Goal: Task Accomplishment & Management: Use online tool/utility

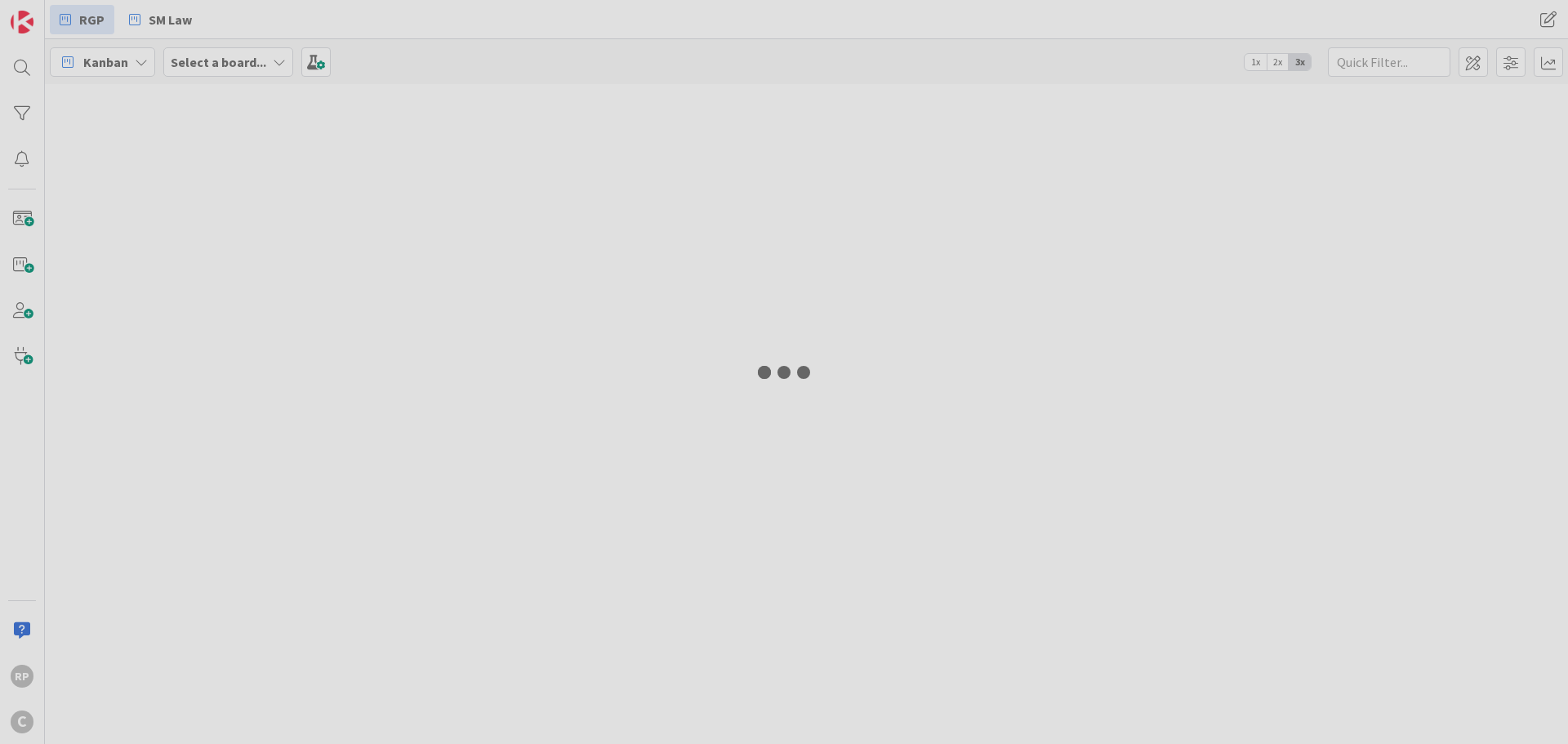
type input "[PERSON_NAME]"
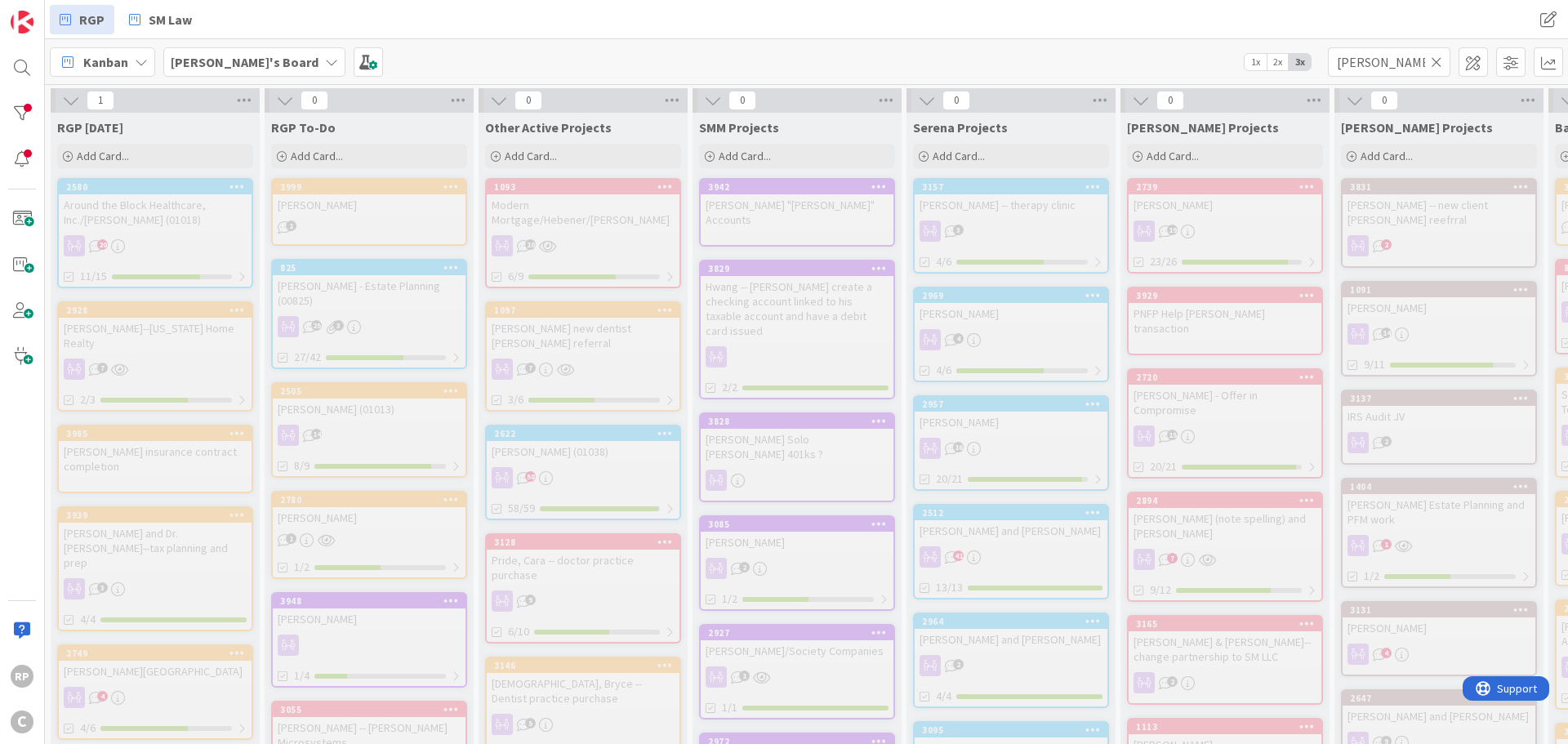
click at [1436, 61] on icon at bounding box center [1436, 62] width 11 height 15
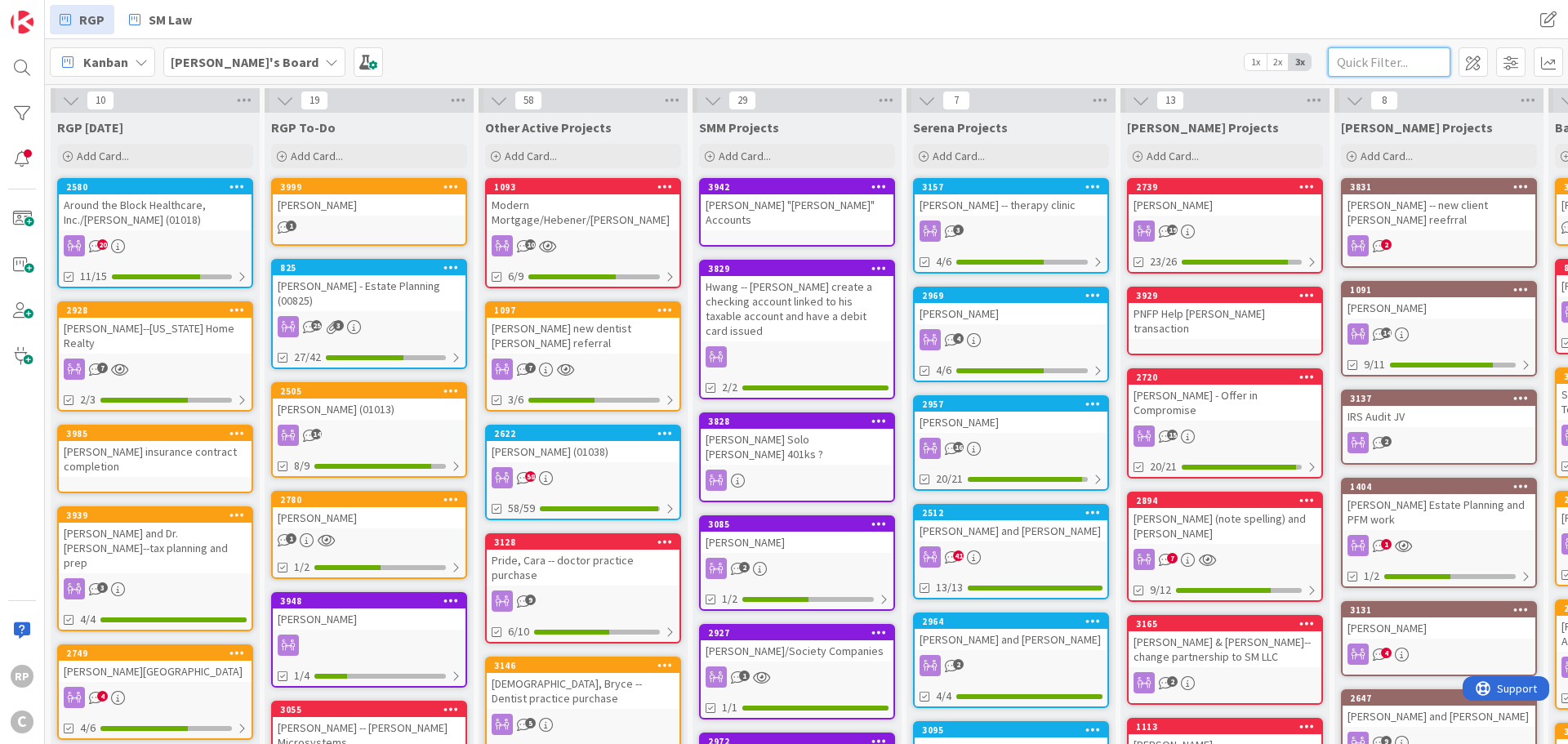
click at [1344, 53] on input "text" at bounding box center [1389, 62] width 123 height 30
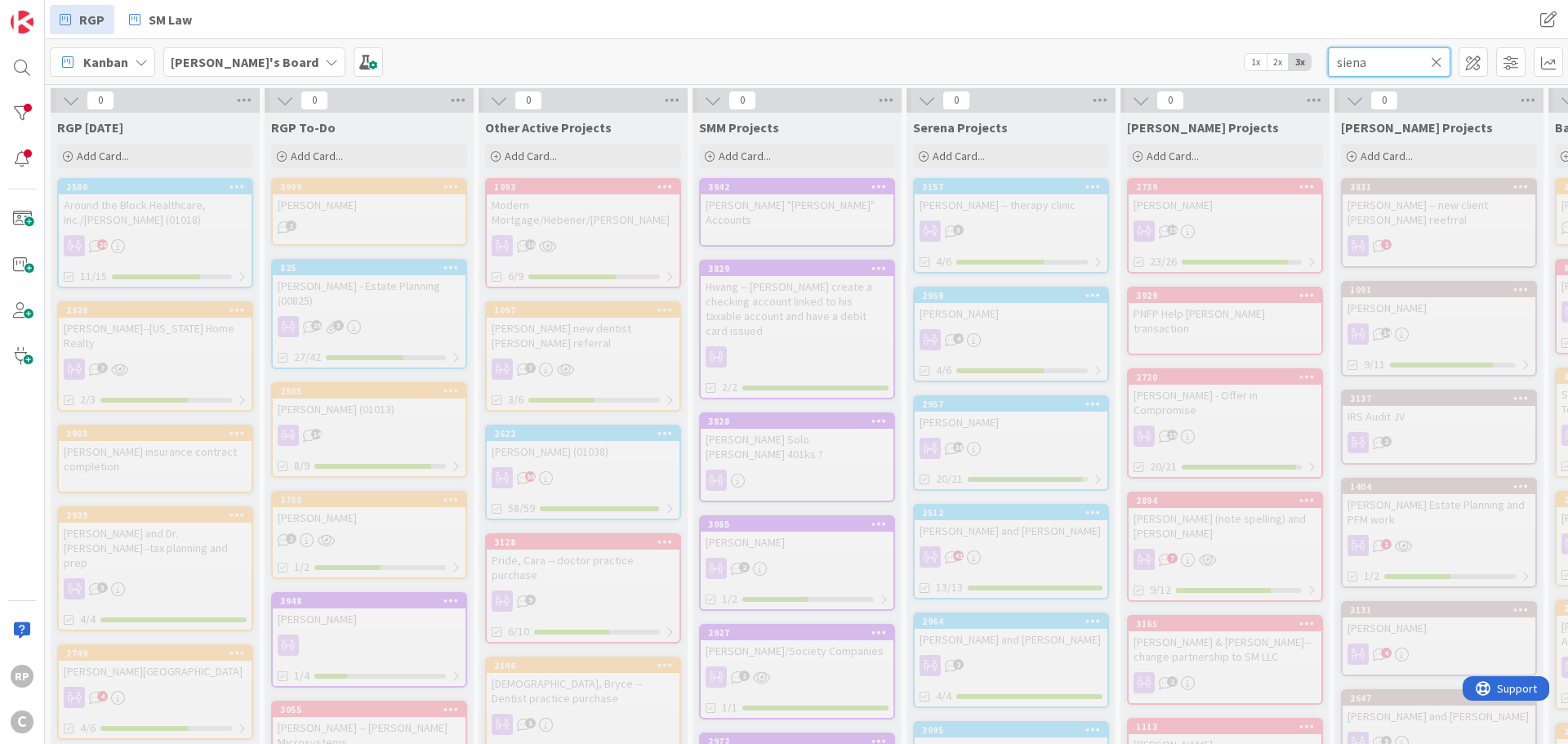
drag, startPoint x: 1390, startPoint y: 61, endPoint x: 1283, endPoint y: 61, distance: 107.0
click at [1283, 61] on div "[PERSON_NAME]'s Board 1x 2x 3x siena" at bounding box center [807, 62] width 1523 height 45
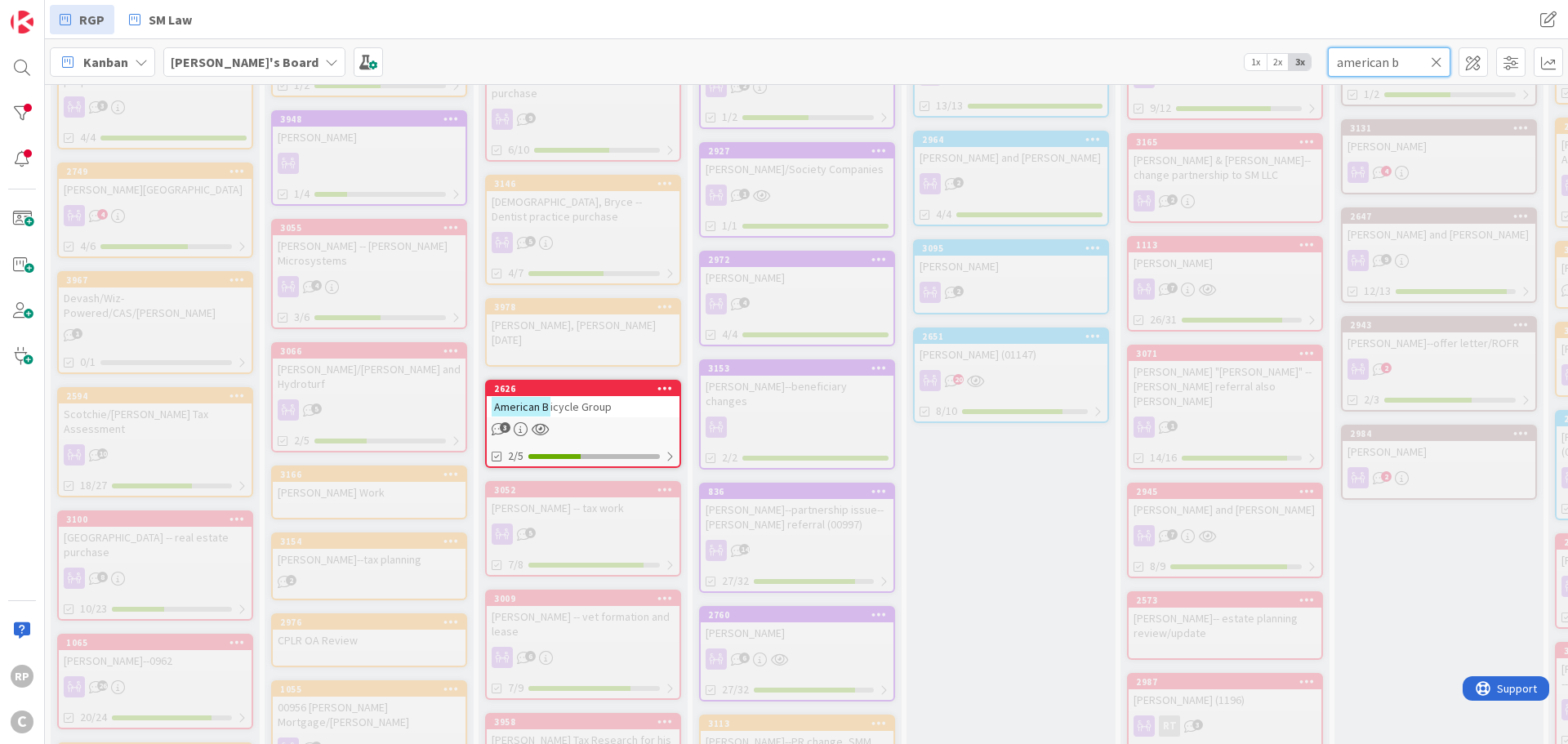
scroll to position [490, 0]
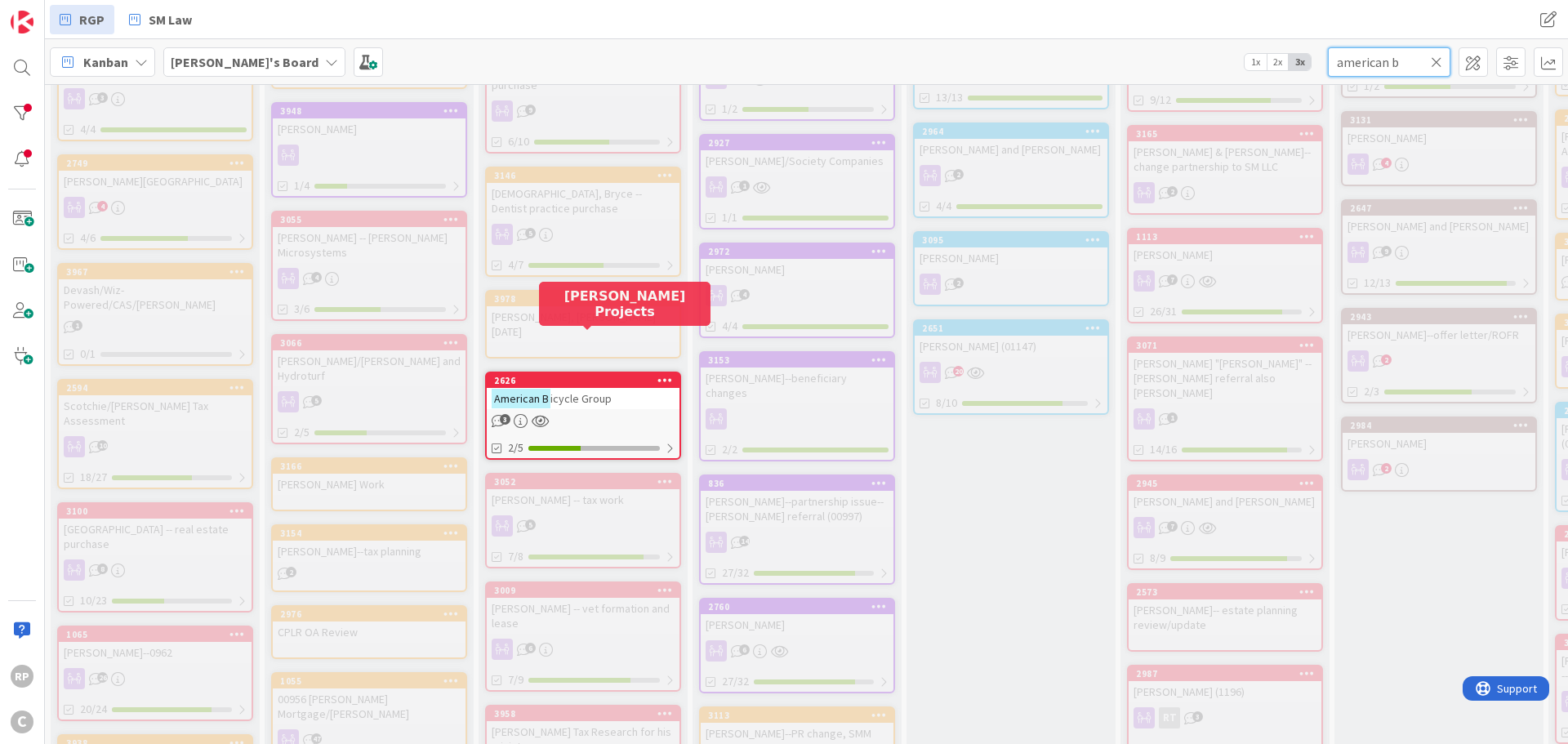
type input "american b"
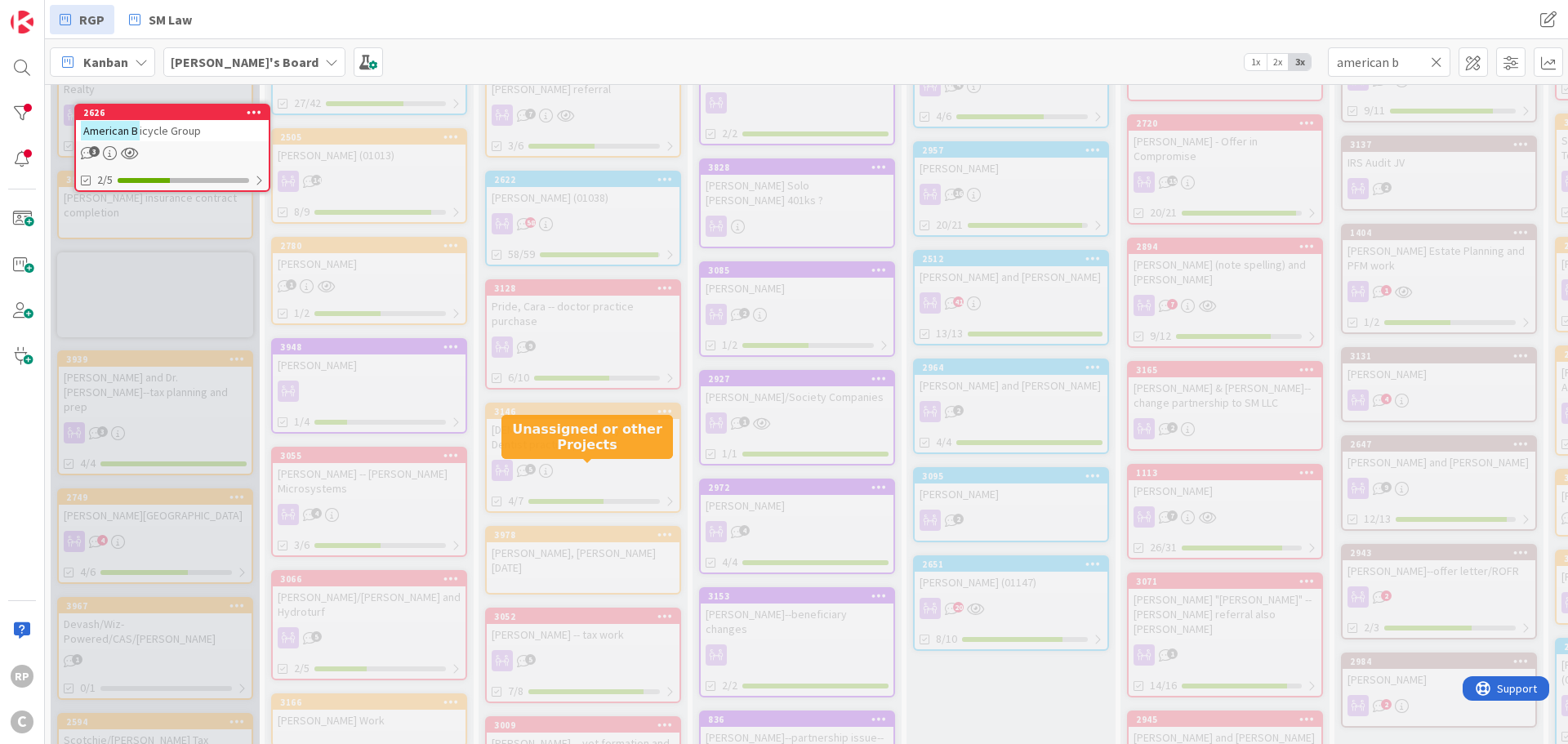
scroll to position [0, 0]
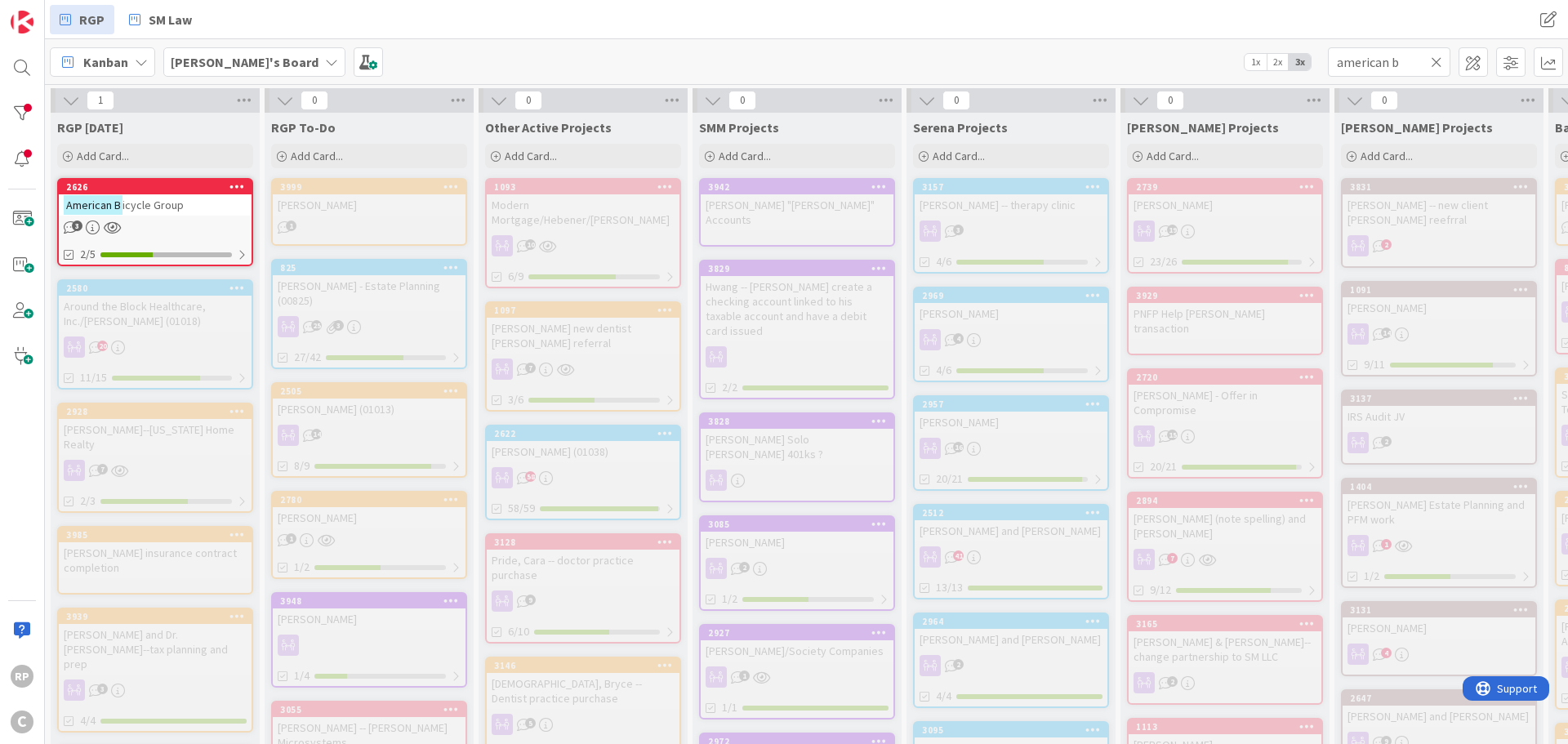
click at [1433, 59] on icon at bounding box center [1436, 62] width 11 height 15
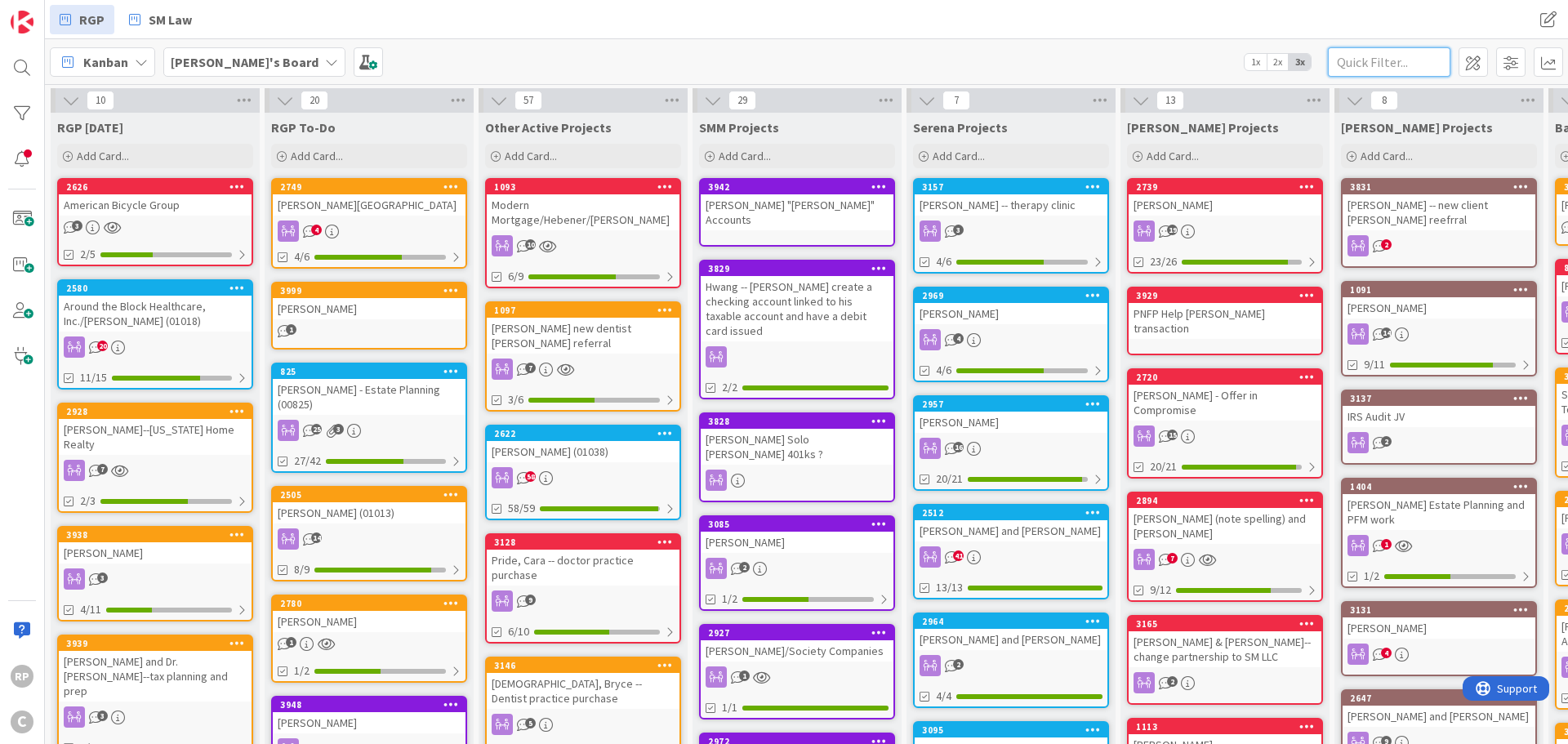
click at [1390, 51] on input "text" at bounding box center [1389, 62] width 123 height 30
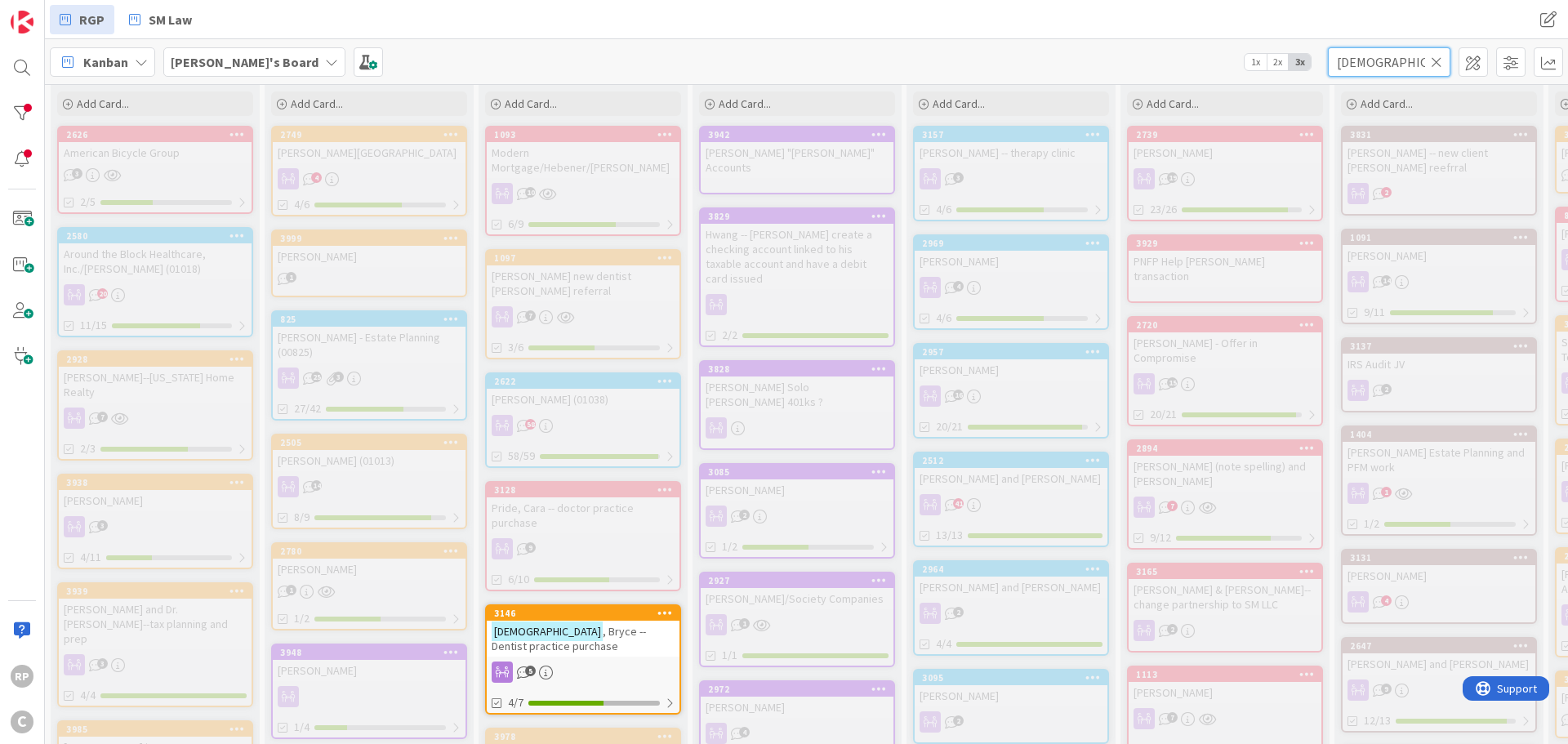
scroll to position [82, 0]
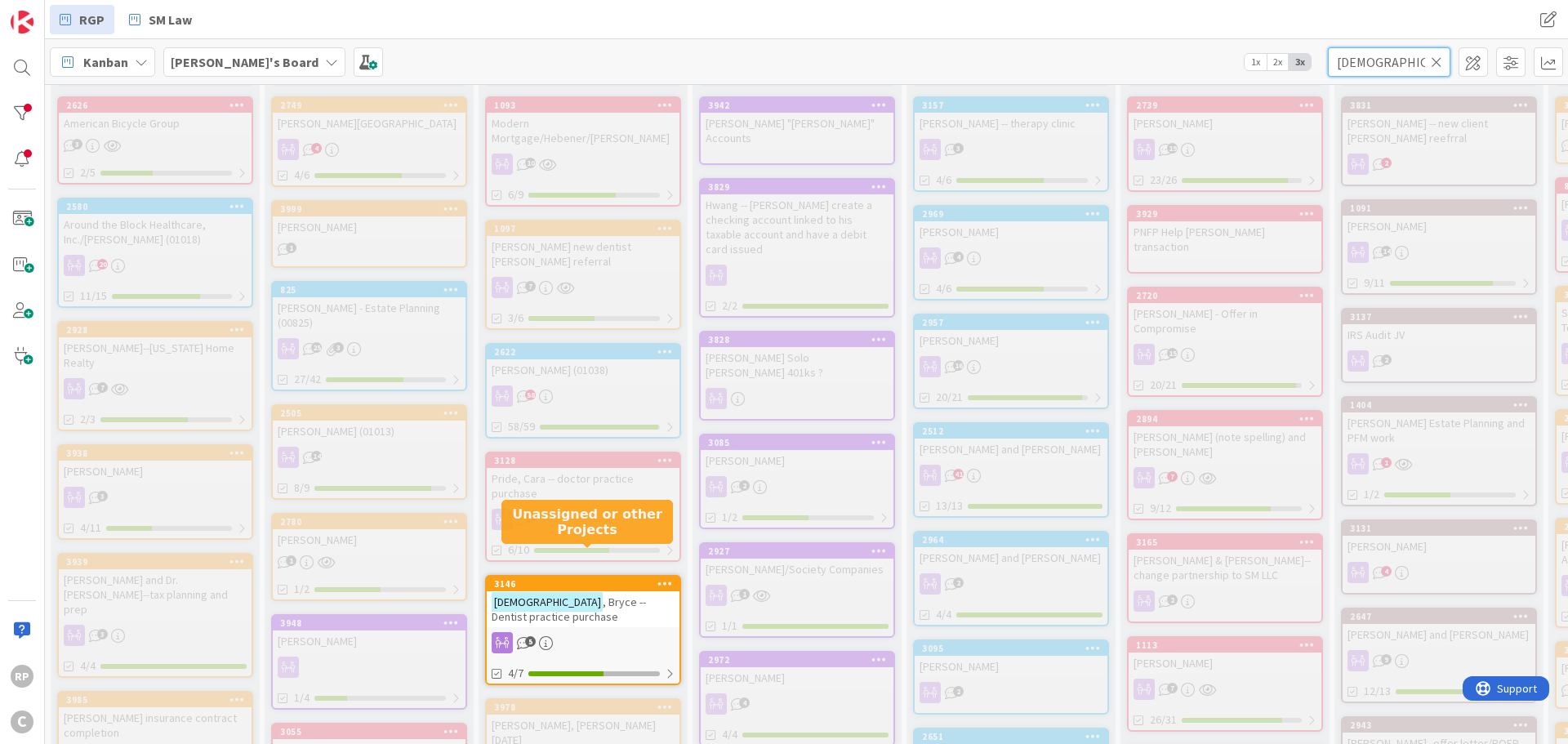
type input "[DEMOGRAPHIC_DATA]"
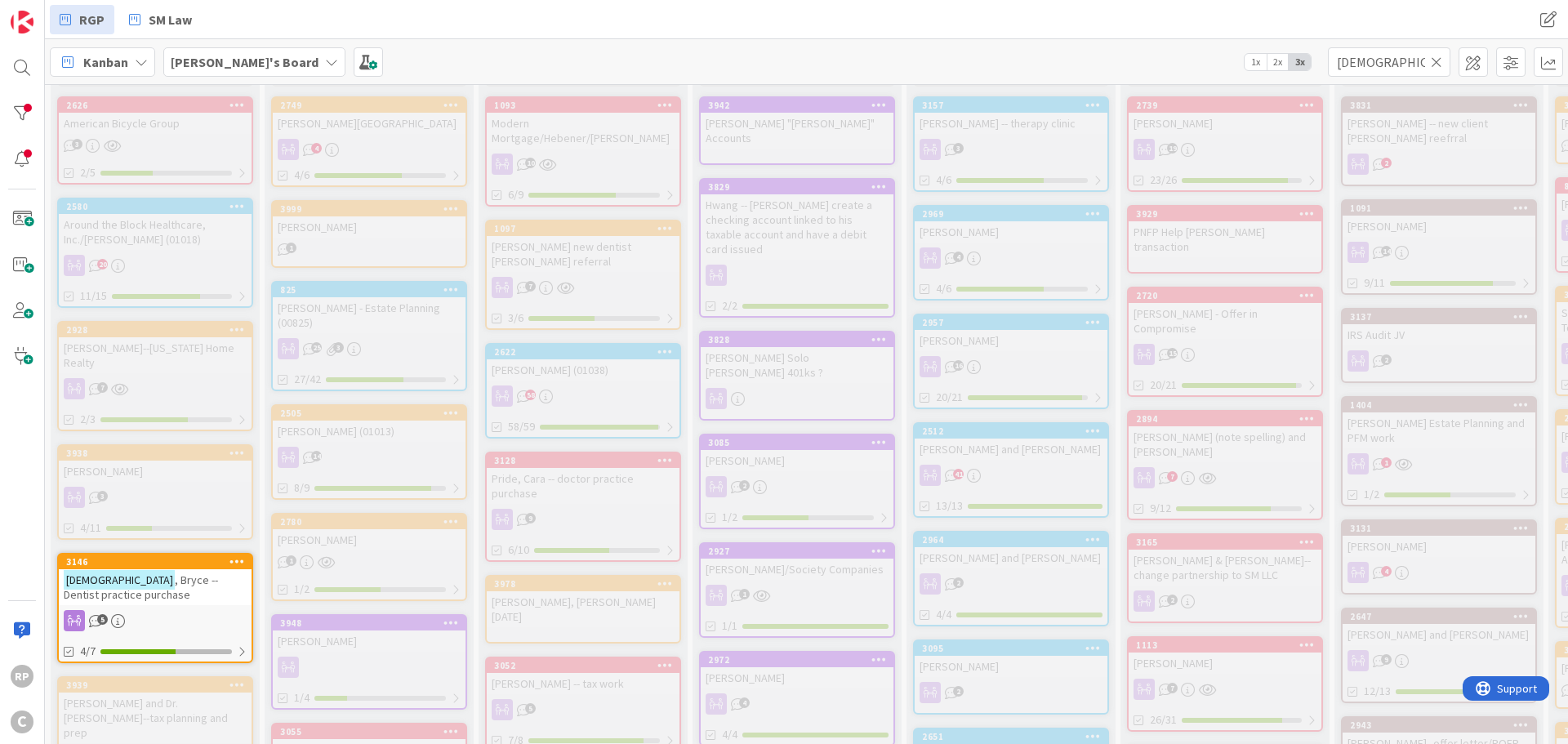
click at [1437, 59] on icon at bounding box center [1436, 62] width 11 height 15
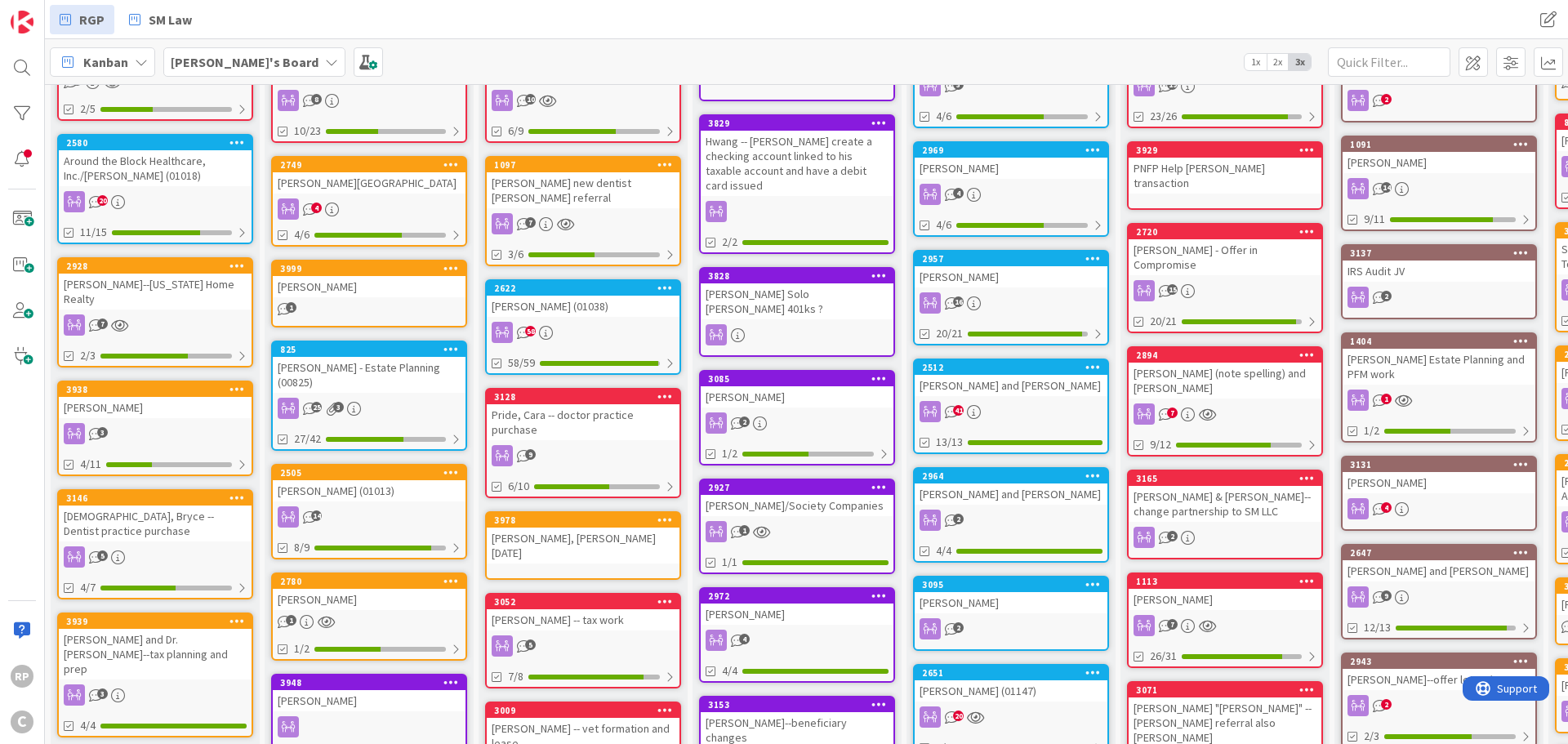
scroll to position [0, 0]
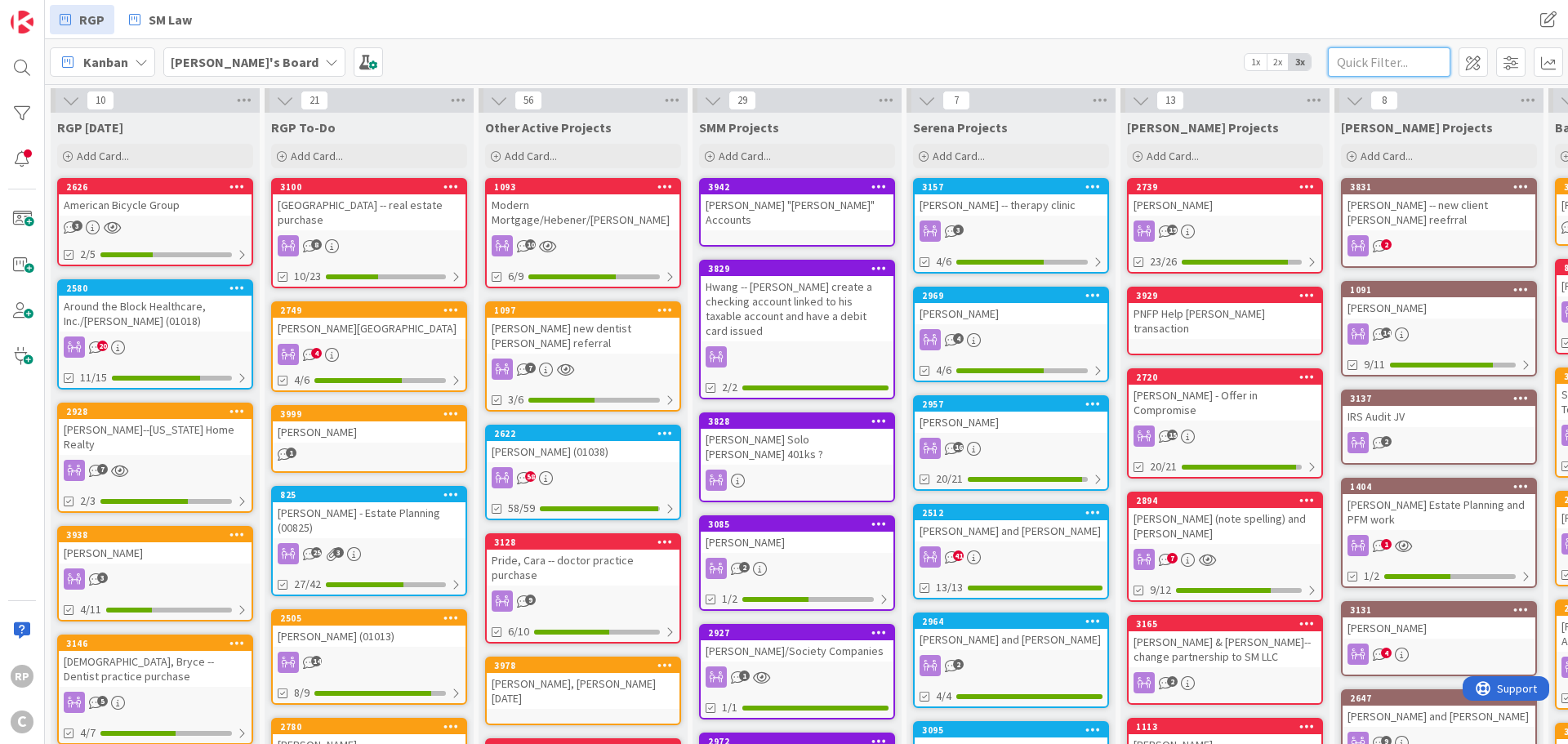
click at [1384, 66] on input "text" at bounding box center [1389, 62] width 123 height 30
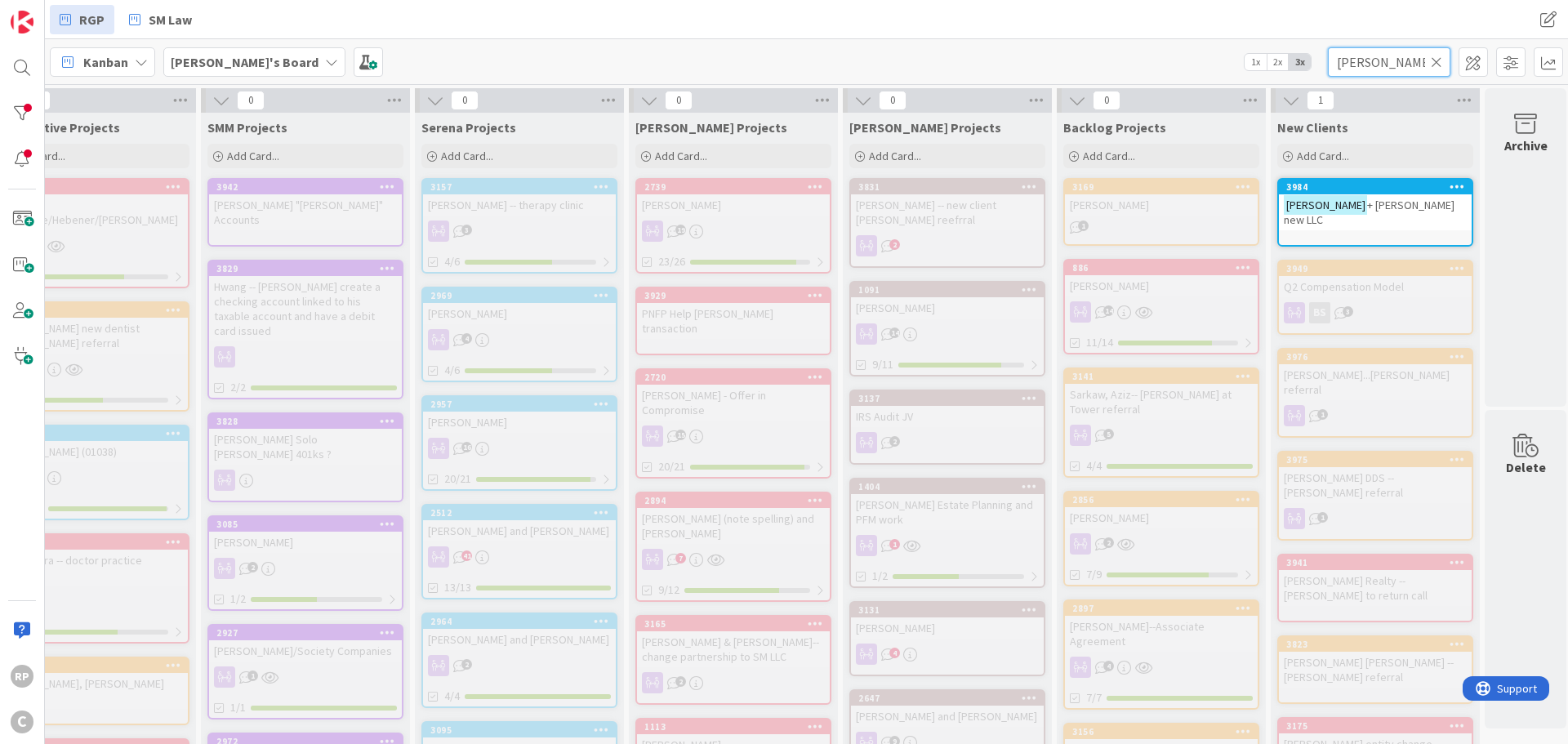
scroll to position [0, 508]
type input "[PERSON_NAME]"
click at [1330, 193] on div "3984" at bounding box center [1370, 186] width 192 height 15
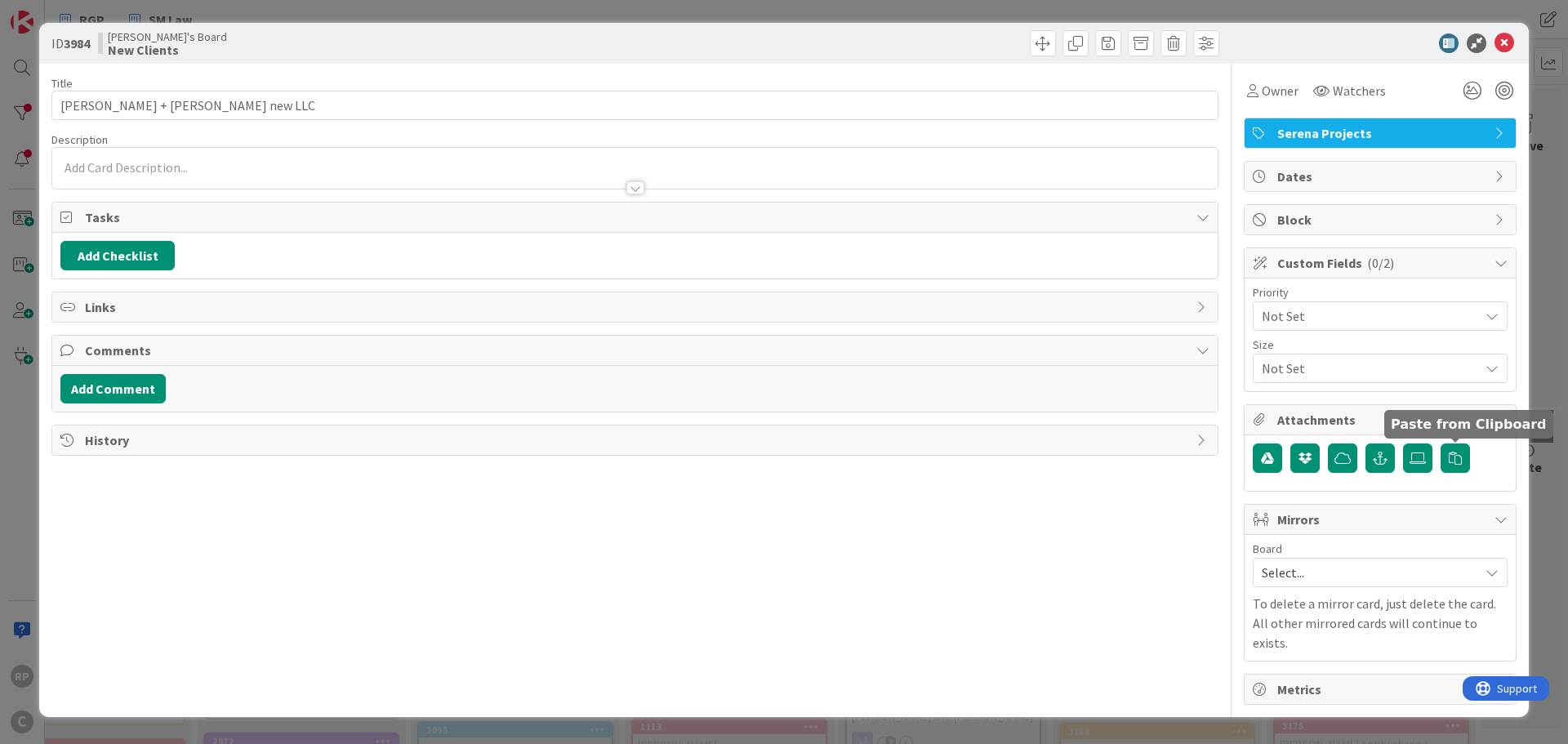
click at [1334, 573] on span "Select..." at bounding box center [1366, 573] width 209 height 23
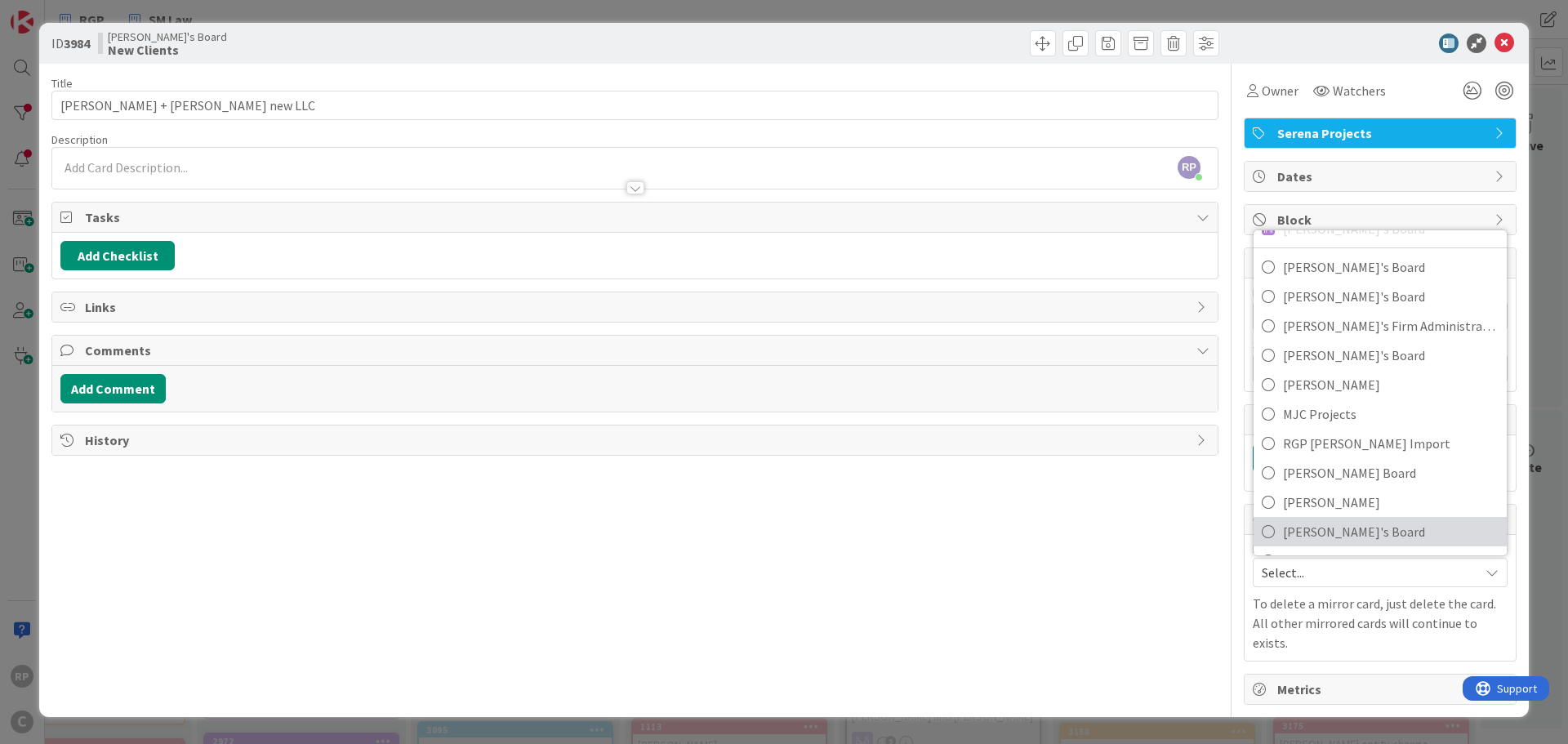
scroll to position [79, 0]
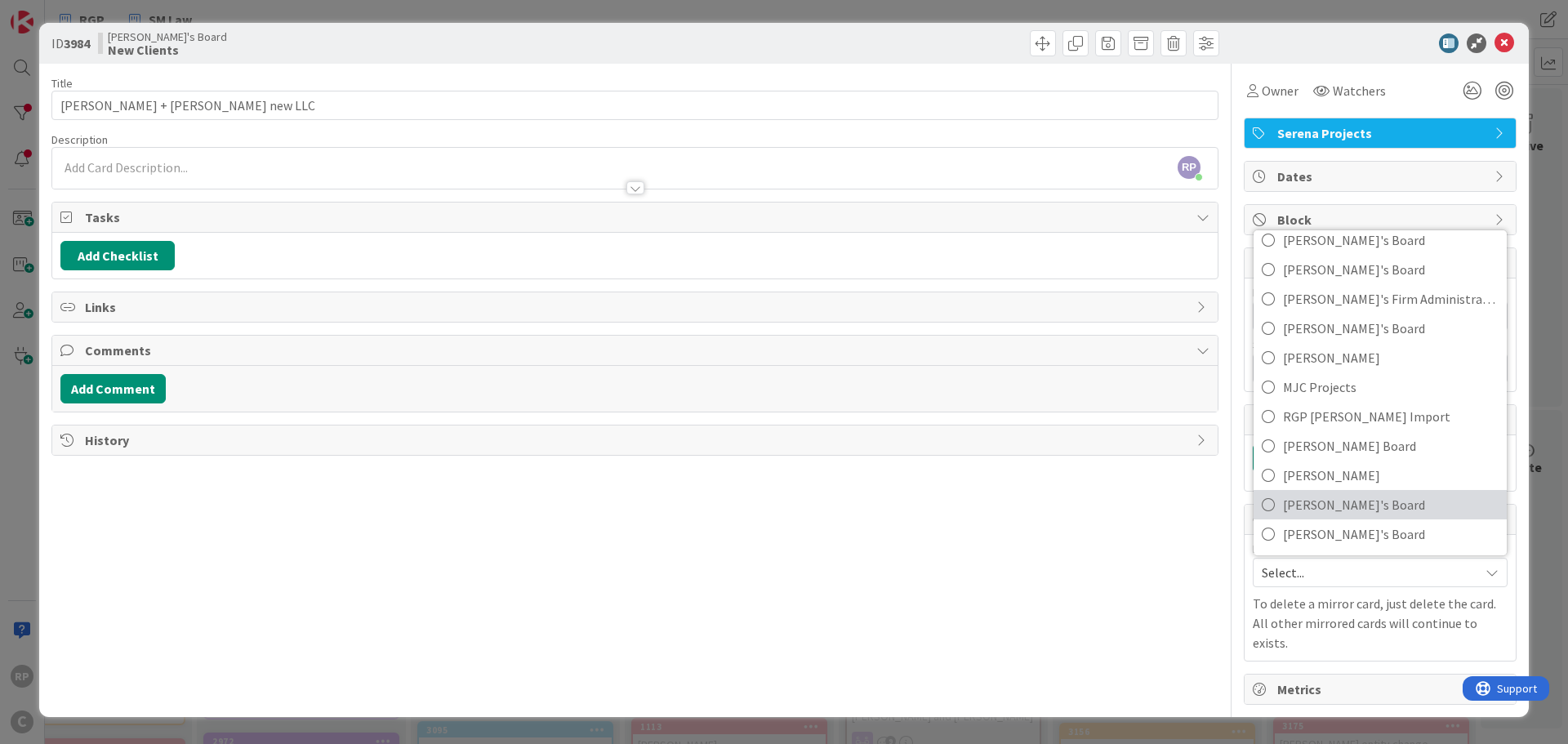
click at [1319, 498] on span "[PERSON_NAME]'s Board" at bounding box center [1390, 505] width 216 height 24
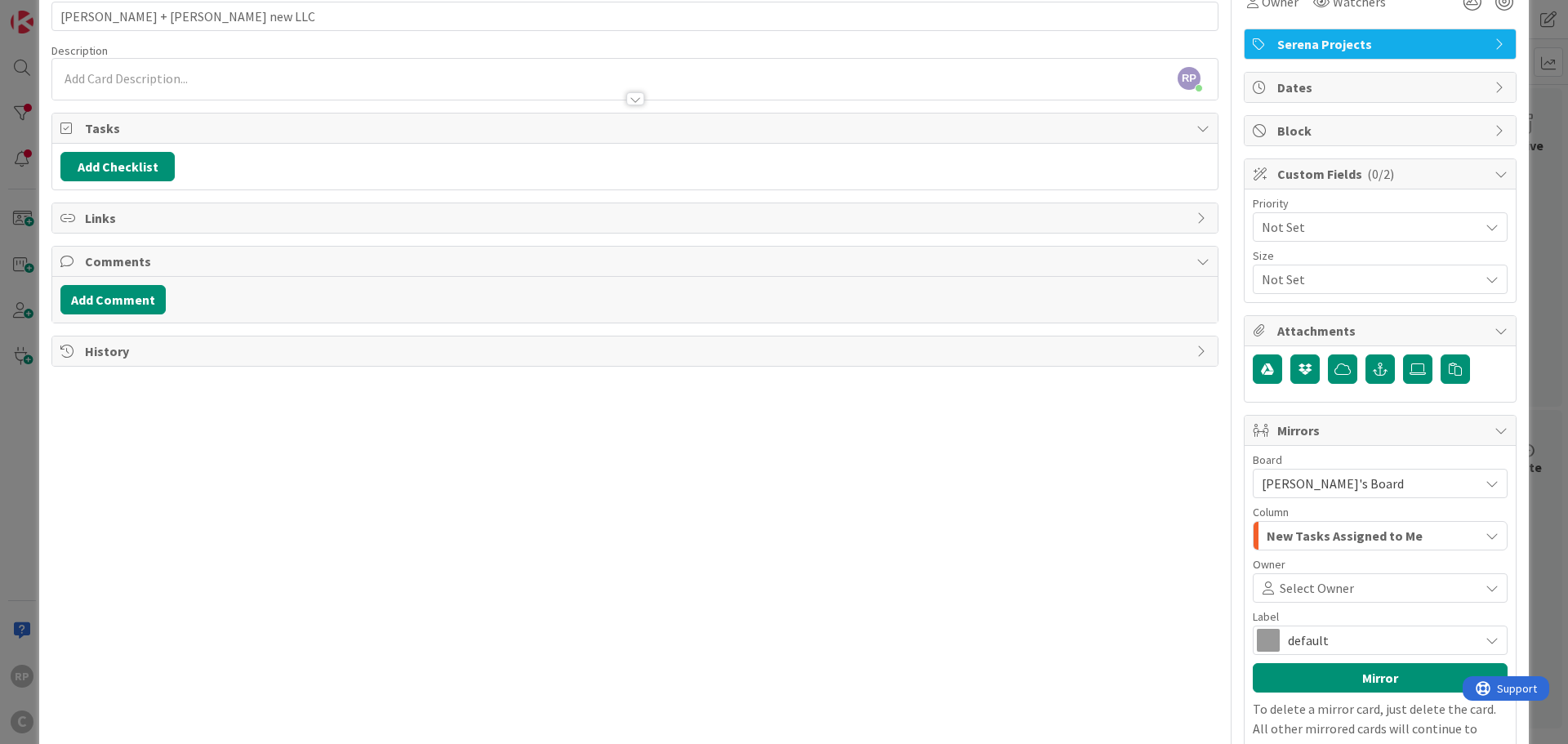
scroll to position [0, 0]
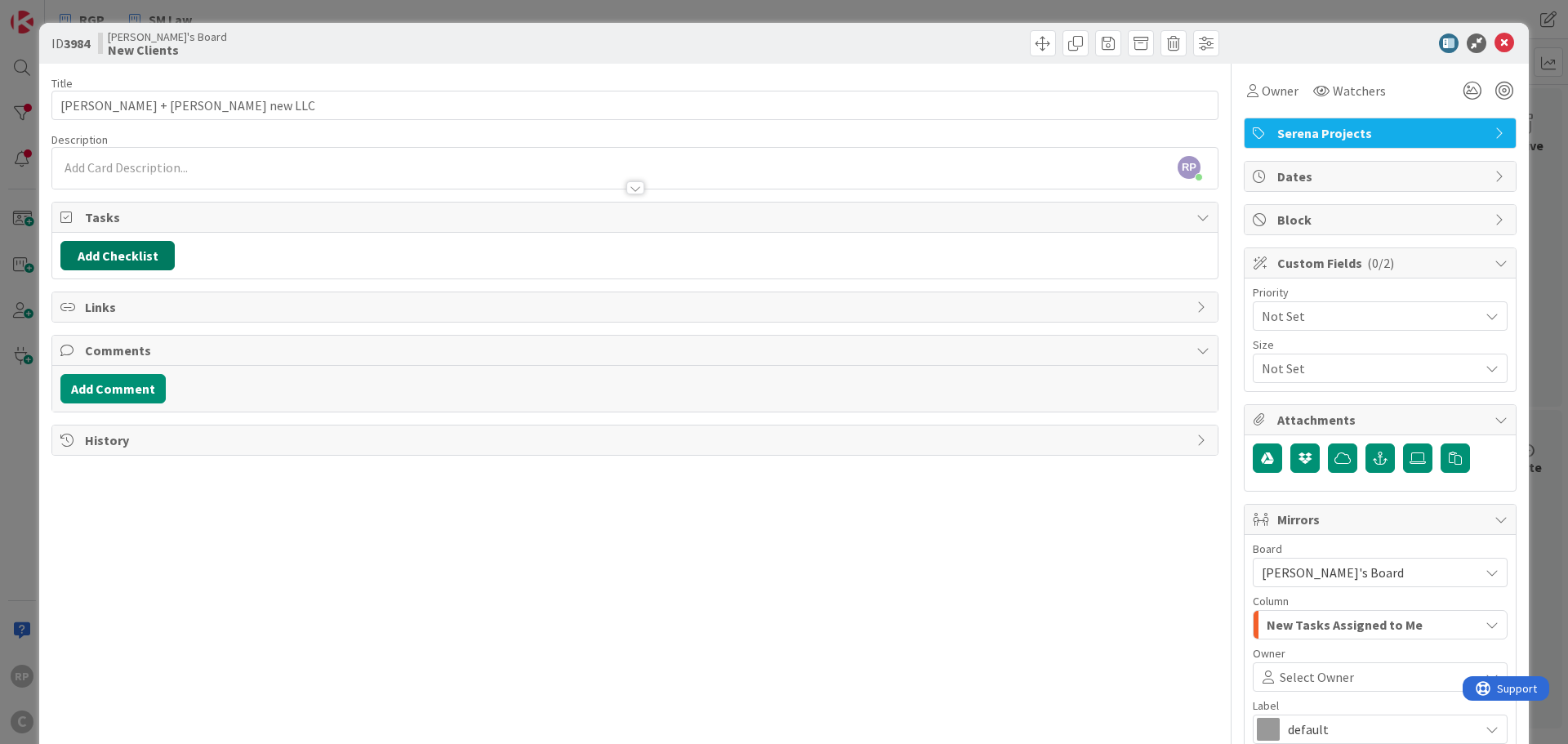
click at [147, 245] on button "Add Checklist" at bounding box center [117, 256] width 114 height 30
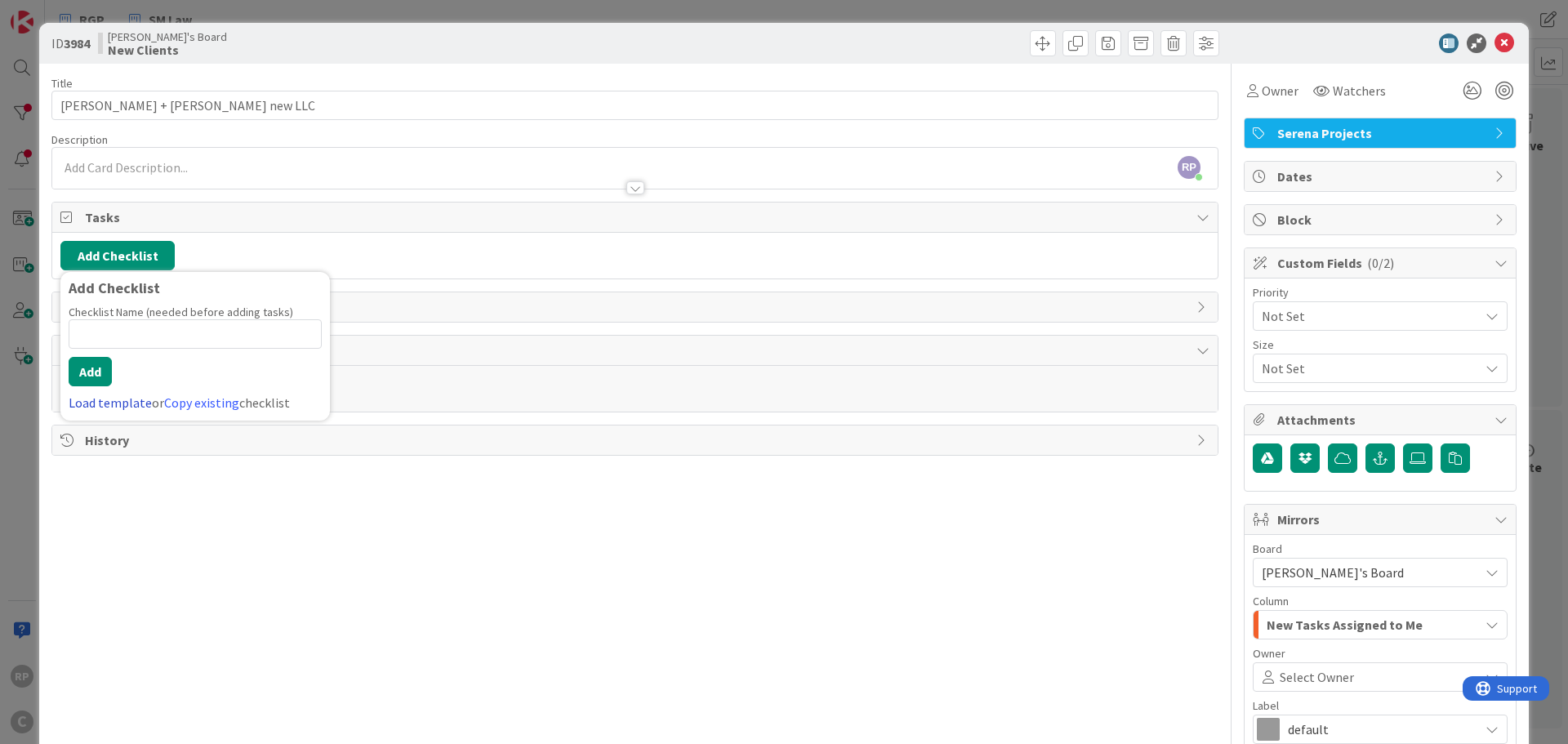
click at [90, 407] on link "Load template" at bounding box center [111, 402] width 84 height 17
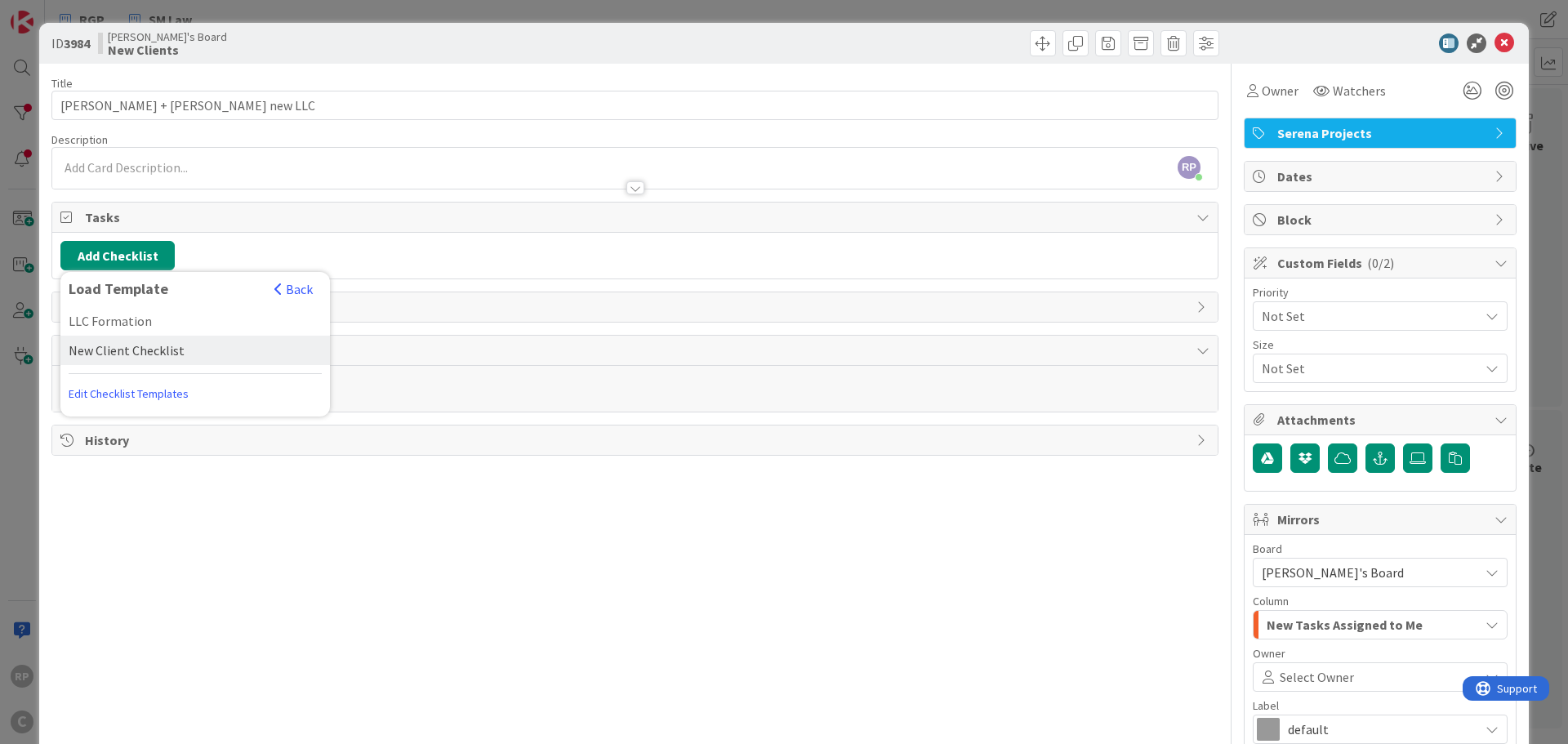
click at [117, 349] on div "New Client Checklist" at bounding box center [195, 351] width 270 height 30
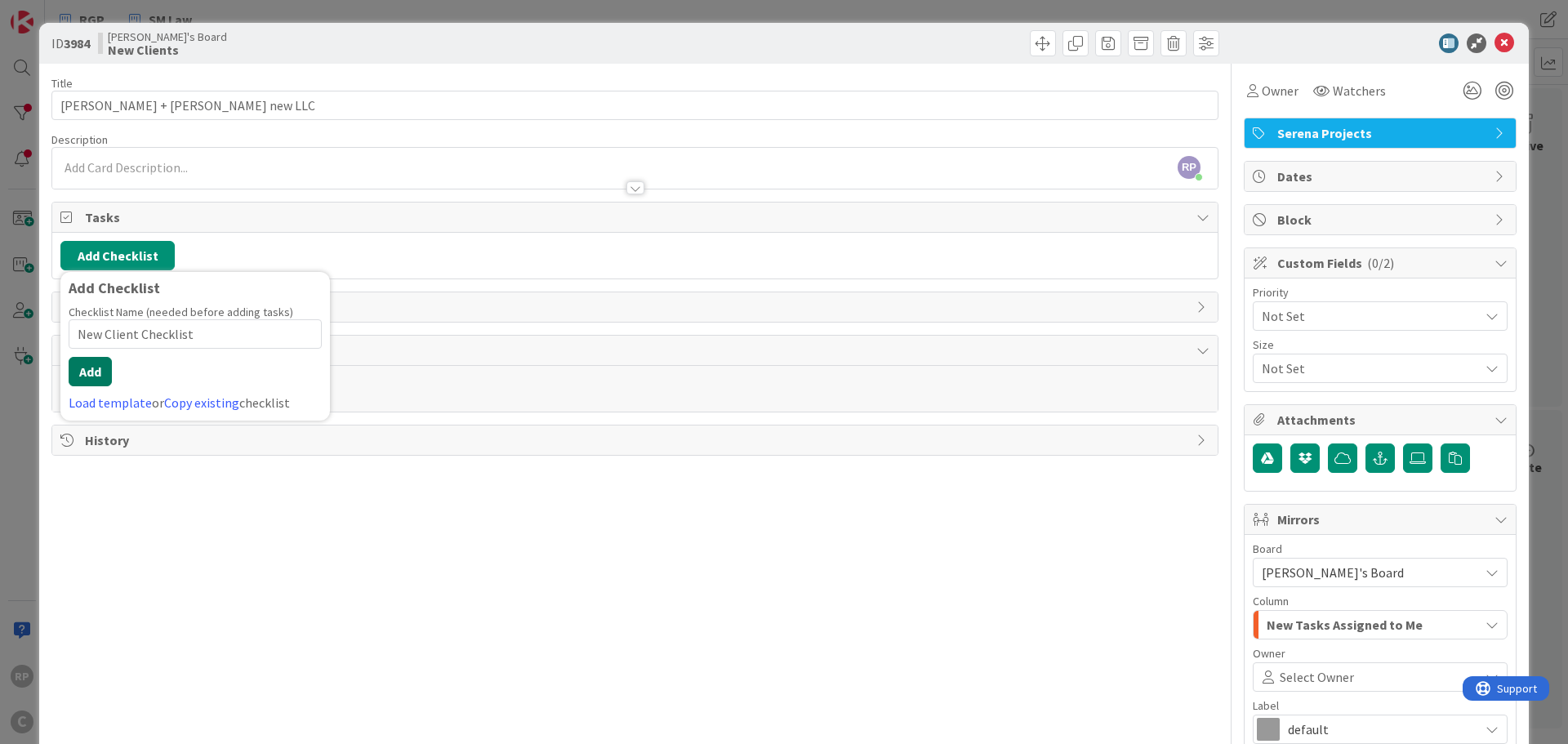
click at [73, 377] on button "Add" at bounding box center [90, 372] width 44 height 30
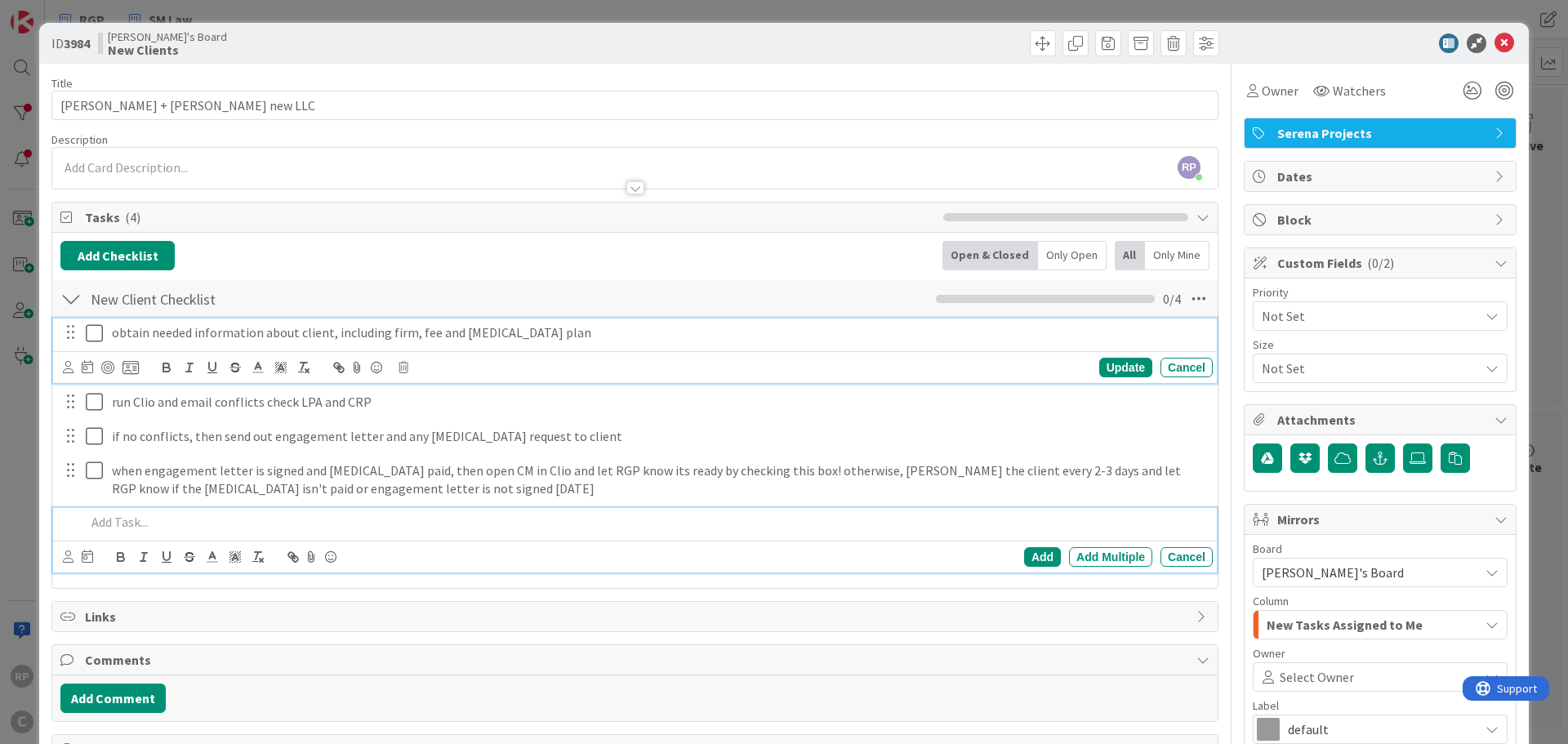
click at [94, 338] on icon at bounding box center [98, 333] width 24 height 20
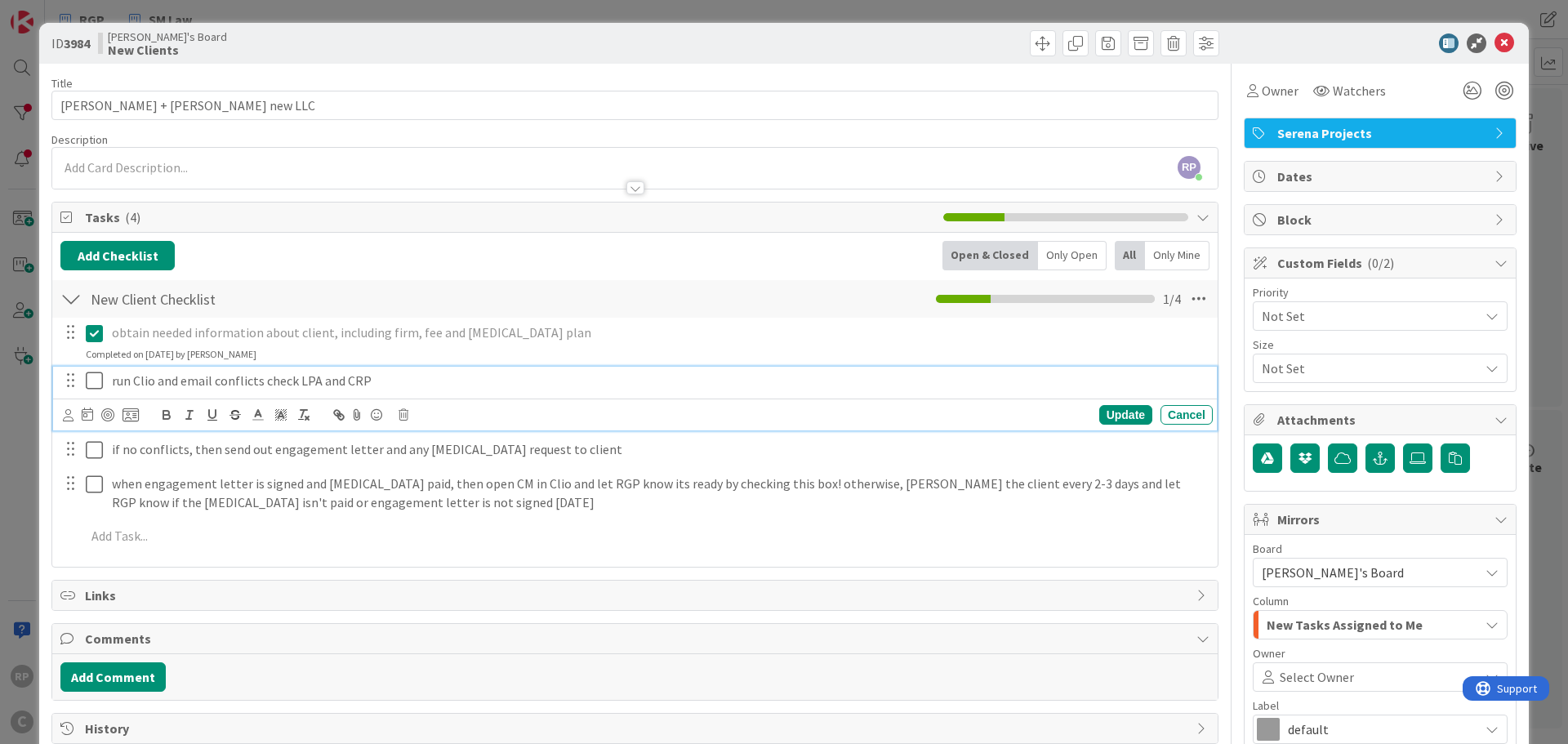
click at [96, 379] on icon at bounding box center [98, 380] width 24 height 20
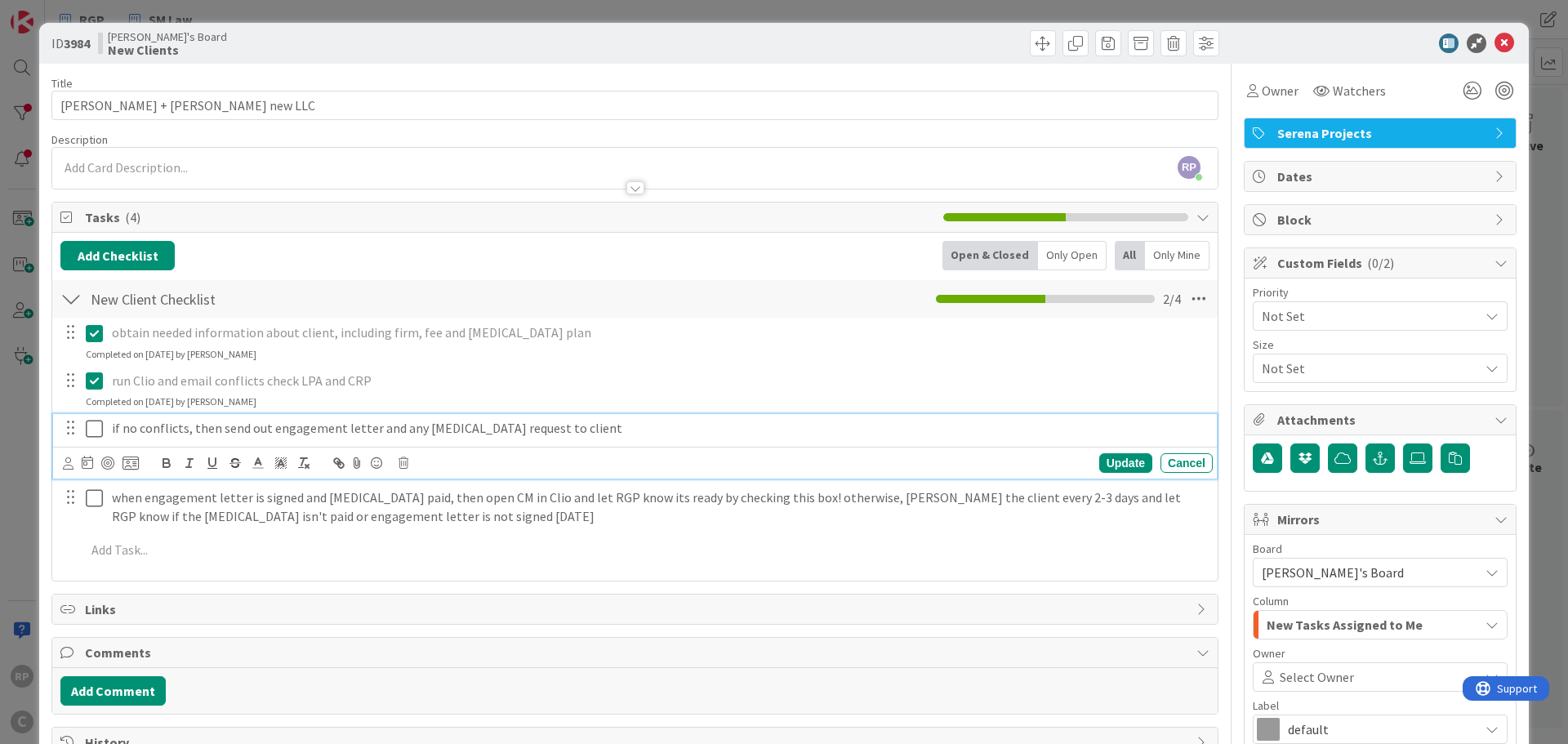
click at [615, 432] on p "if no conflicts, then send out engagement letter and any [MEDICAL_DATA] request…" at bounding box center [659, 428] width 1094 height 19
click at [1116, 456] on div "Update" at bounding box center [1125, 463] width 53 height 20
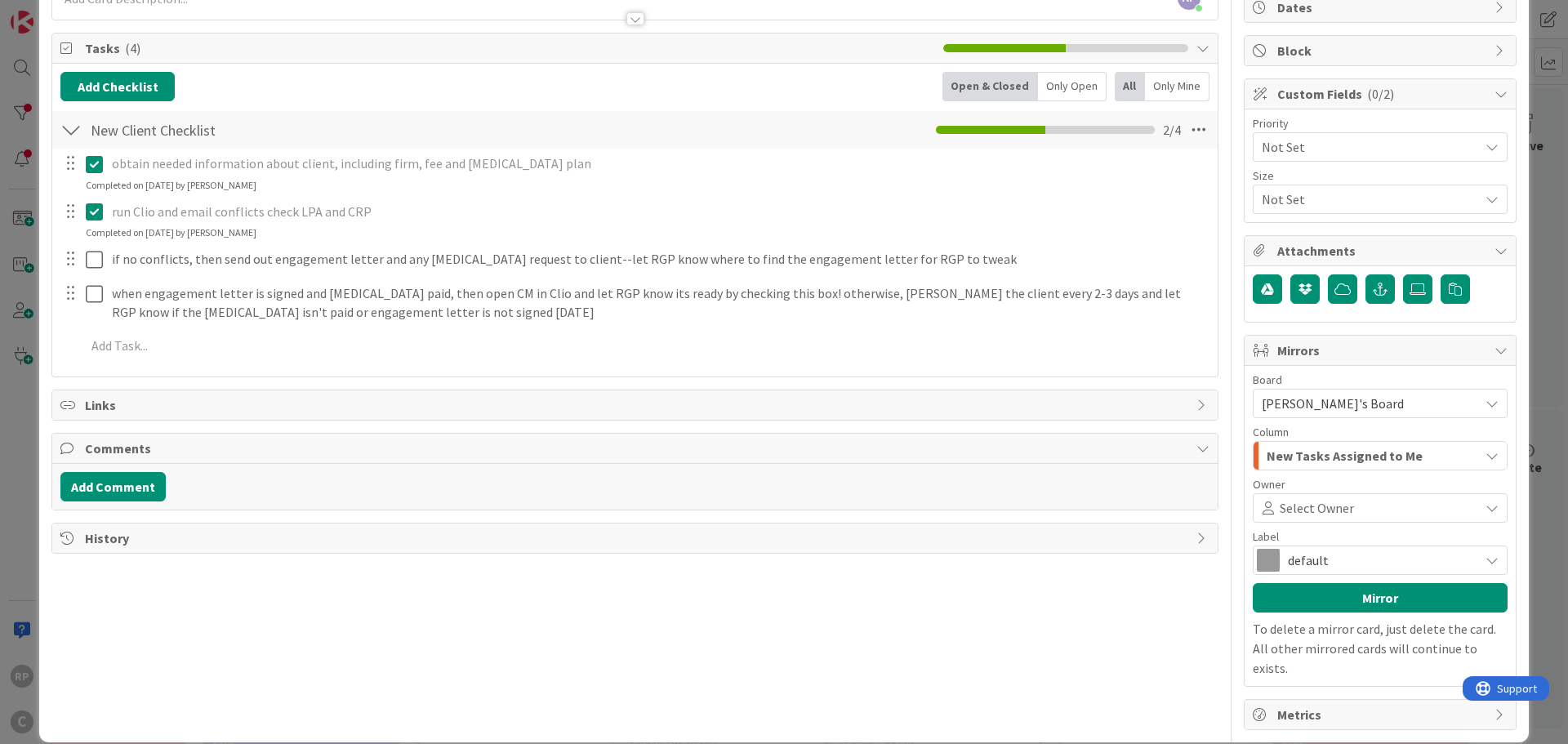
scroll to position [171, 0]
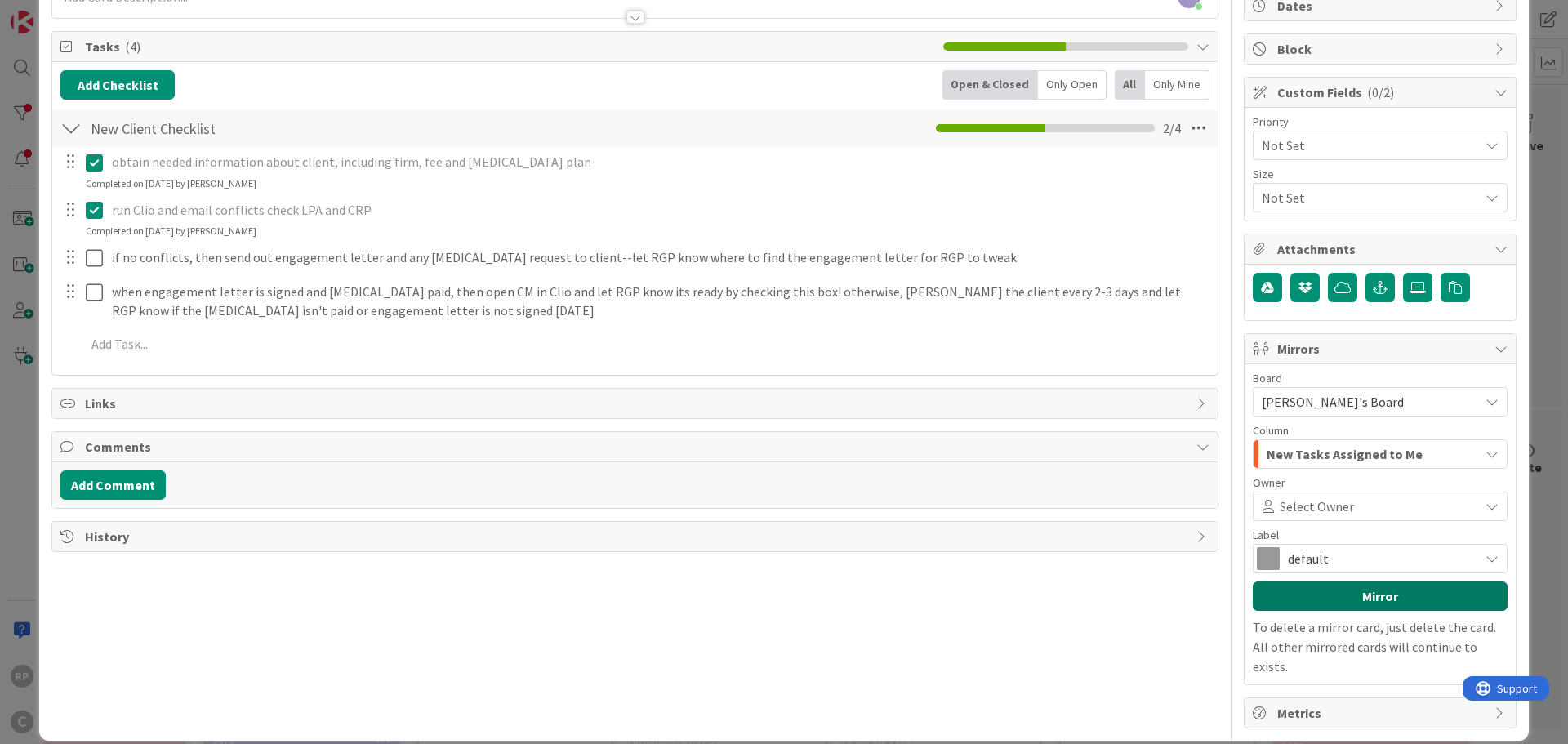
click at [1358, 585] on button "Mirror" at bounding box center [1379, 596] width 255 height 30
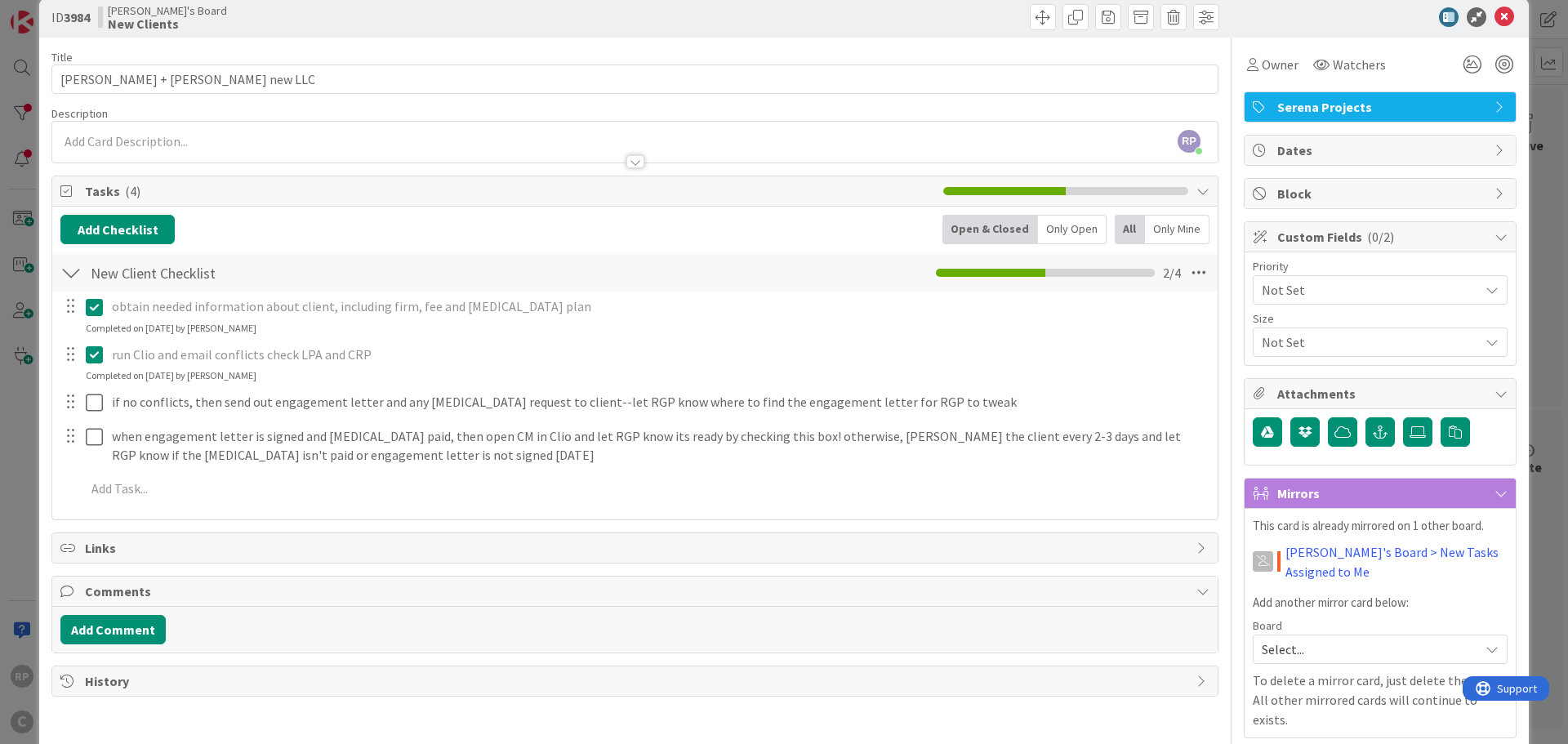
scroll to position [0, 0]
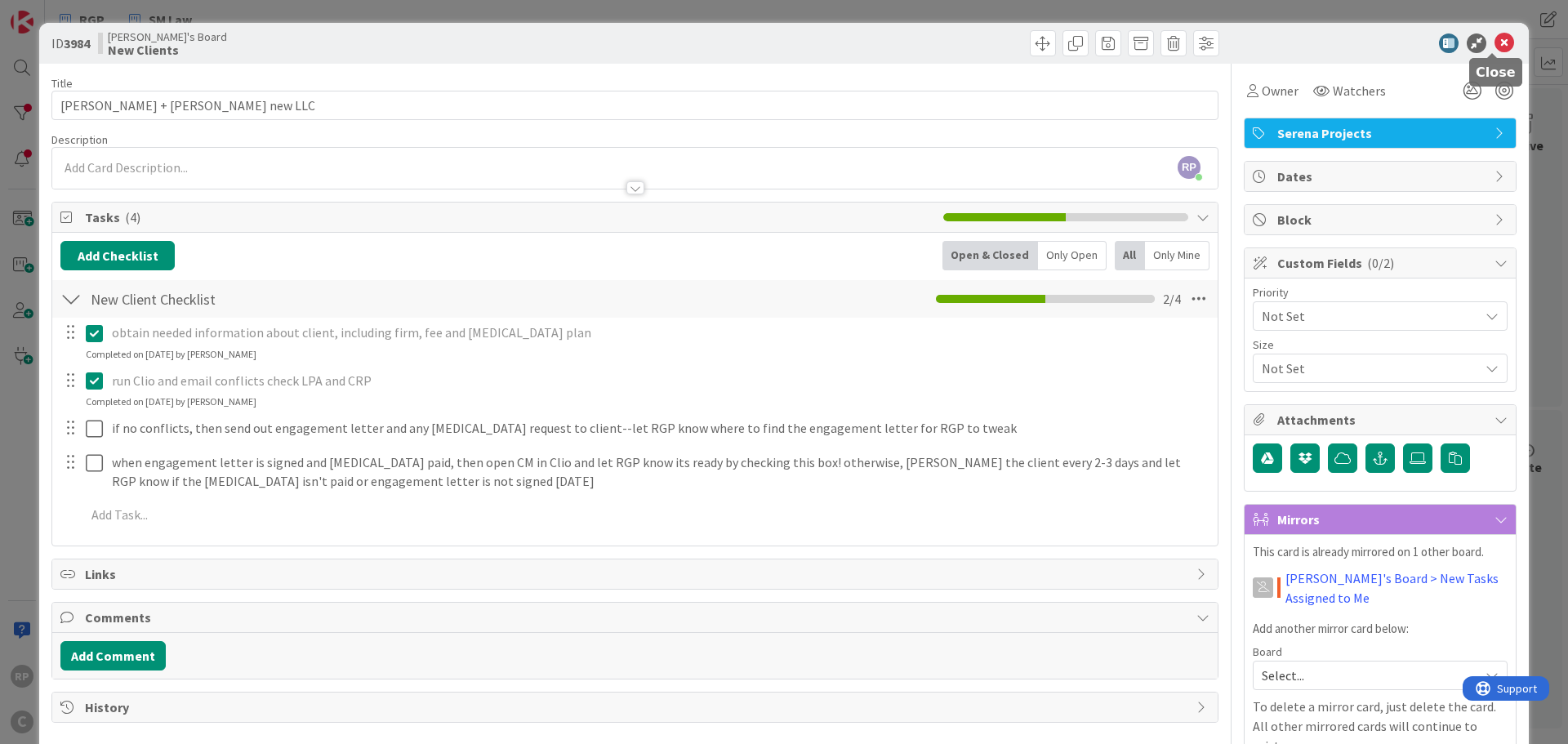
click at [1495, 42] on icon at bounding box center [1504, 43] width 20 height 20
click at [1494, 42] on icon at bounding box center [1504, 43] width 20 height 20
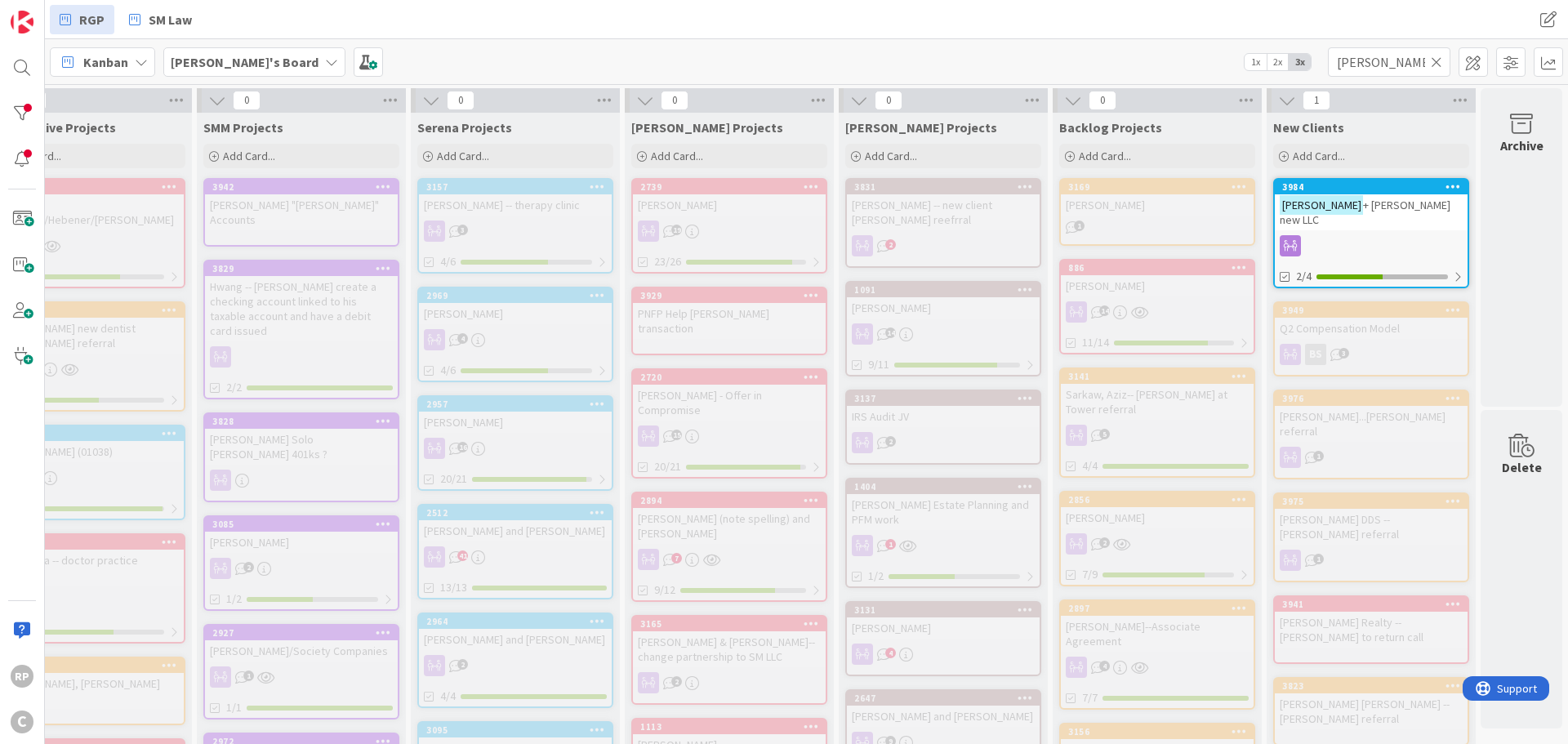
click at [1435, 59] on icon at bounding box center [1436, 62] width 11 height 15
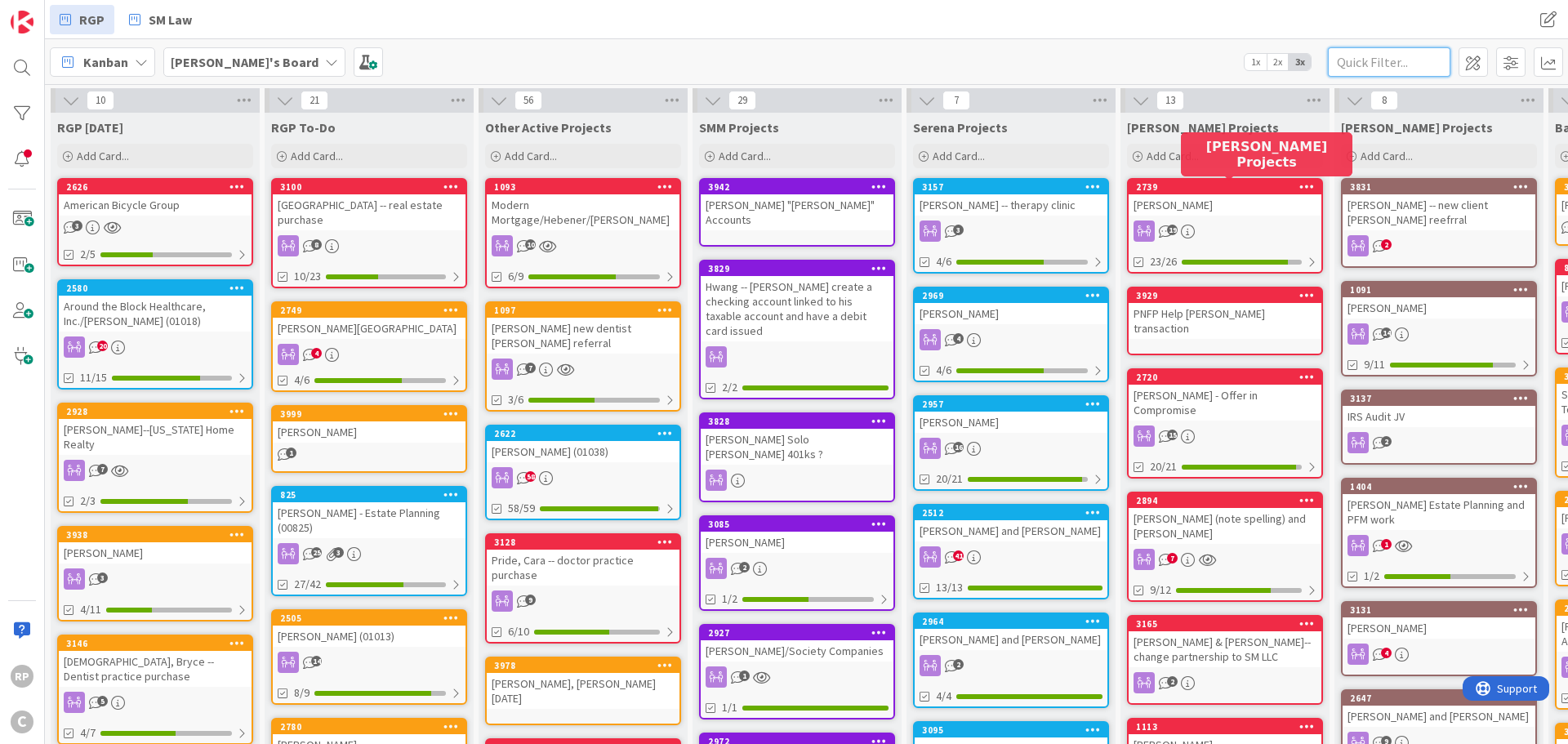
click at [1364, 58] on input "text" at bounding box center [1389, 62] width 123 height 30
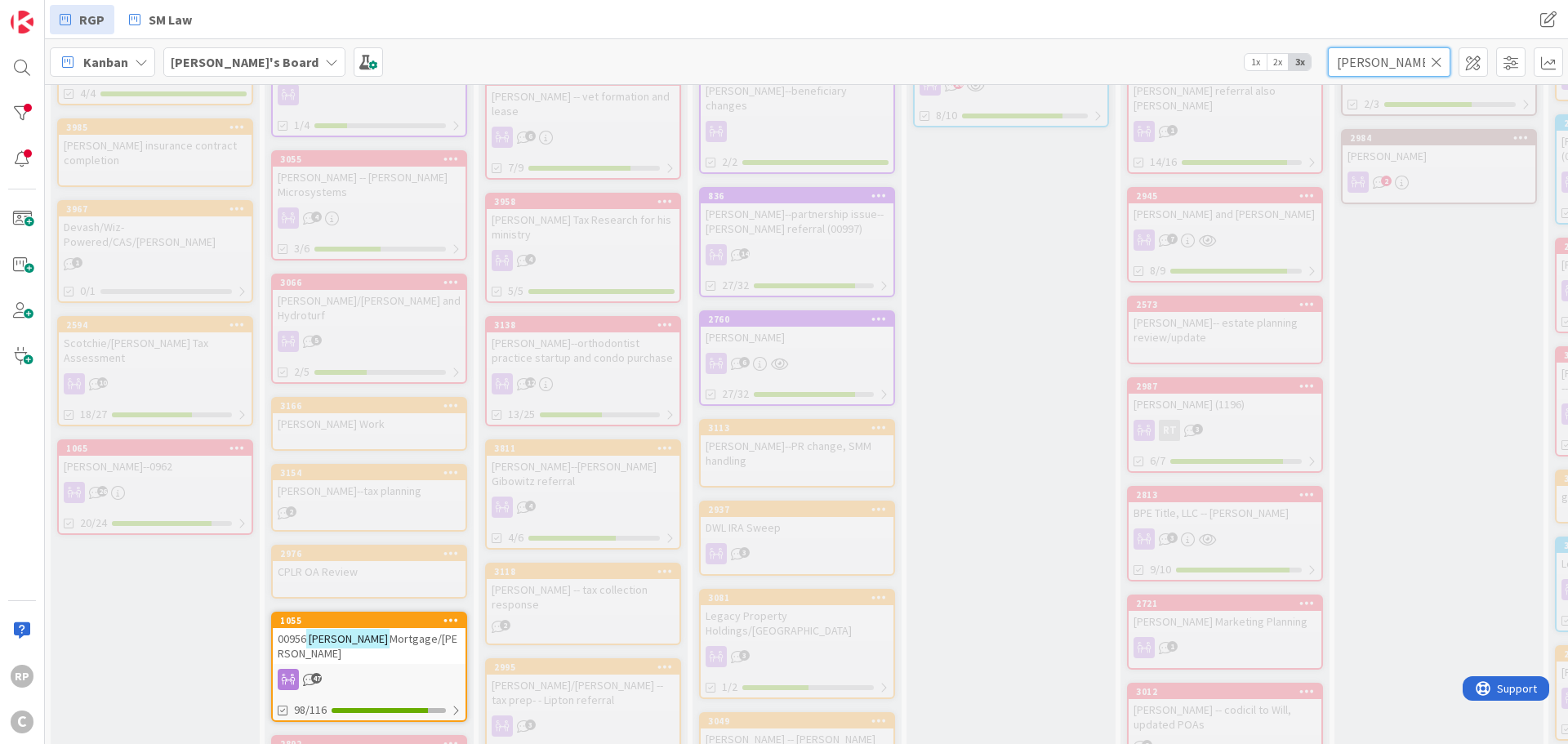
scroll to position [1143, 0]
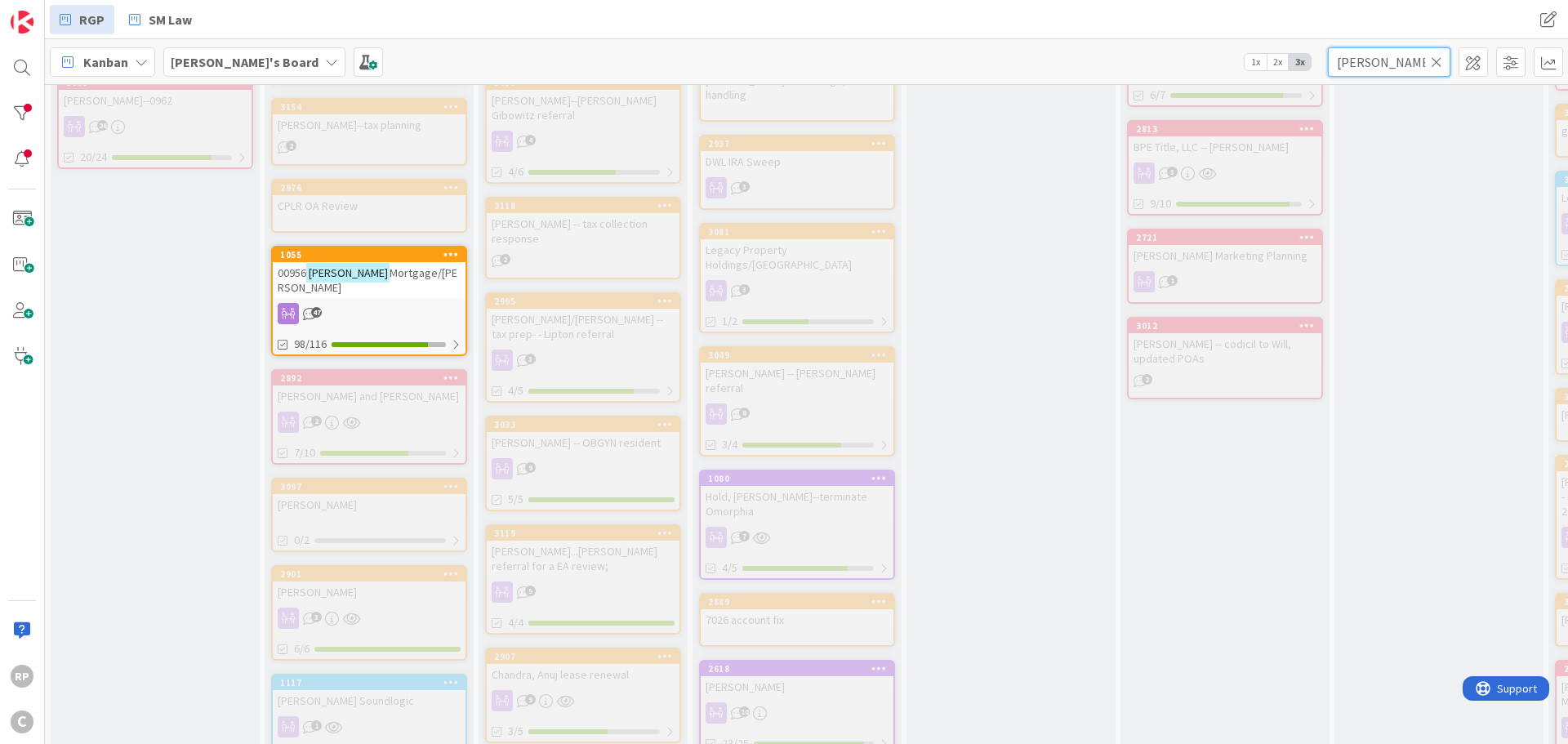
type input "[PERSON_NAME]"
click at [338, 249] on div "1055" at bounding box center [372, 254] width 185 height 11
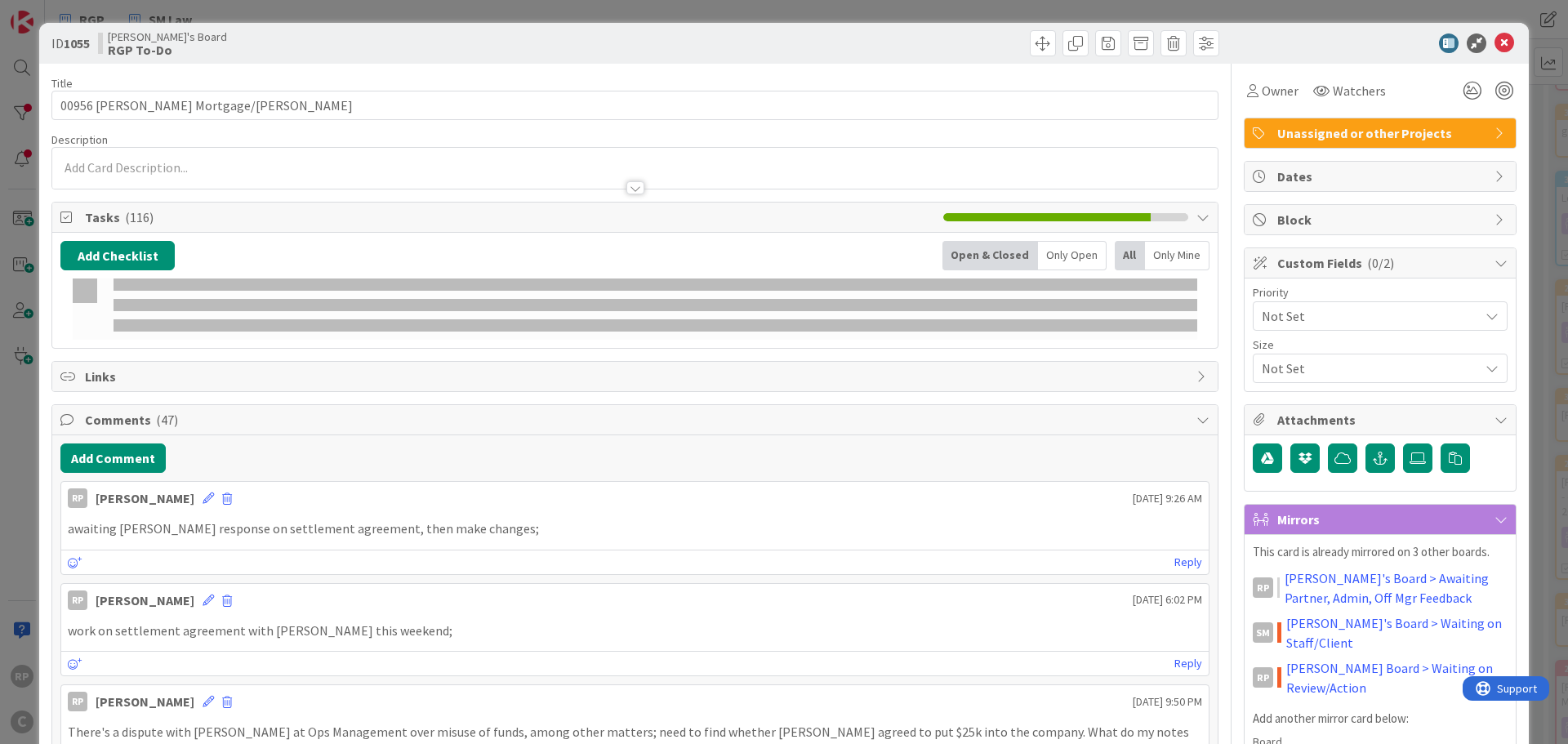
click at [1494, 40] on icon at bounding box center [1504, 43] width 20 height 20
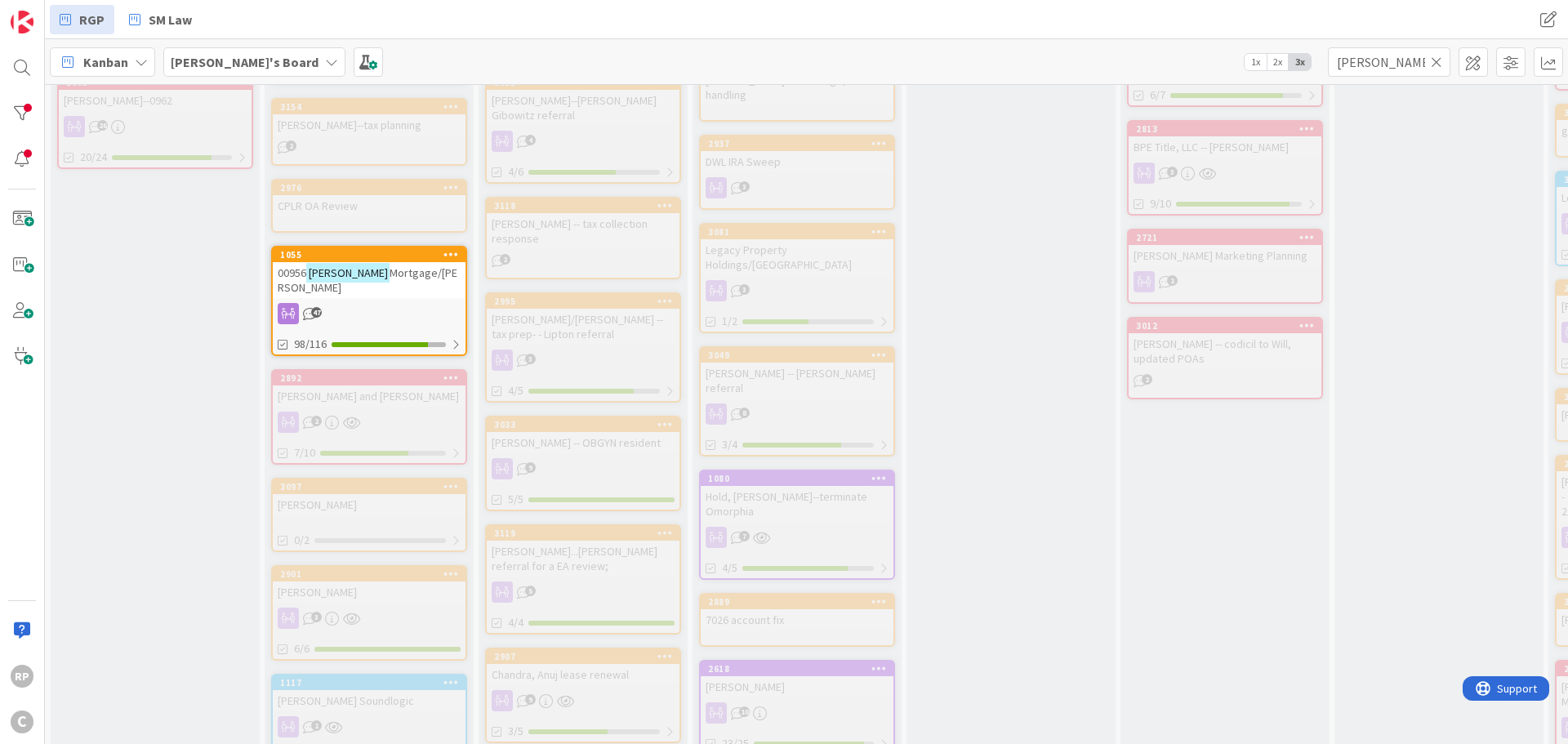
click at [1434, 62] on icon at bounding box center [1436, 62] width 11 height 15
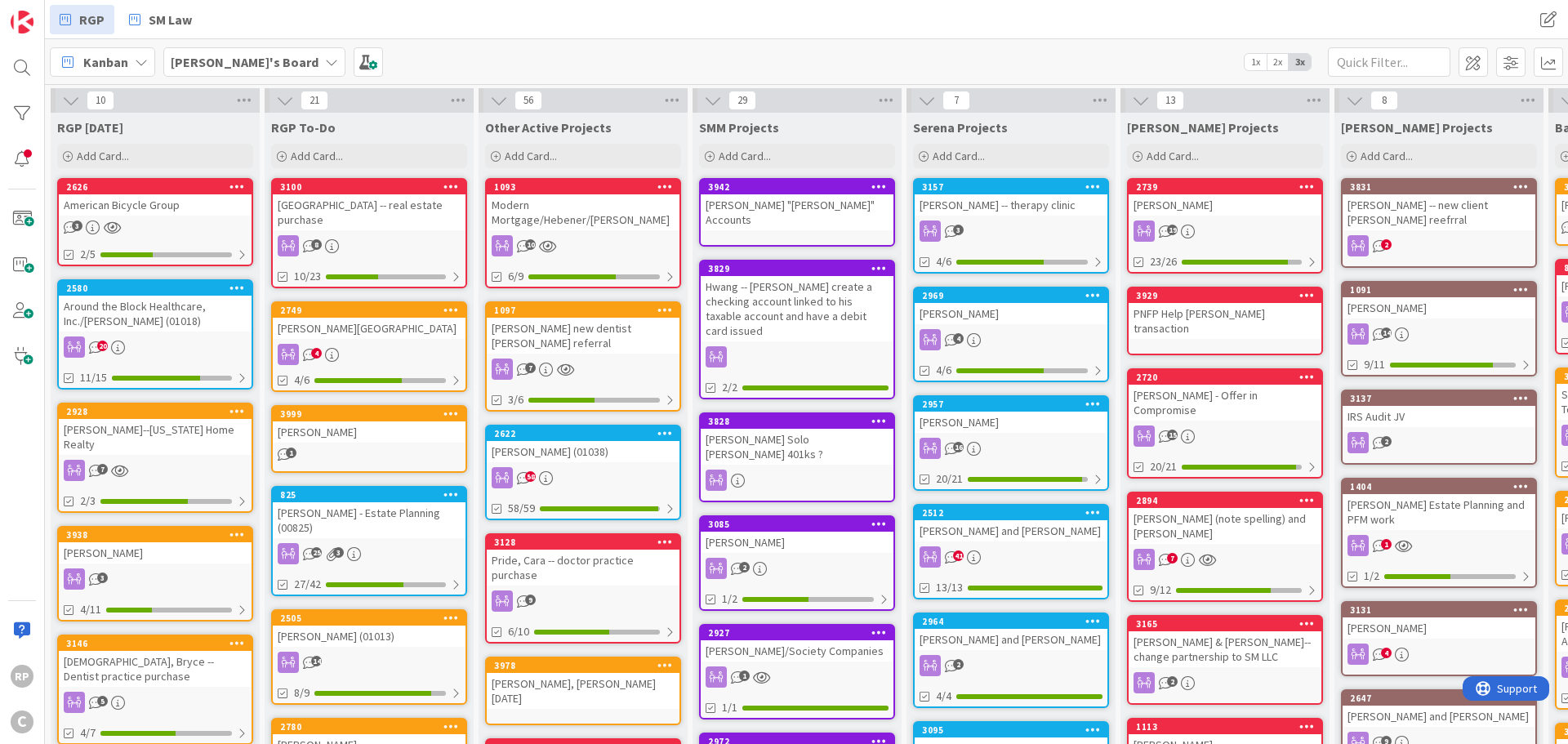
scroll to position [0, 508]
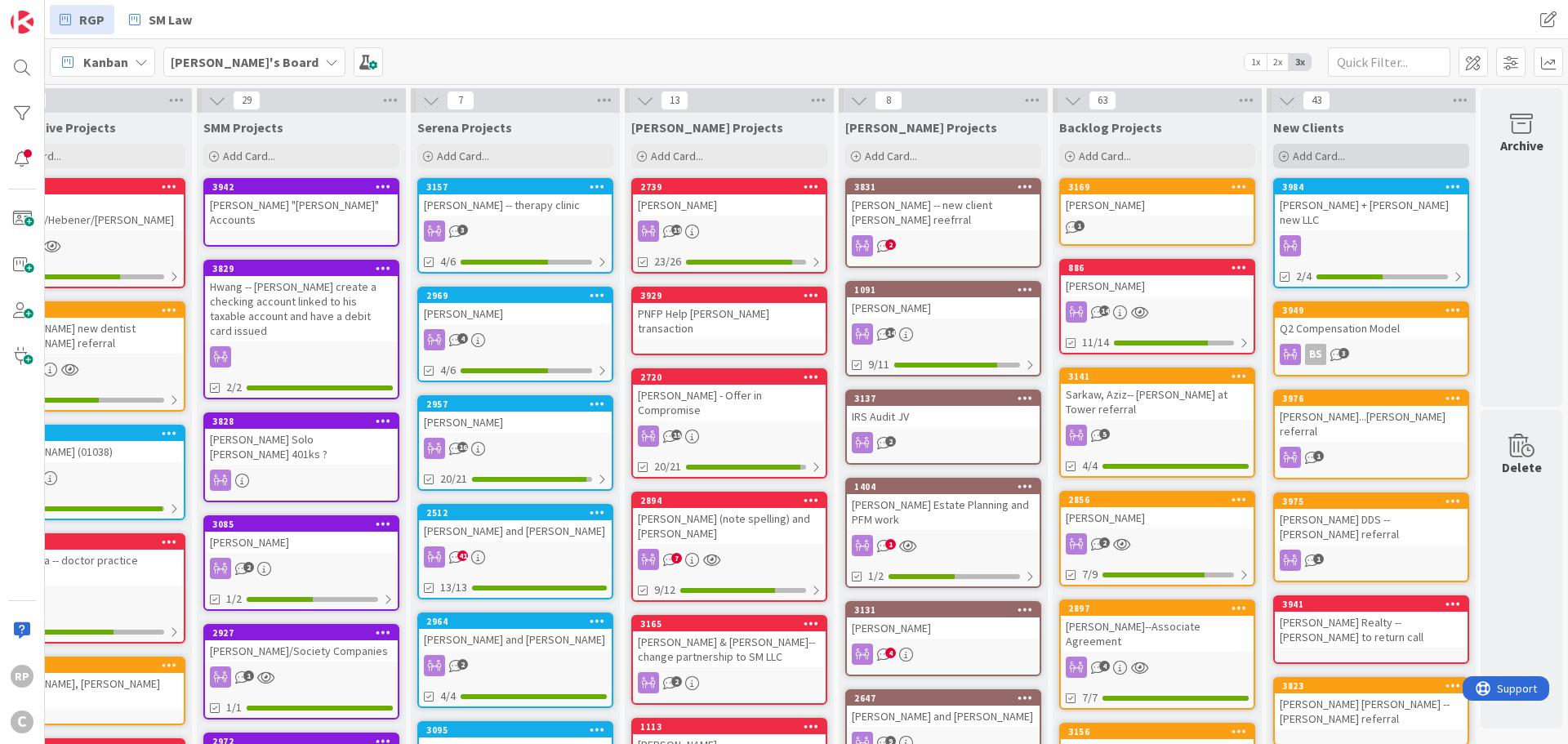
click at [1326, 161] on body "RP C RGP SM Law RGP SM Law Kanban [PERSON_NAME]'s Board 1x 2x 3x 10 RGP [DATE] …" at bounding box center [784, 372] width 1568 height 744
click at [1304, 151] on span "Add Card..." at bounding box center [1318, 156] width 52 height 15
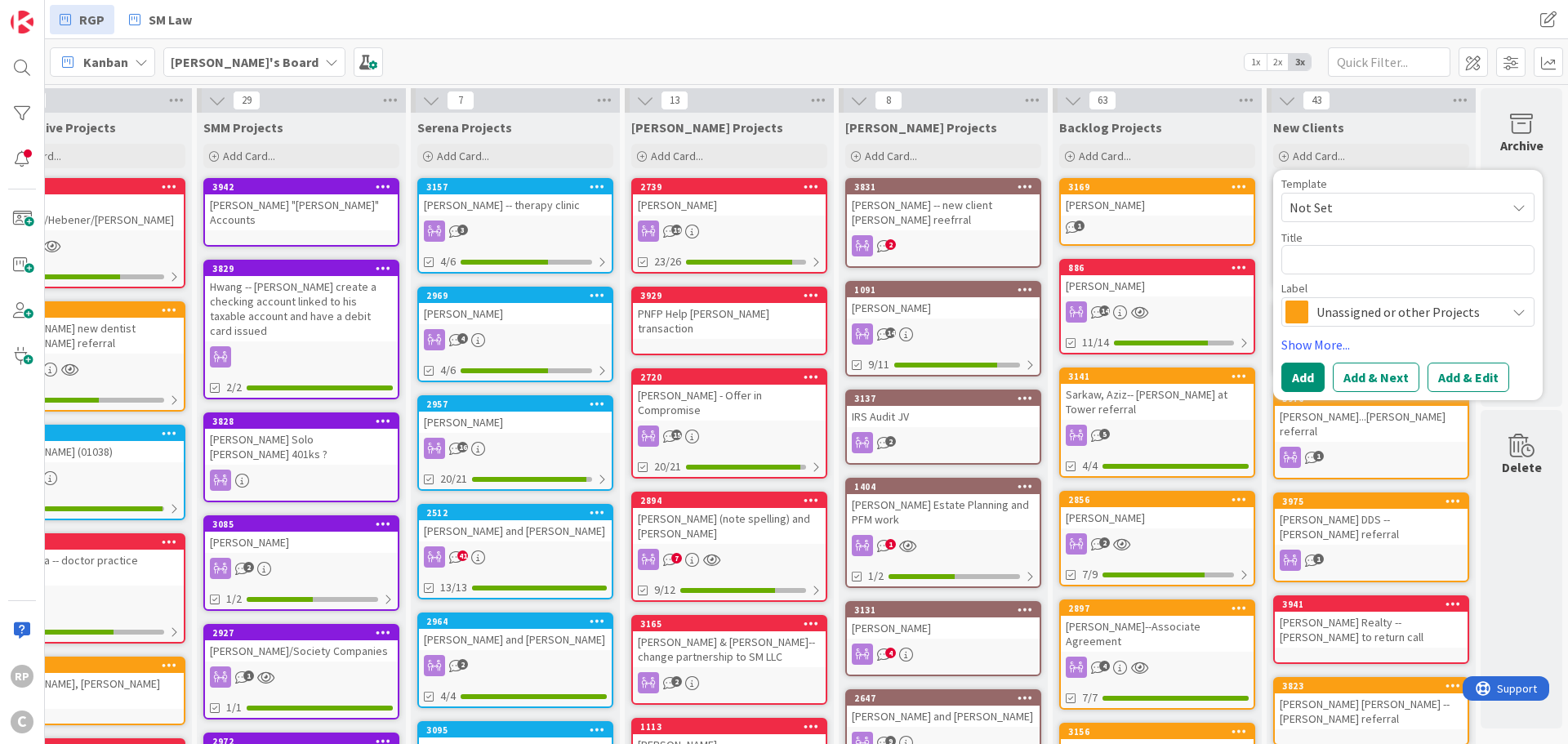
click at [1319, 258] on textarea at bounding box center [1407, 259] width 253 height 30
type textarea "x"
type textarea "M"
type textarea "x"
type textarea "Mu"
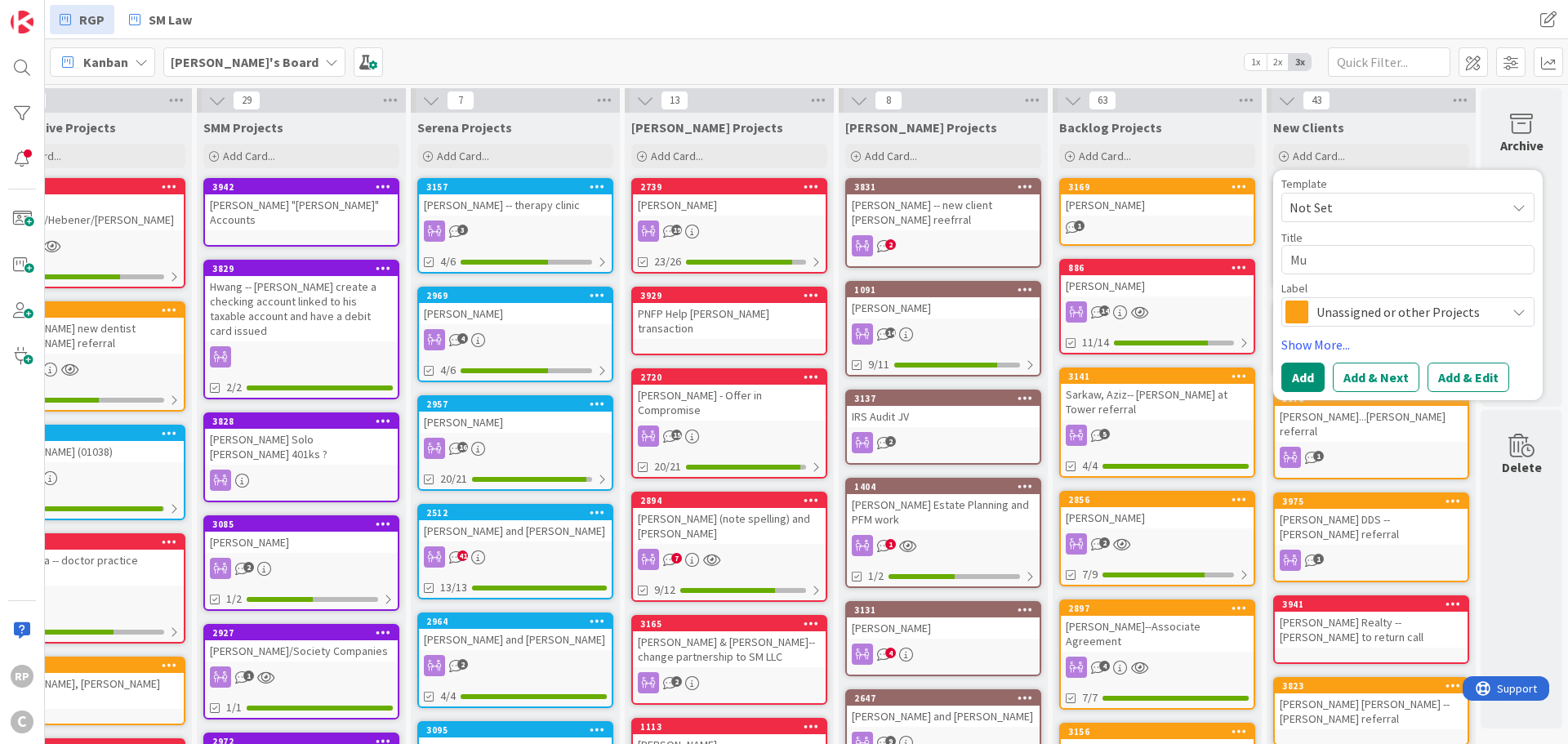
type textarea "x"
type textarea "Muna"
type textarea "x"
type textarea "[PERSON_NAME]-"
type textarea "x"
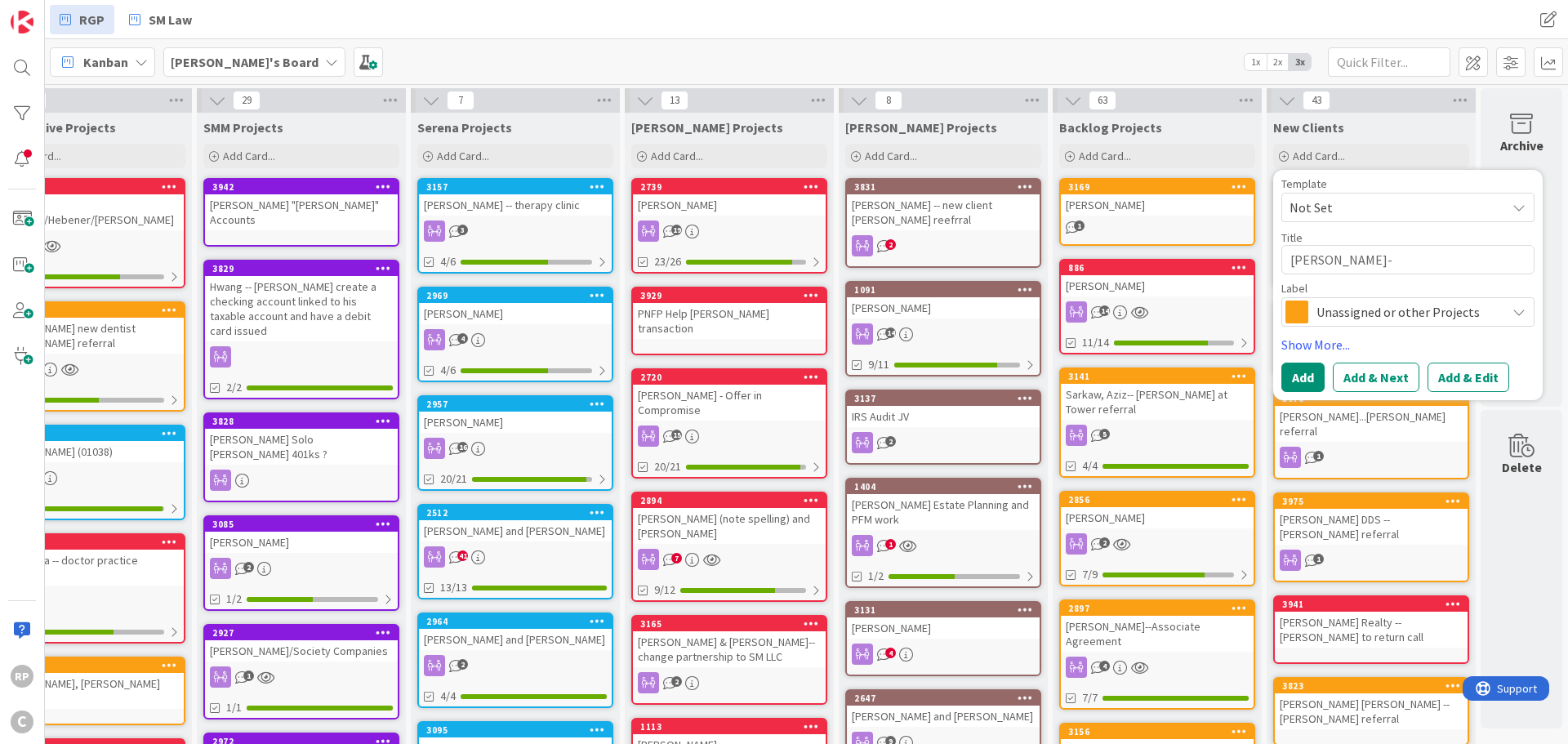
type textarea "[PERSON_NAME]-C"
type textarea "x"
type textarea "[PERSON_NAME]-Co"
type textarea "x"
type textarea "[PERSON_NAME]-CoLa"
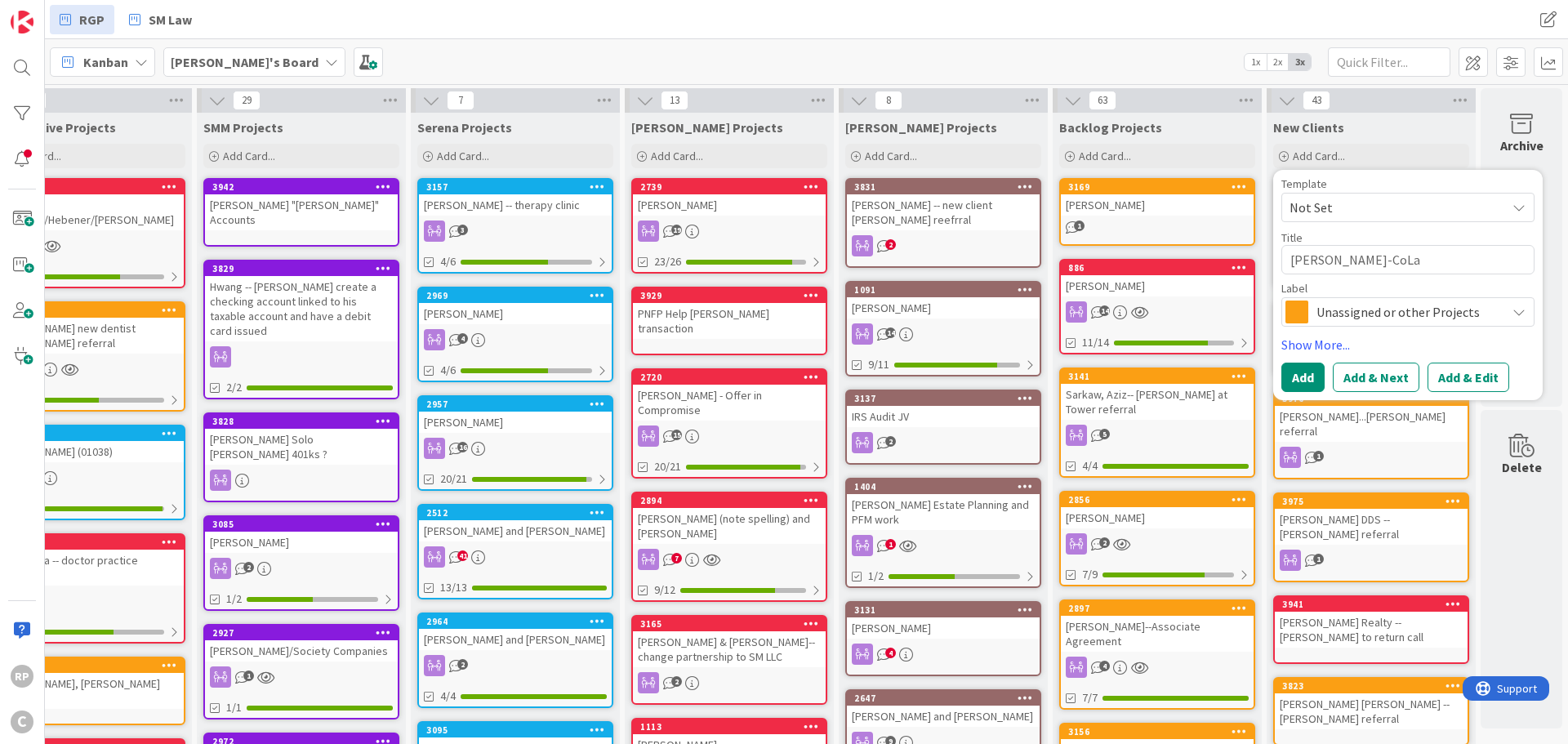
type textarea "x"
type textarea "[PERSON_NAME]-CoLab"
type textarea "x"
type textarea "[PERSON_NAME]-CoLab C"
type textarea "x"
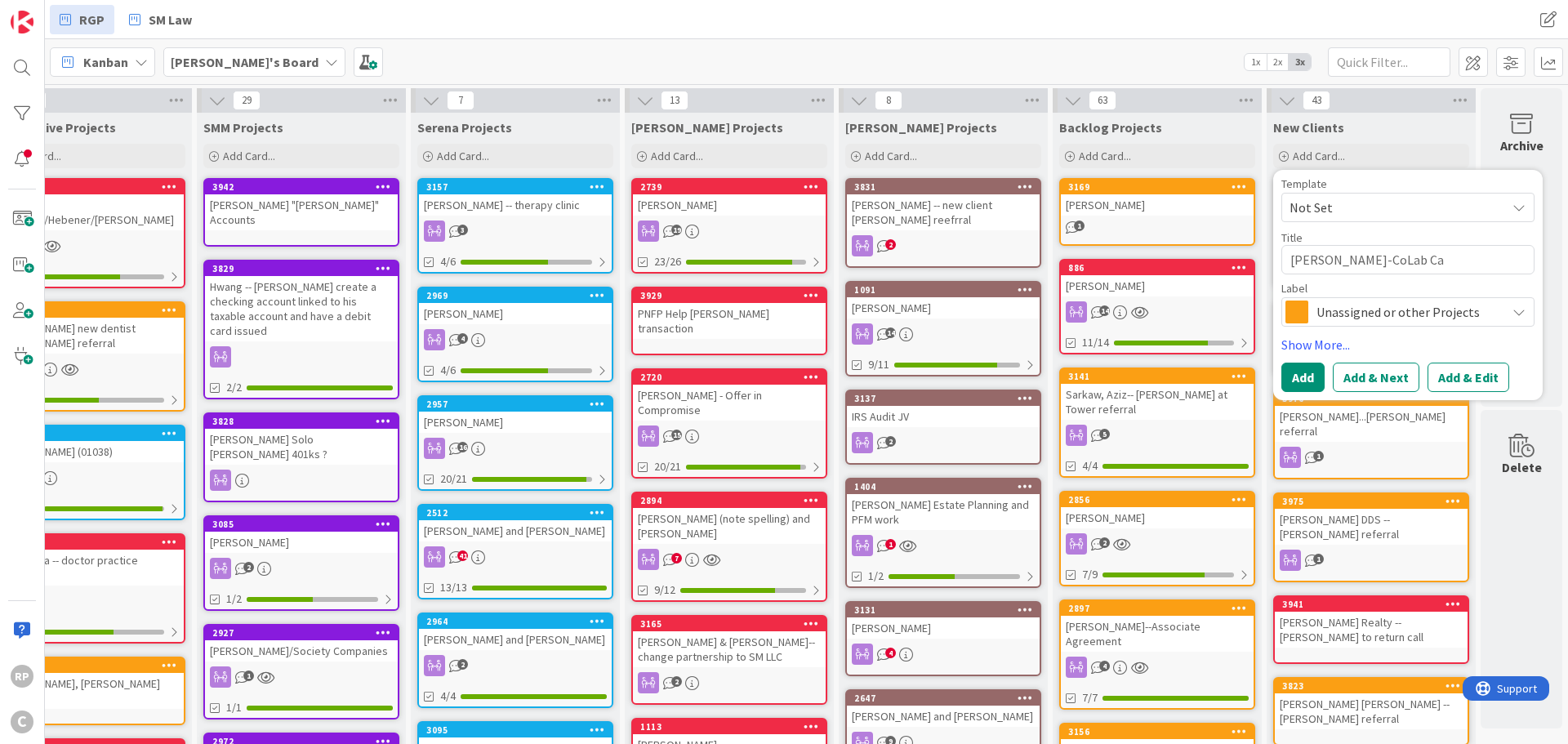
type textarea "[PERSON_NAME]-CoLab Cap"
type textarea "x"
type textarea "[PERSON_NAME]-CoLab Capit"
type textarea "x"
type textarea "[PERSON_NAME]-CoLab Capital"
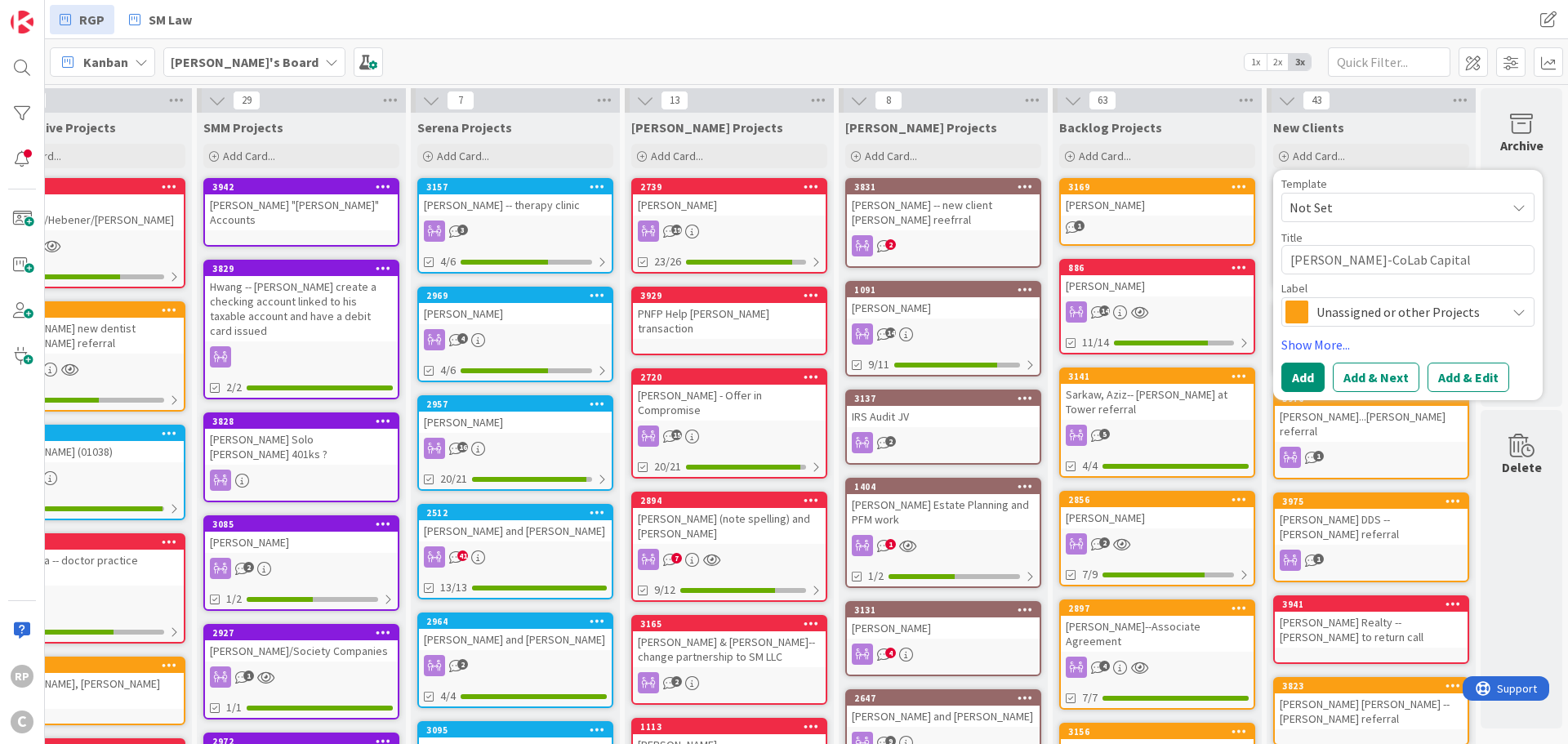
type textarea "x"
type textarea "[PERSON_NAME]-CoLab Capital"
click at [1465, 364] on button "Add & Edit" at bounding box center [1468, 378] width 82 height 30
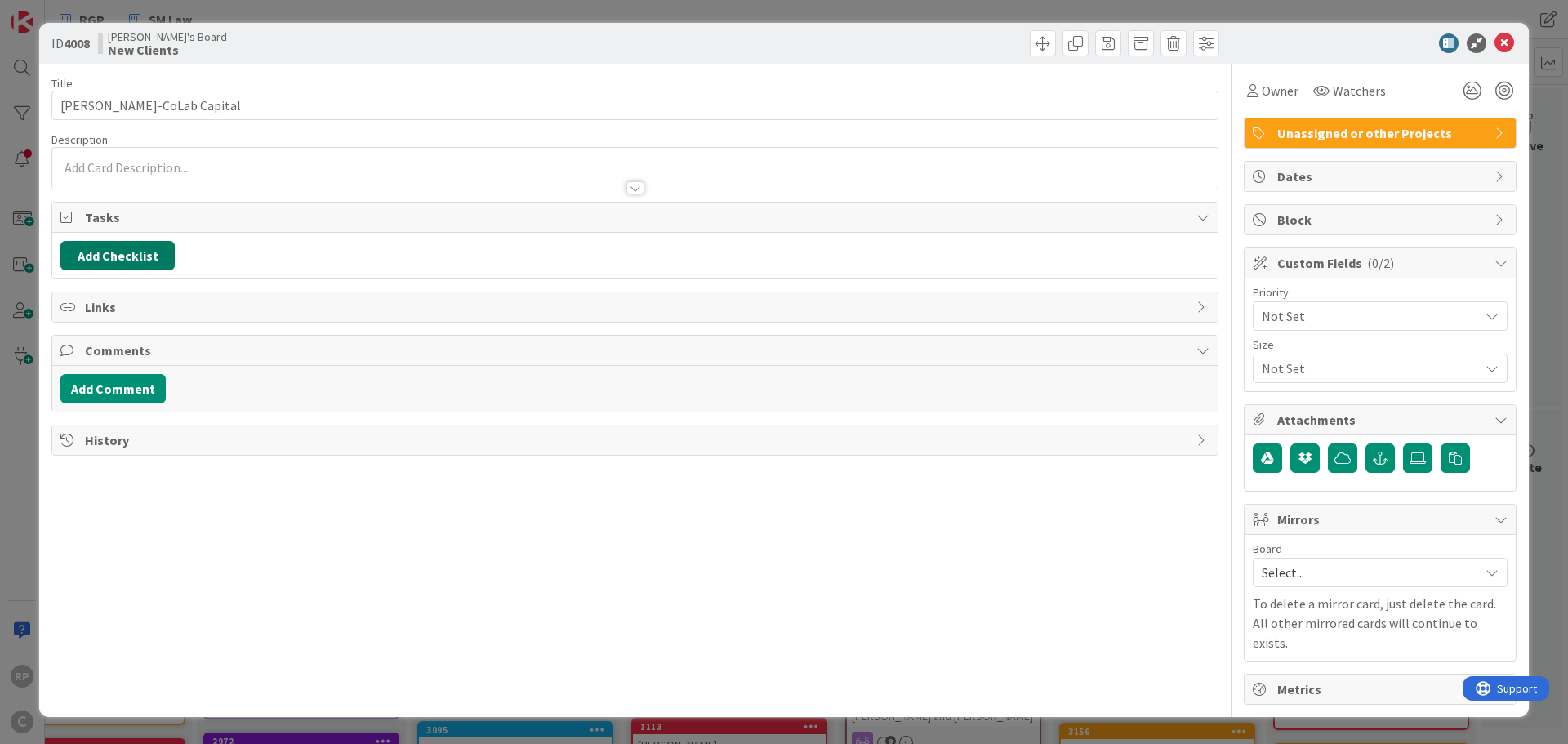
click at [116, 262] on button "Add Checklist" at bounding box center [117, 256] width 114 height 30
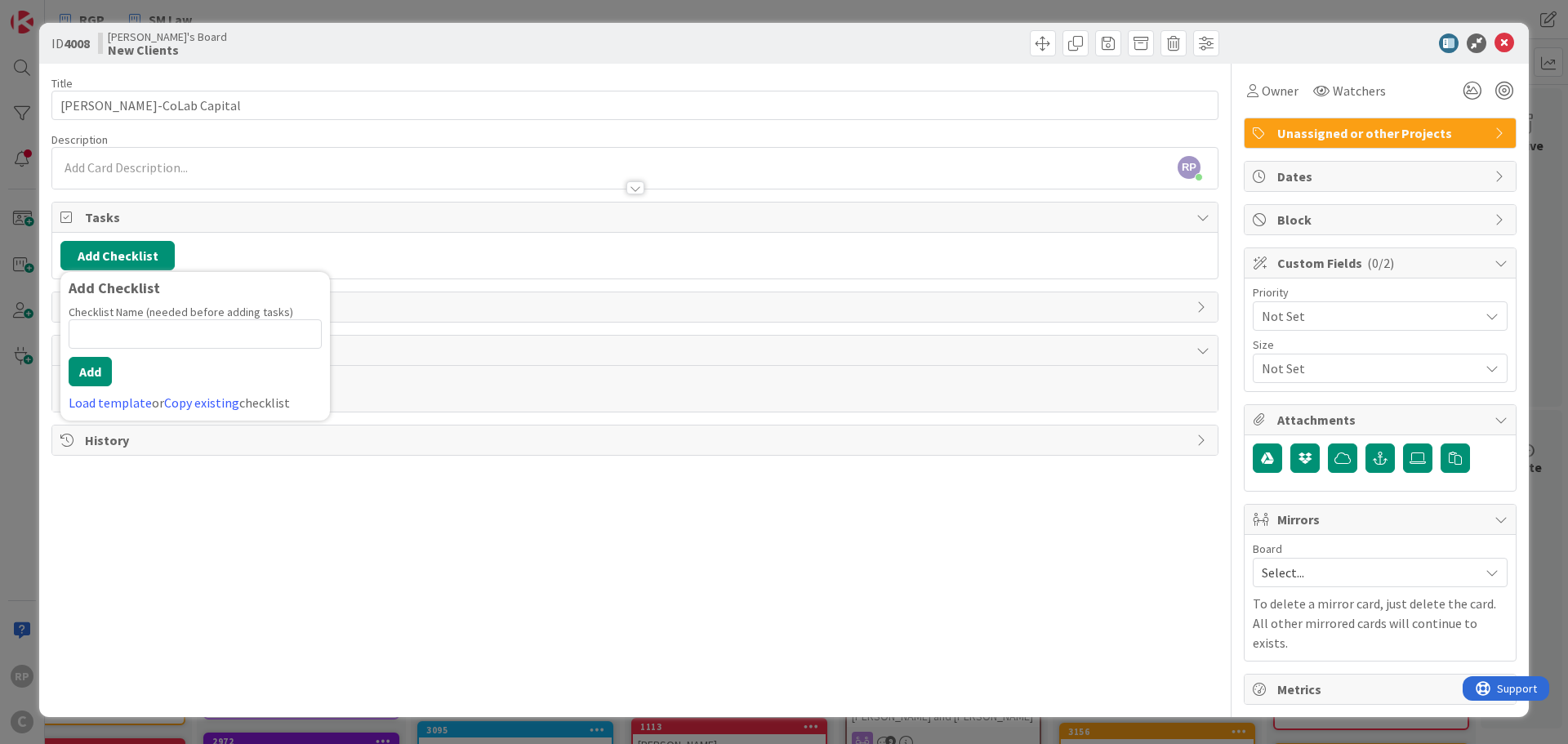
click at [618, 240] on div "Add Checklist Add Checklist Checklist Name (needed before adding tasks) 0 / 64 …" at bounding box center [634, 255] width 1165 height 46
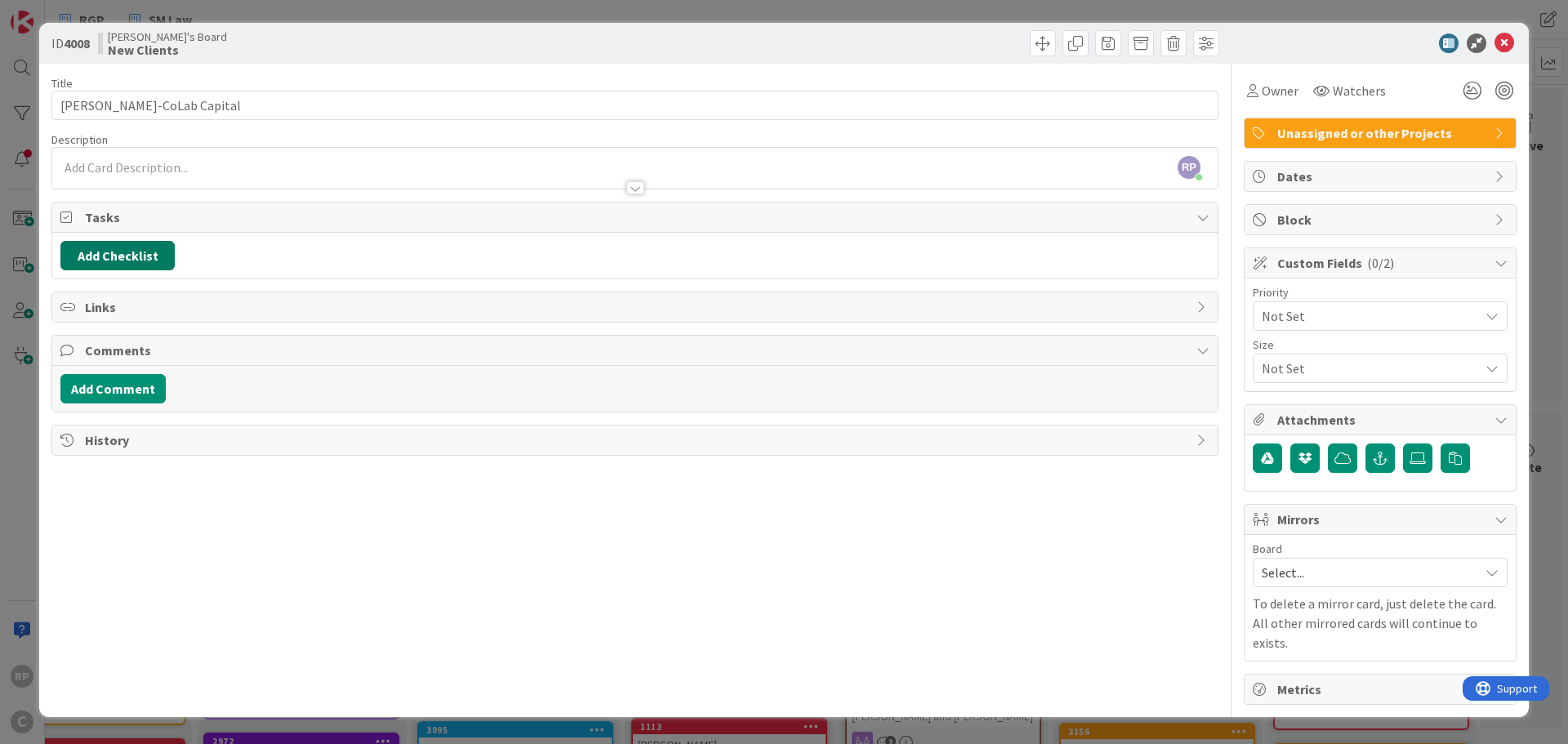
click at [172, 254] on button "Add Checklist" at bounding box center [117, 256] width 114 height 30
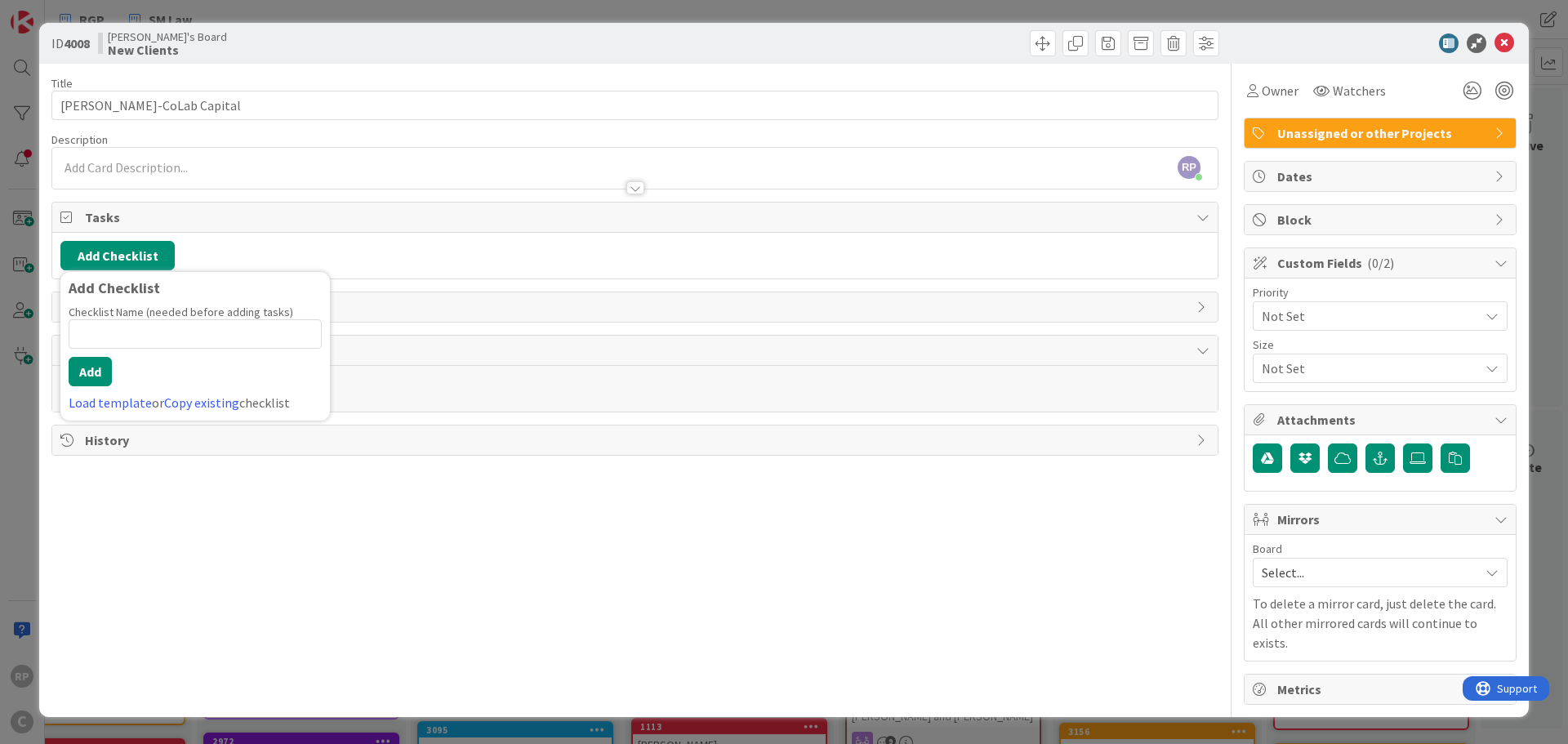
click at [120, 327] on input at bounding box center [195, 334] width 253 height 30
type input "New Matter"
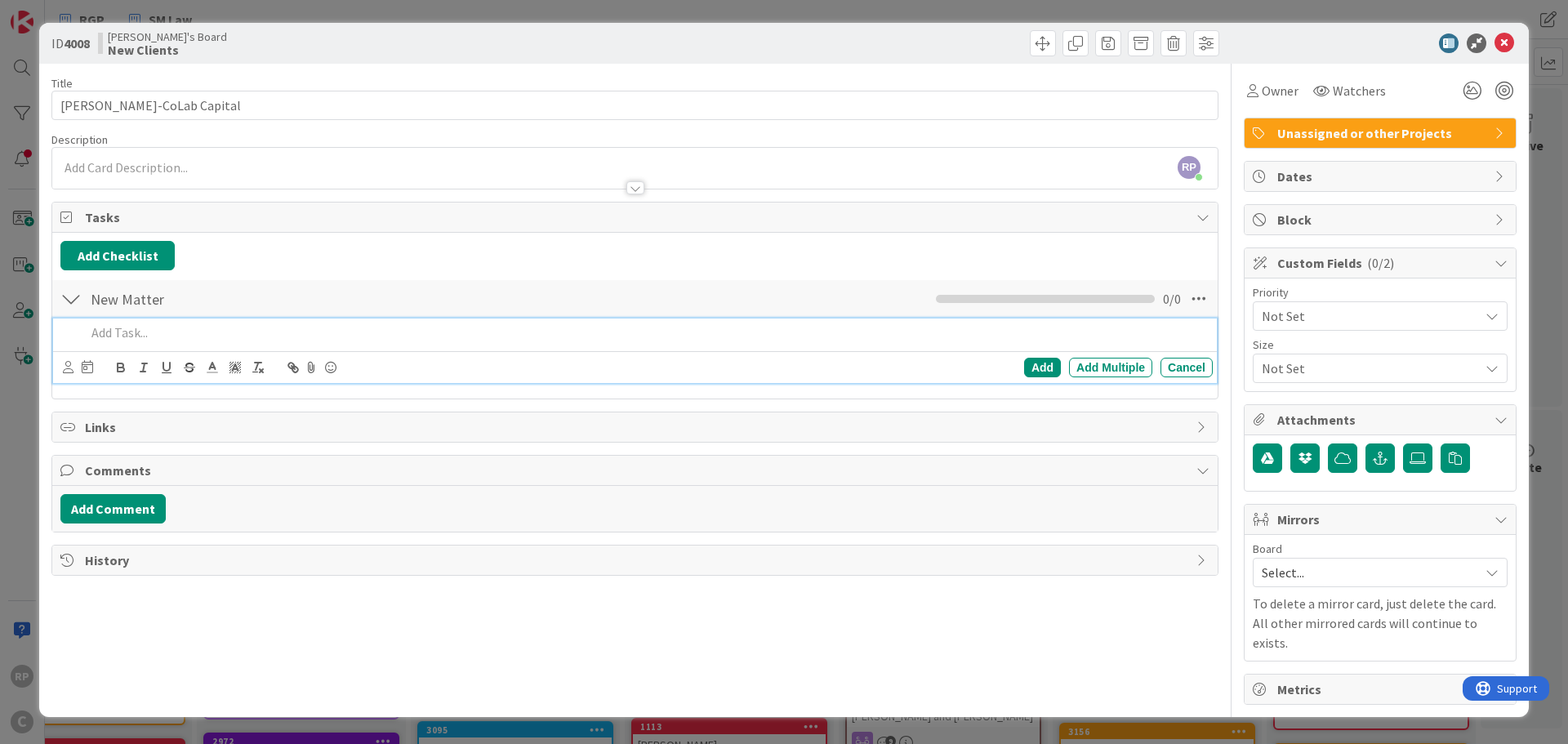
click at [1276, 572] on span "Select..." at bounding box center [1366, 573] width 209 height 23
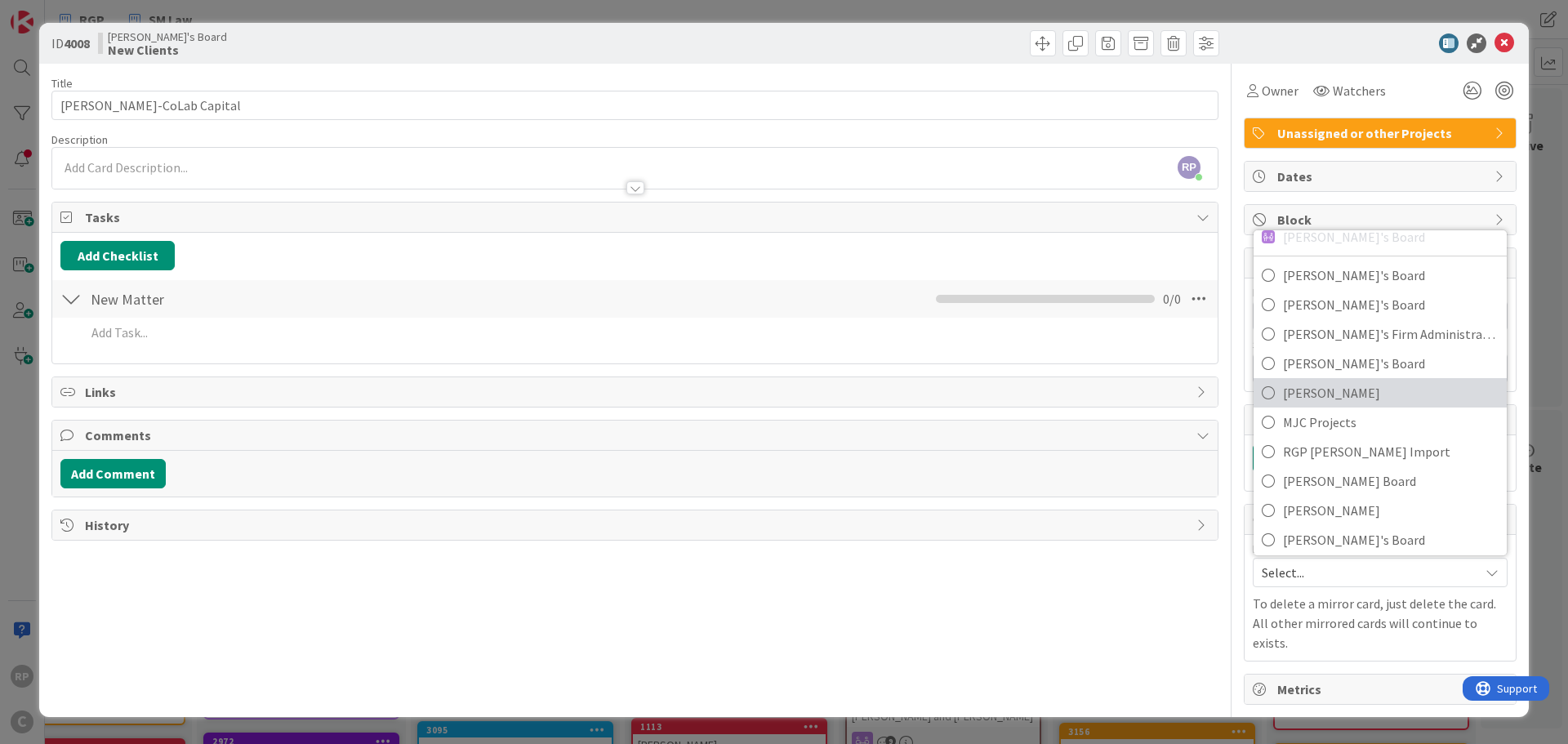
scroll to position [79, 0]
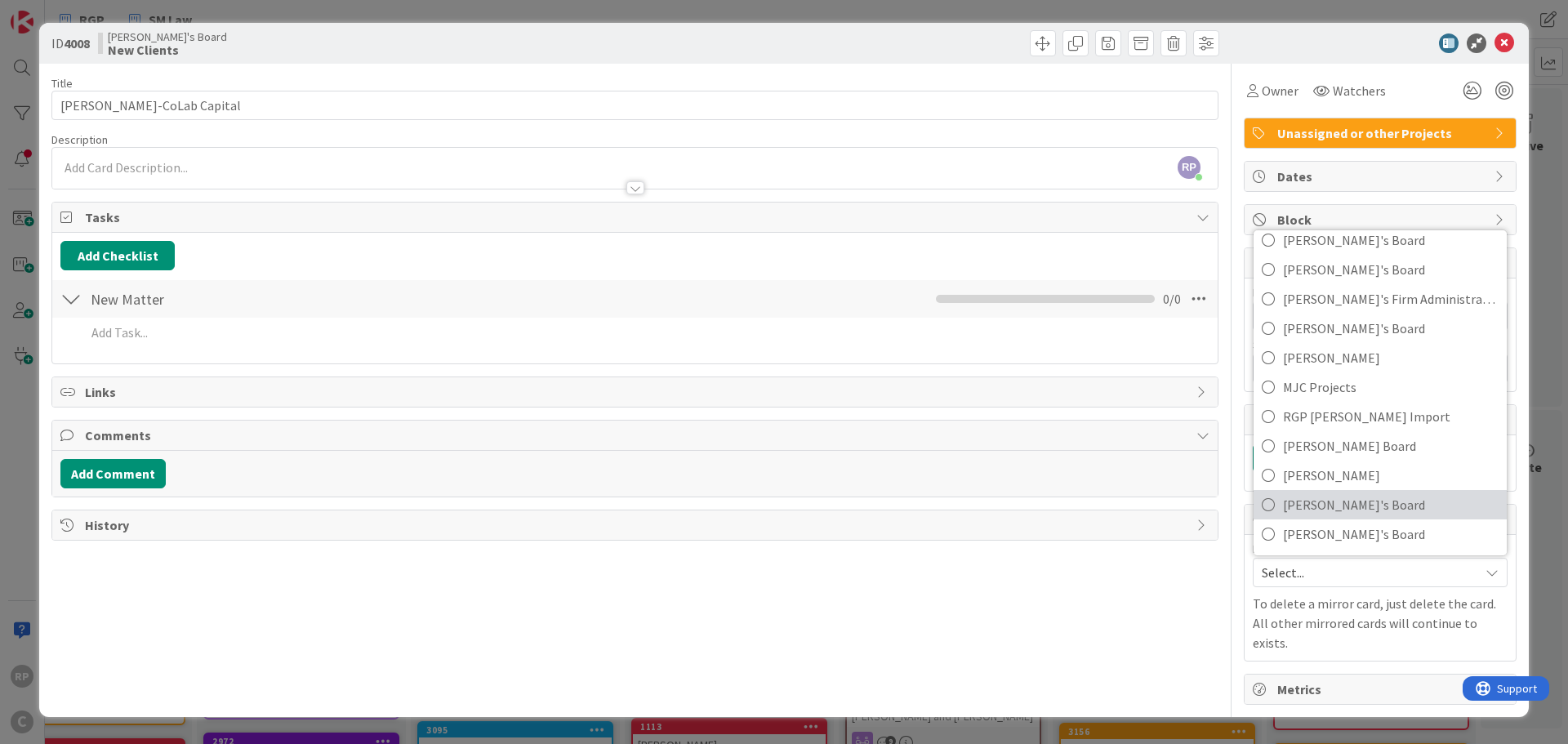
click at [1350, 510] on span "[PERSON_NAME]'s Board" at bounding box center [1390, 505] width 216 height 24
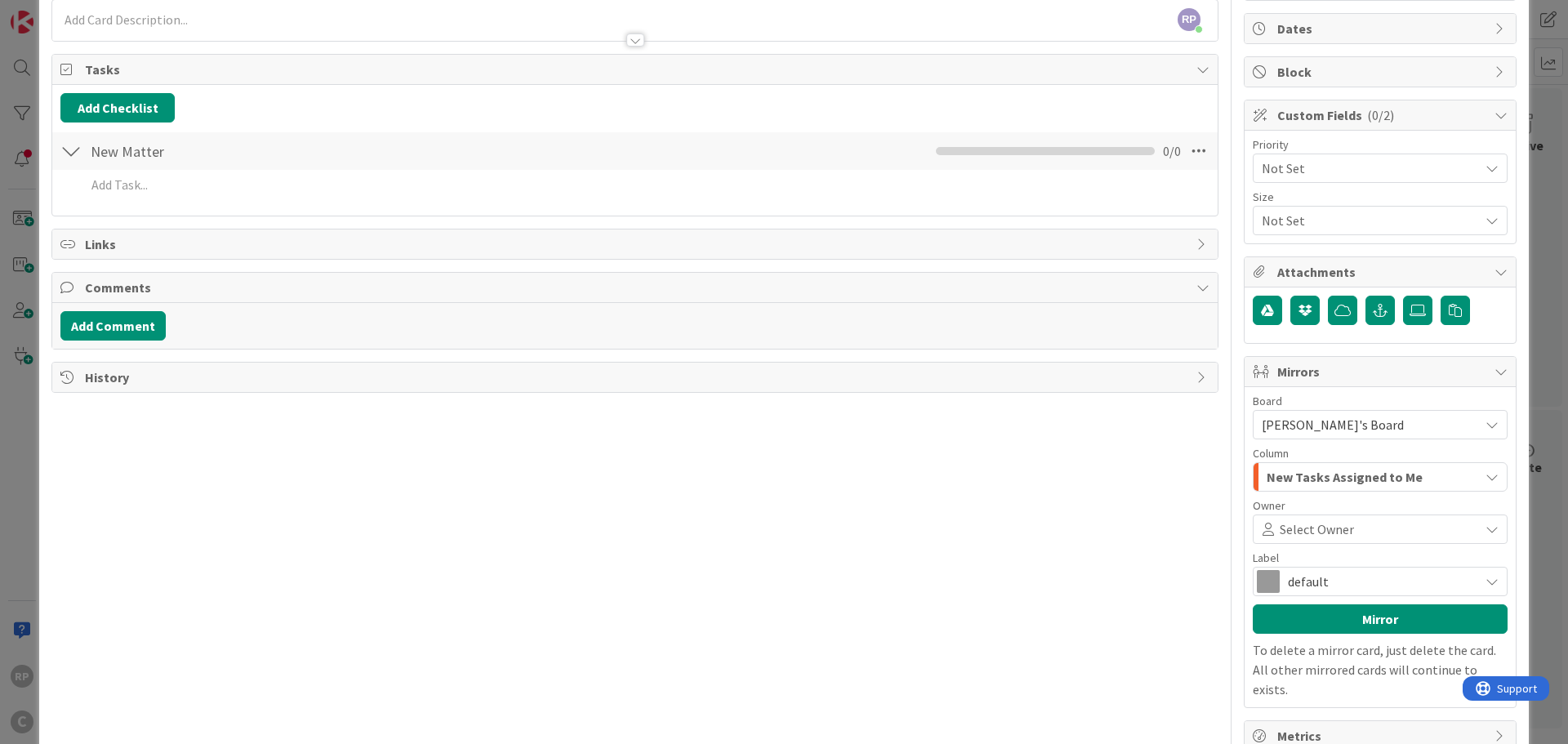
scroll to position [171, 0]
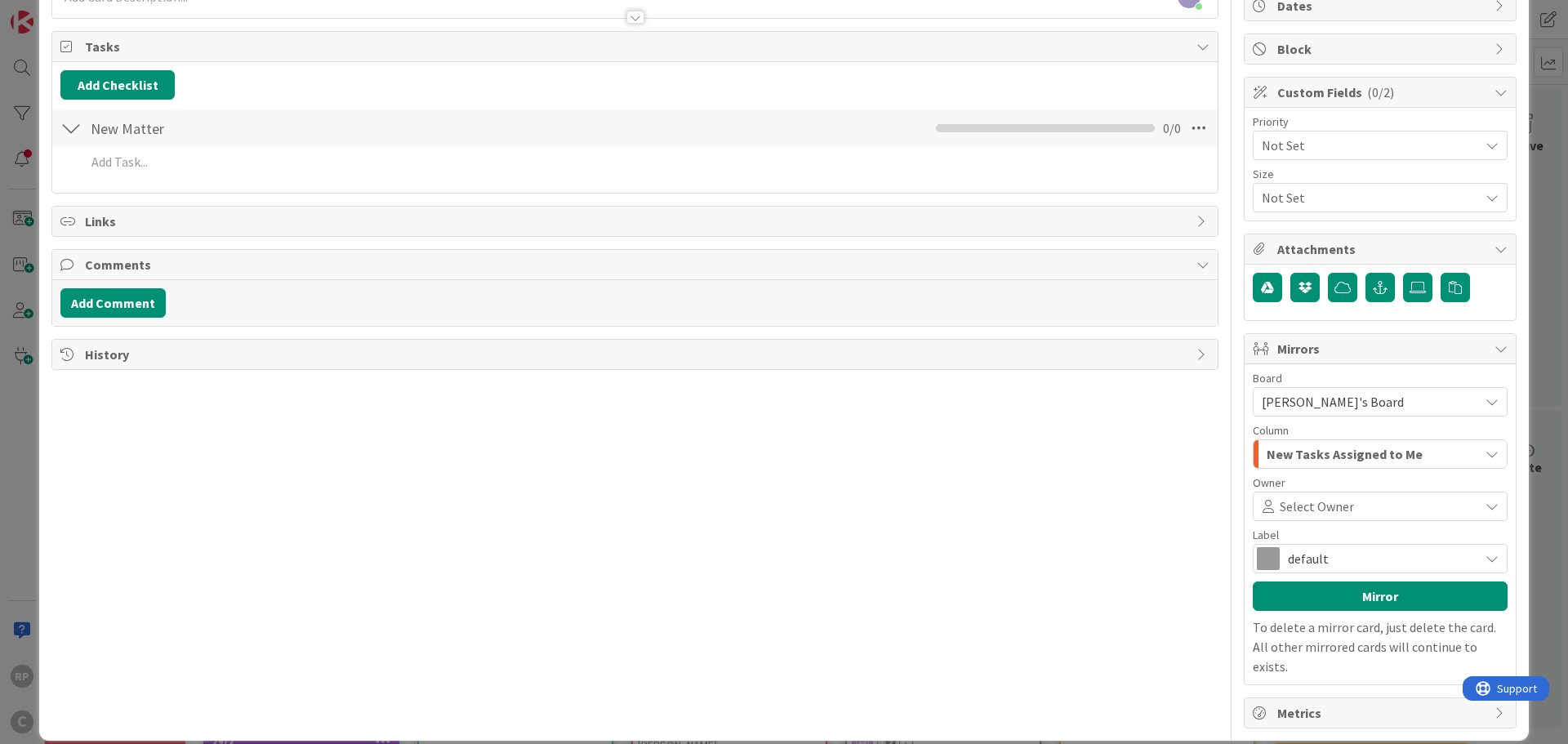
click at [1308, 450] on span "New Tasks Assigned to Me" at bounding box center [1344, 453] width 156 height 21
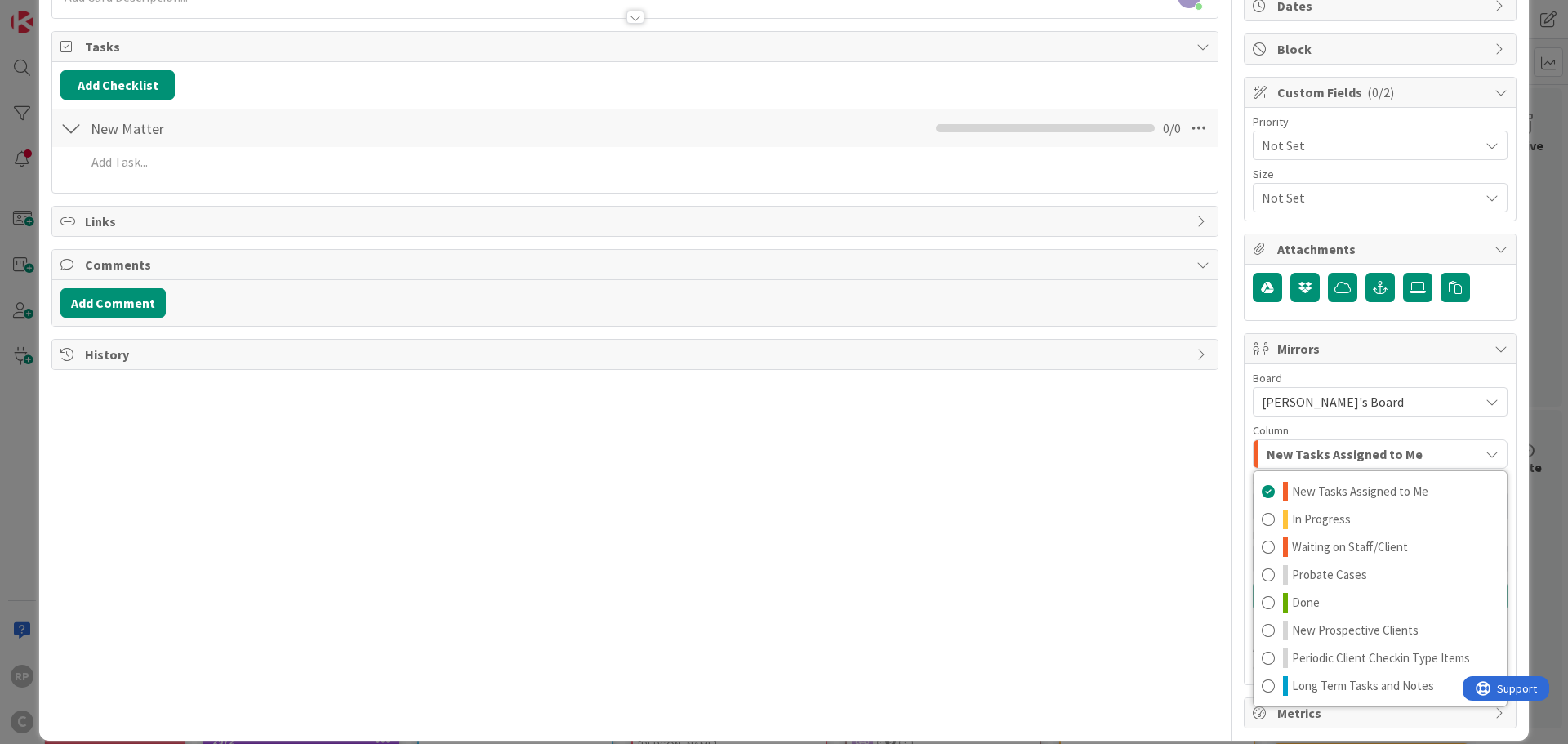
click at [1014, 537] on div "Title 19 / 128 [PERSON_NAME]-CoLab Capital Description RP [PERSON_NAME] just jo…" at bounding box center [634, 311] width 1167 height 835
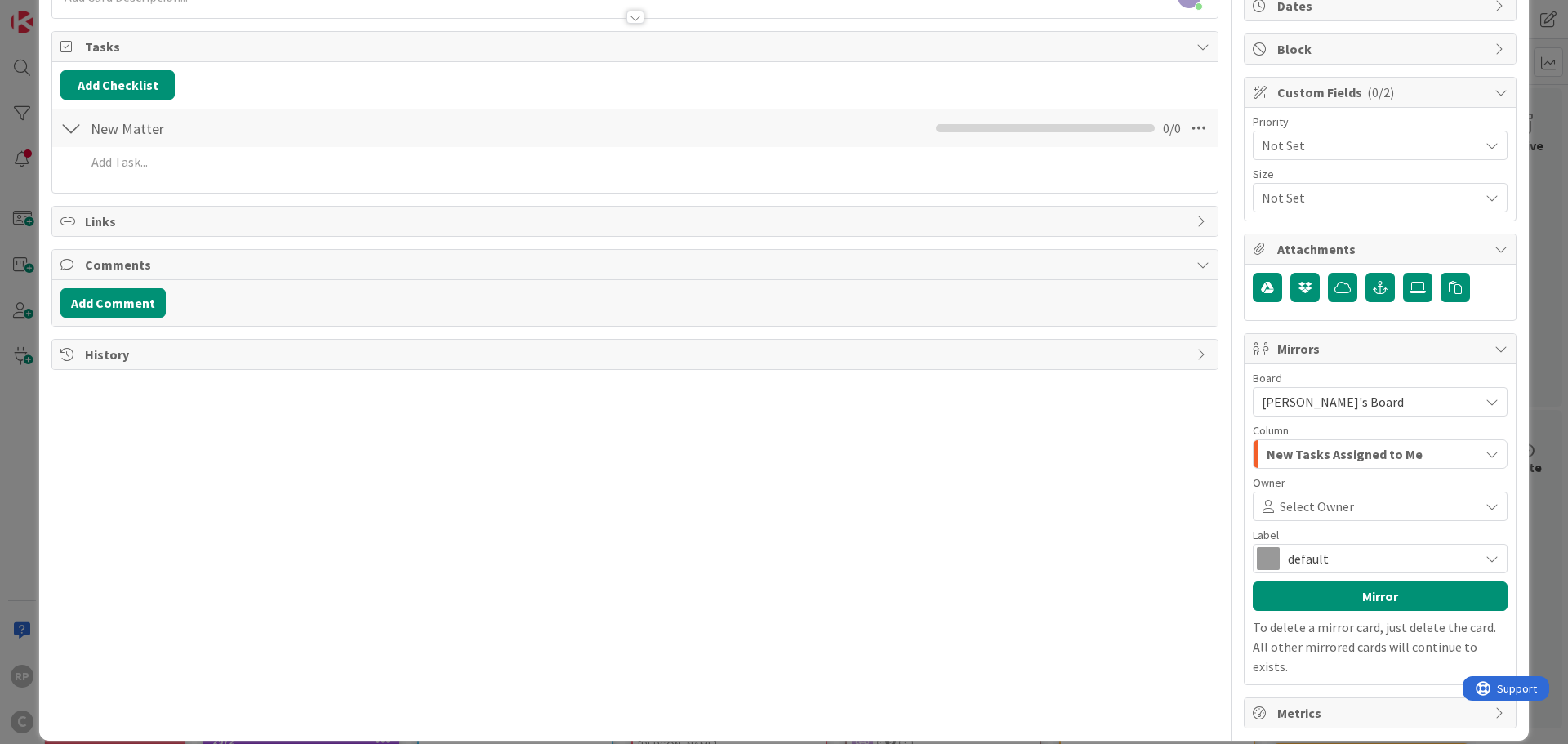
click at [1287, 505] on span "Select Owner" at bounding box center [1316, 506] width 74 height 20
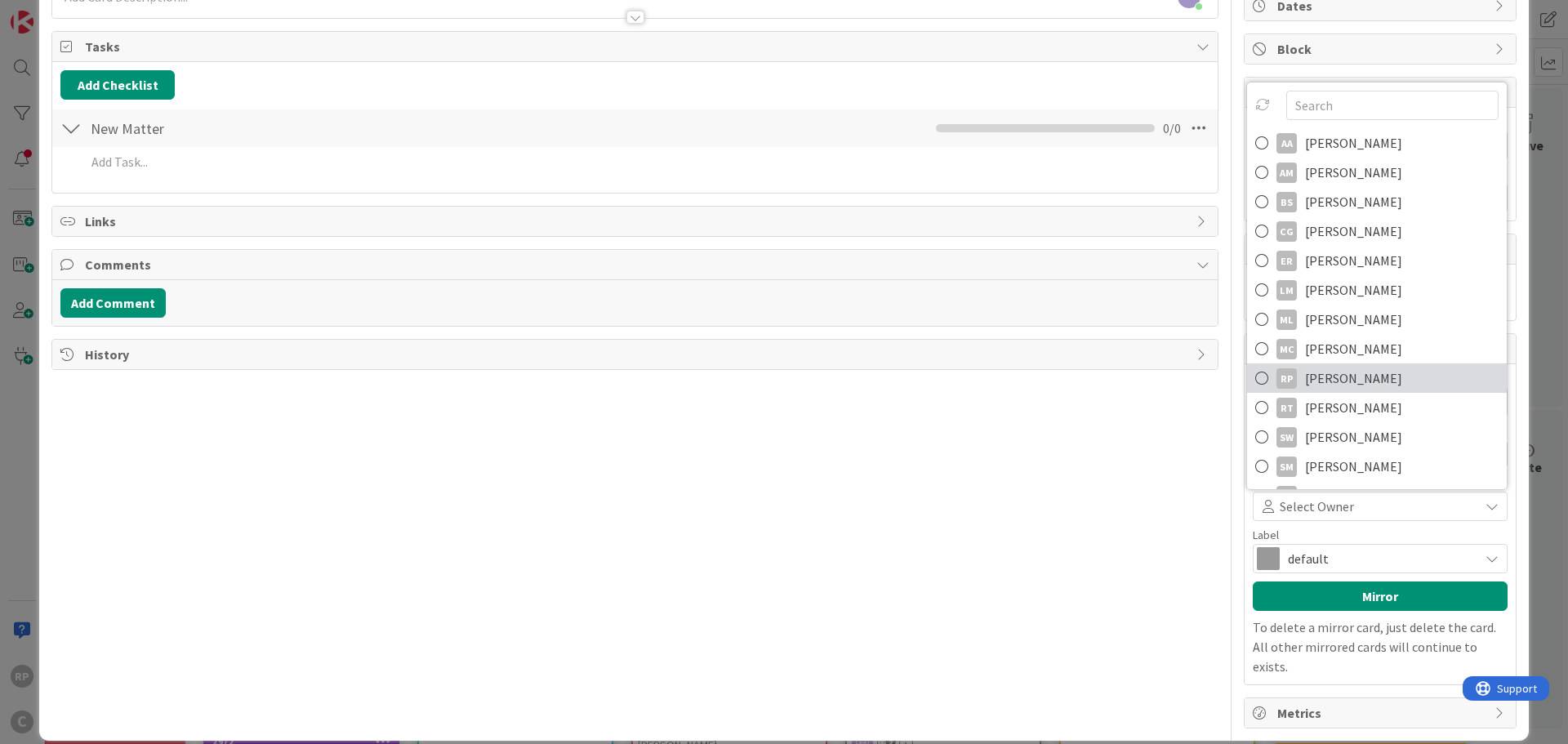
click at [1334, 386] on span "[PERSON_NAME]" at bounding box center [1353, 378] width 97 height 24
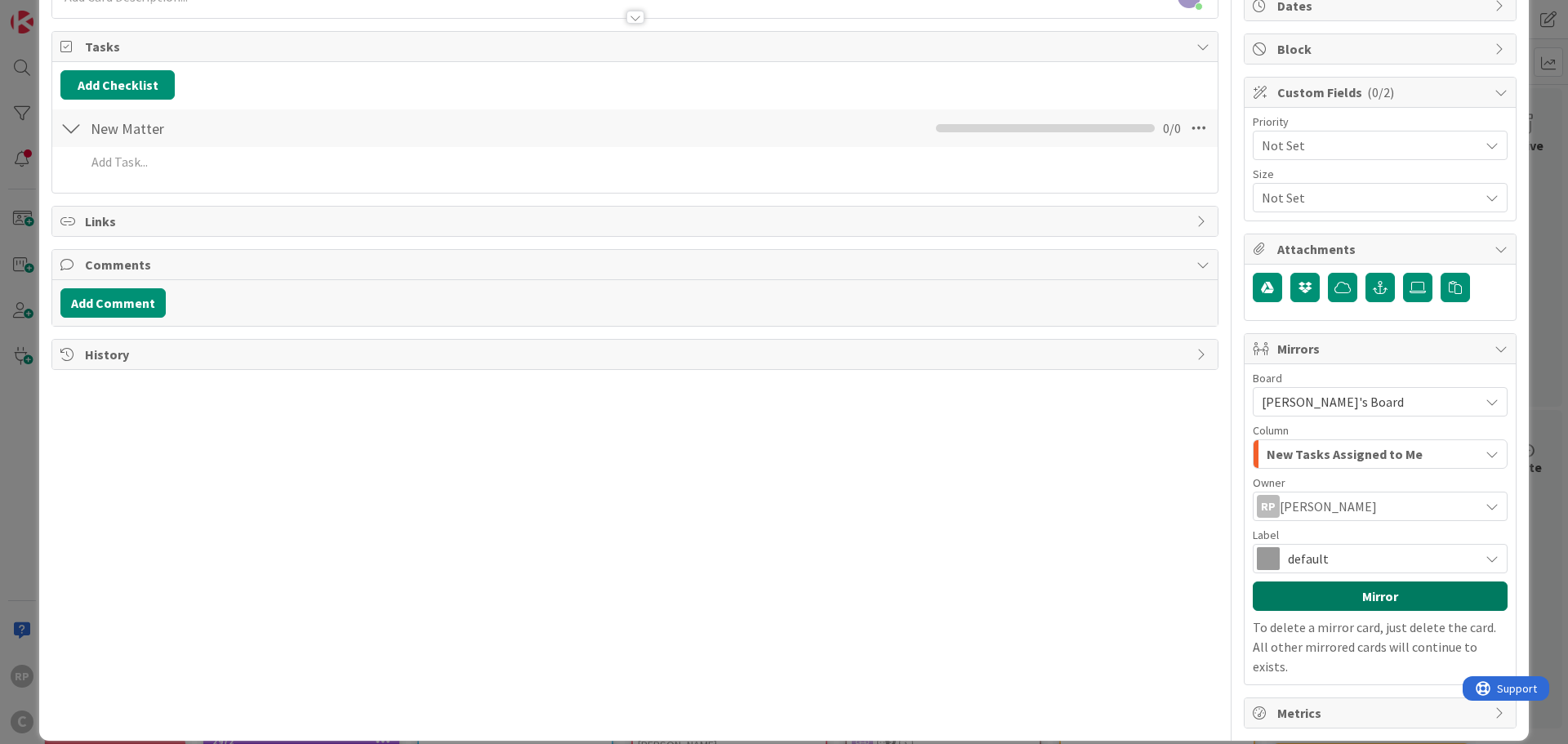
click at [1307, 586] on button "Mirror" at bounding box center [1379, 596] width 255 height 30
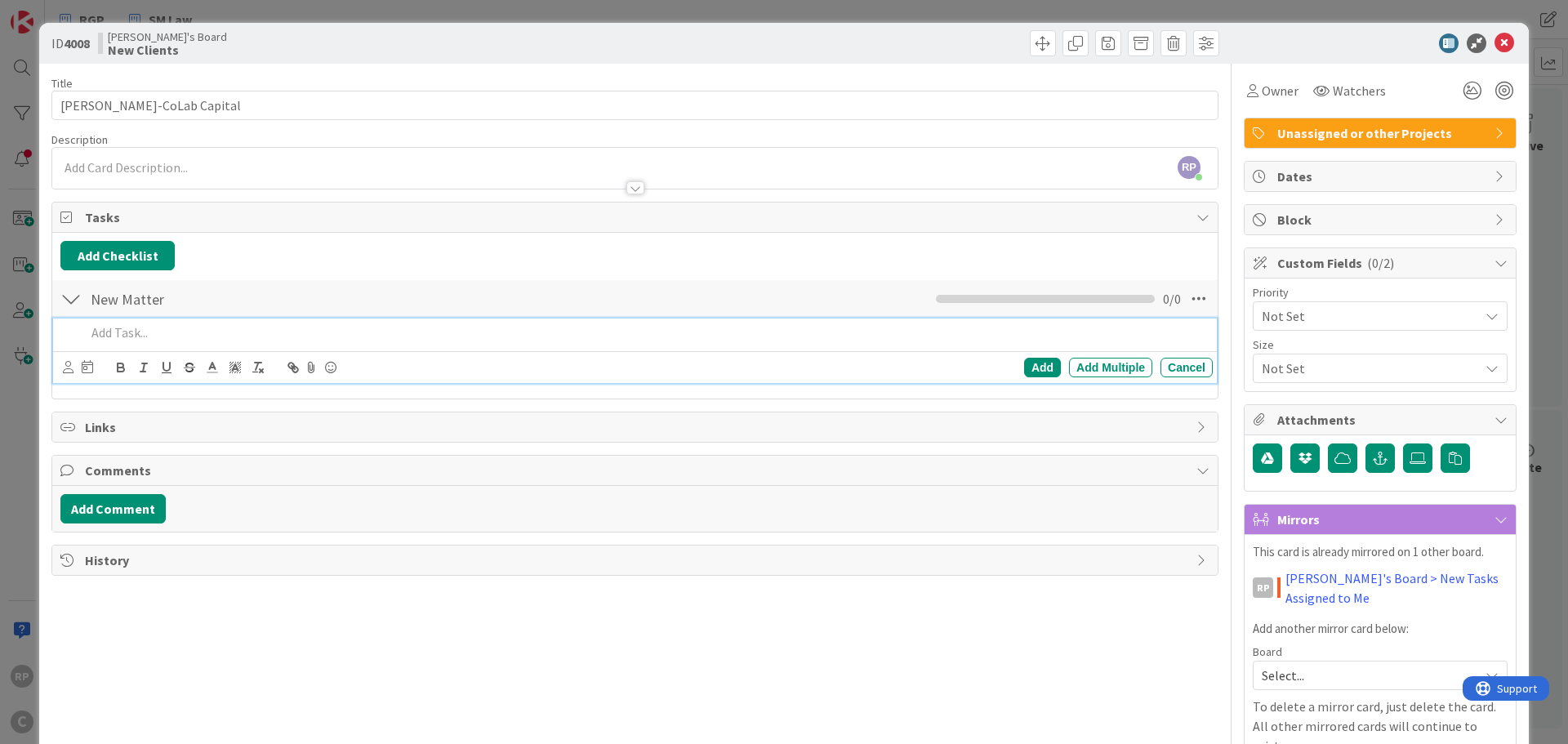
click at [117, 338] on p at bounding box center [646, 333] width 1120 height 19
click at [122, 337] on p at bounding box center [646, 333] width 1120 height 19
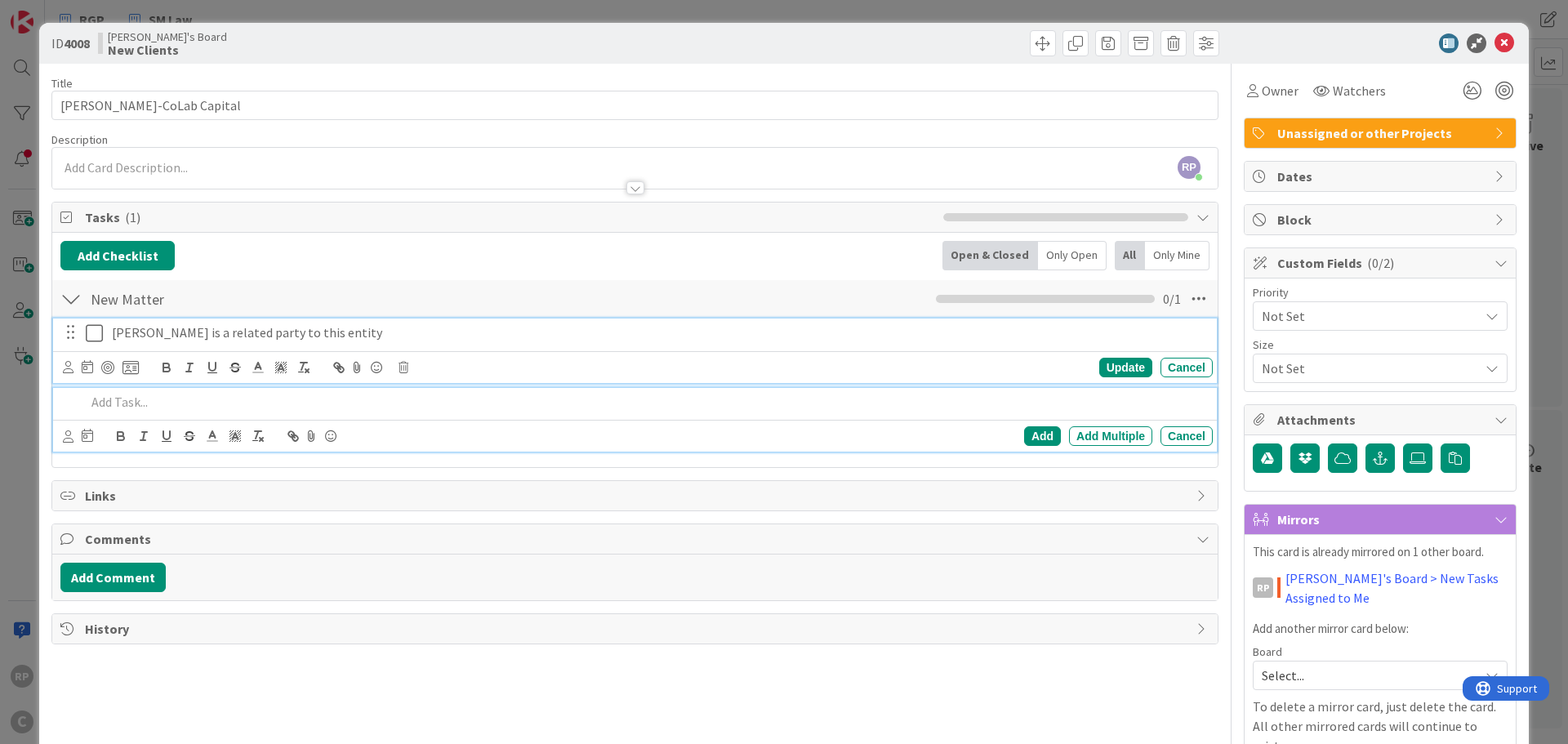
click at [436, 332] on p "[PERSON_NAME] is a related party to this entity" at bounding box center [659, 333] width 1094 height 19
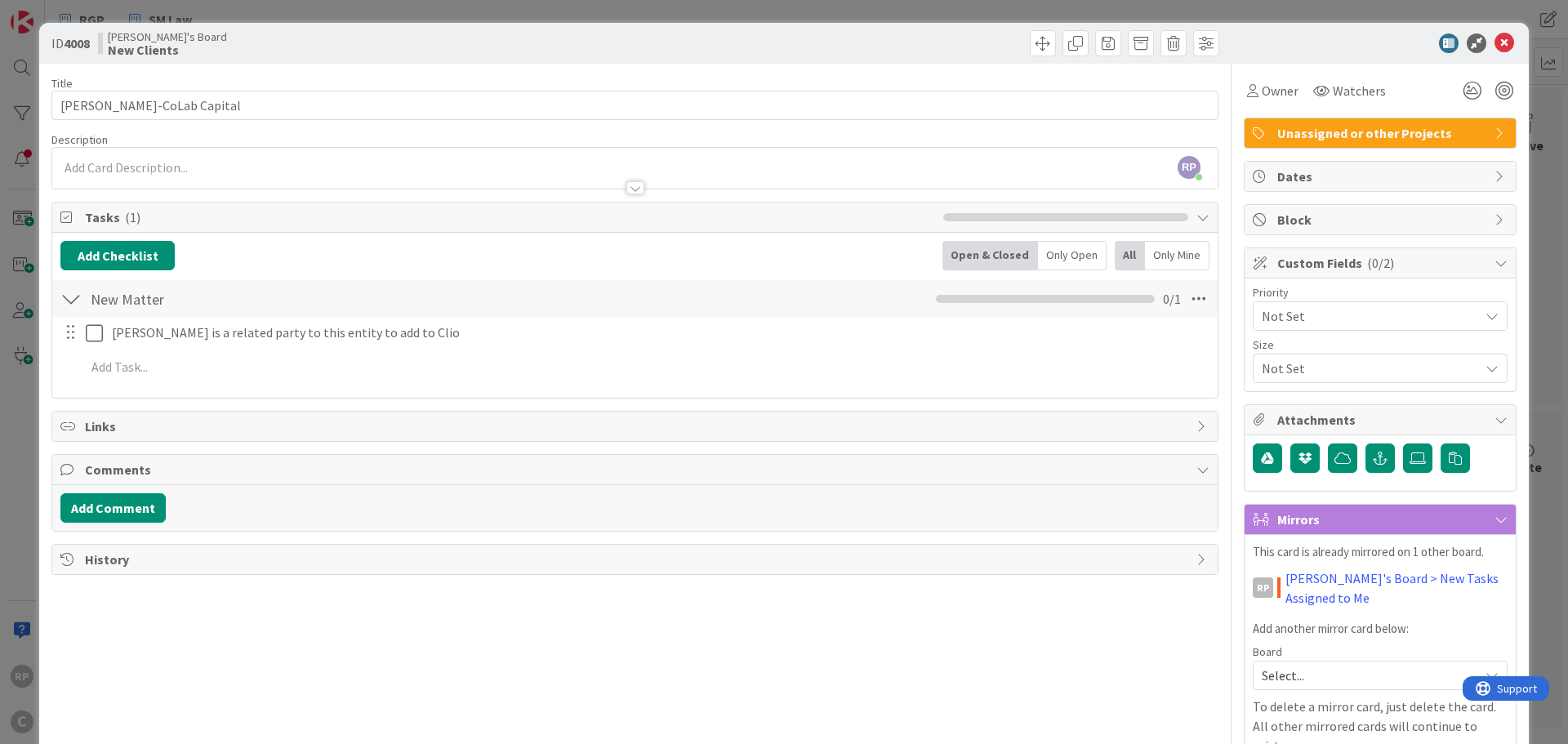
drag, startPoint x: 121, startPoint y: 387, endPoint x: 126, endPoint y: 365, distance: 22.6
click at [122, 385] on div "[PERSON_NAME] is a related party to this entity to add to Clio Update Cancel Ad…" at bounding box center [634, 352] width 1149 height 70
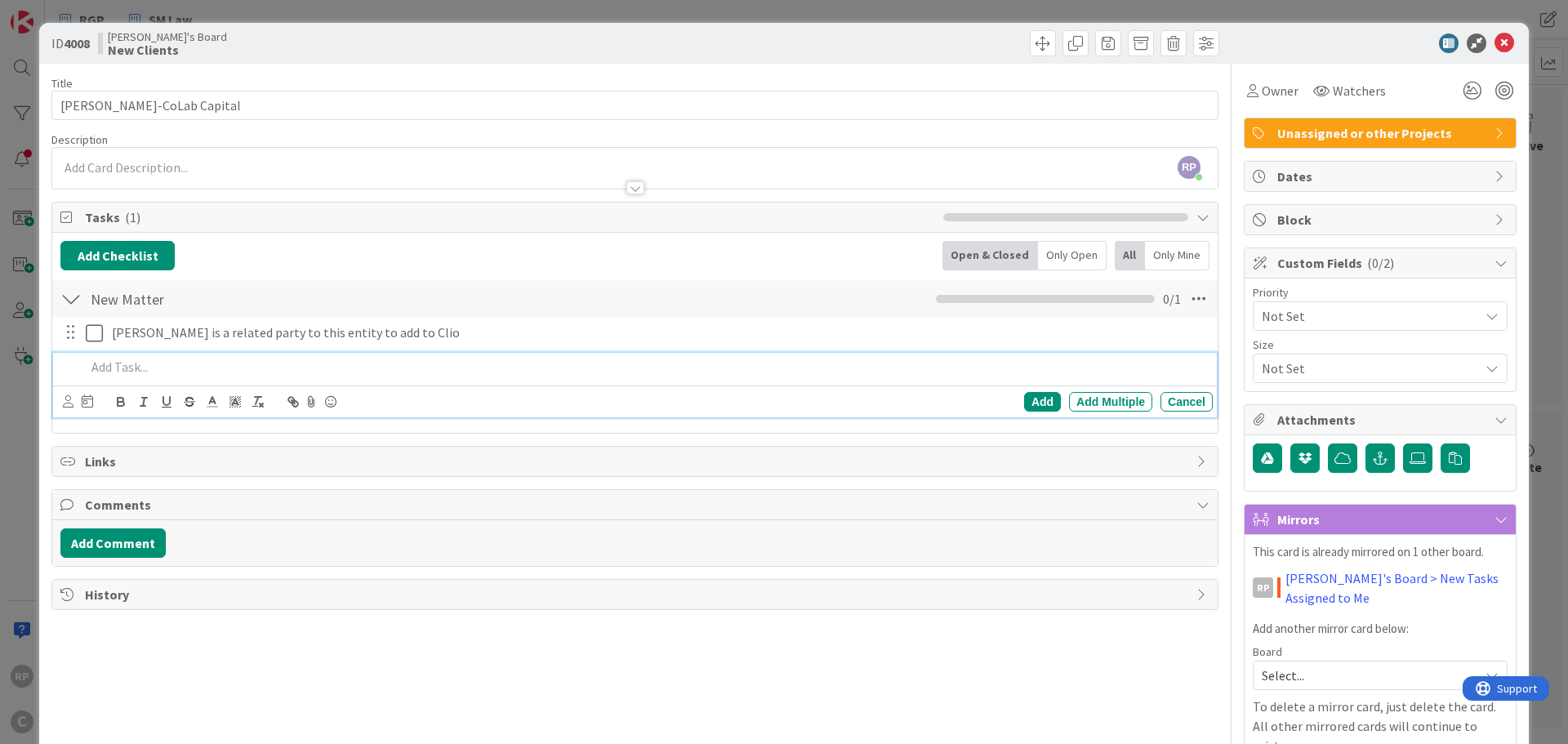
click at [126, 365] on p at bounding box center [646, 367] width 1120 height 19
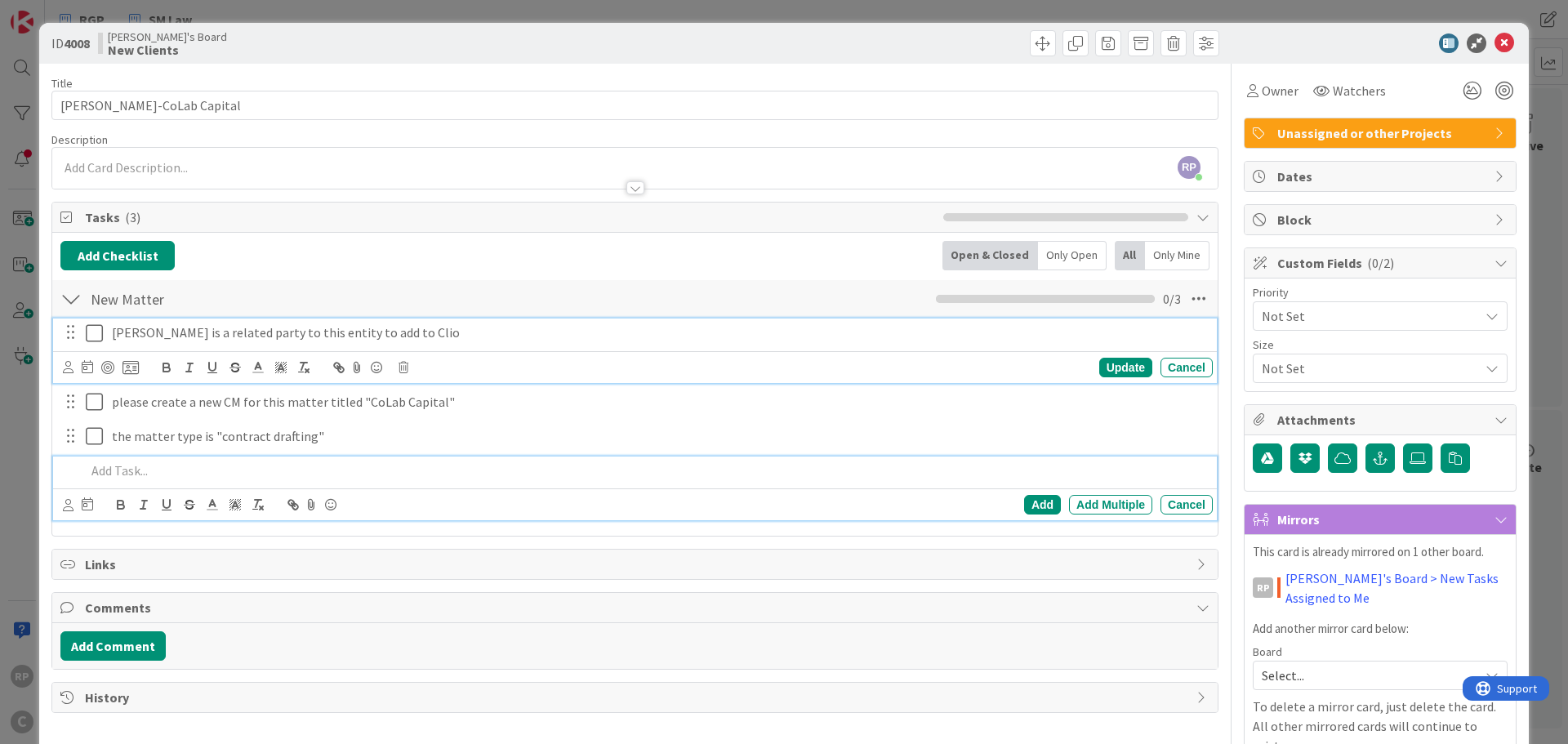
click at [484, 337] on p "[PERSON_NAME] is a related party to this entity to add to Clio" at bounding box center [659, 333] width 1094 height 19
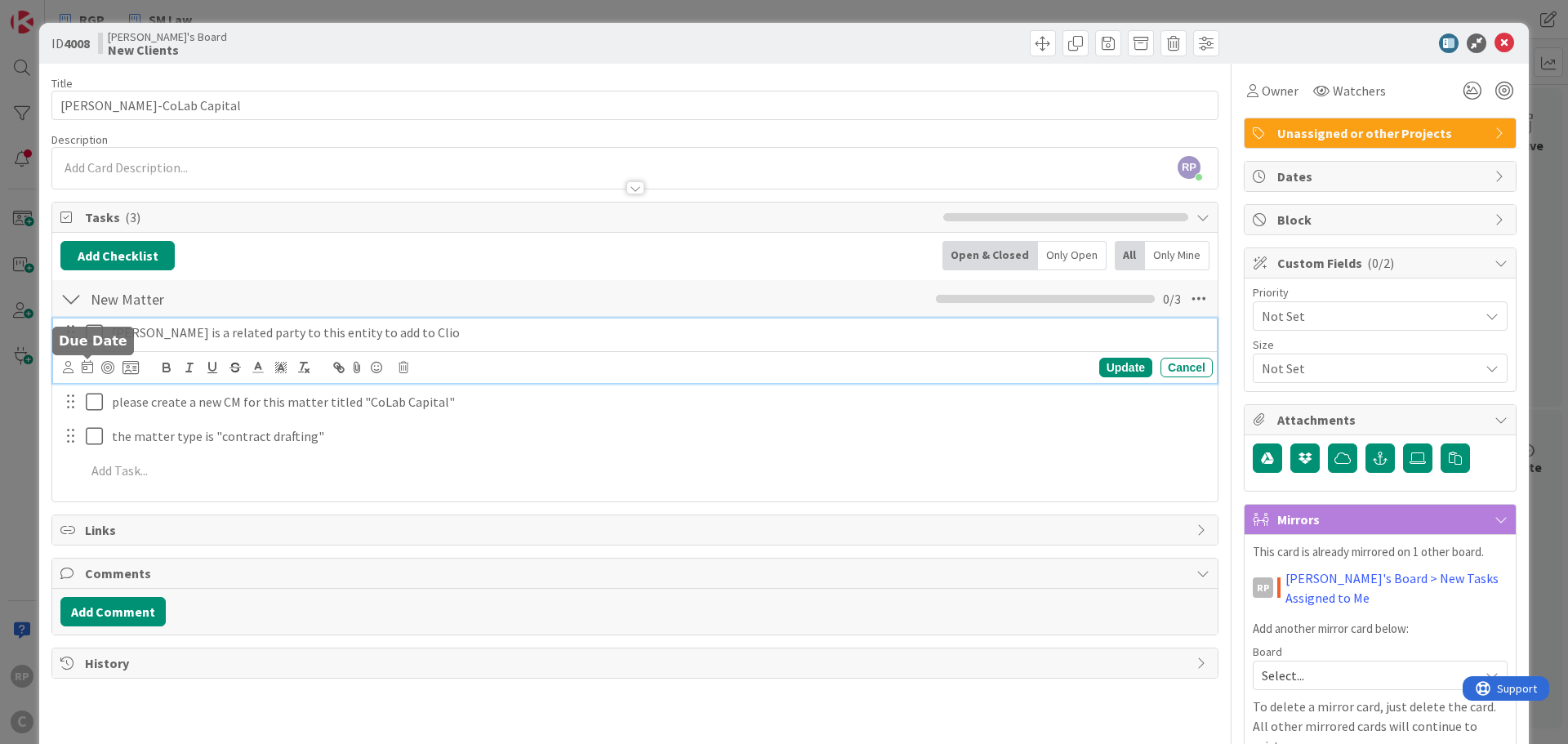
click at [75, 367] on div at bounding box center [100, 367] width 76 height 20
click at [70, 367] on icon at bounding box center [68, 367] width 10 height 12
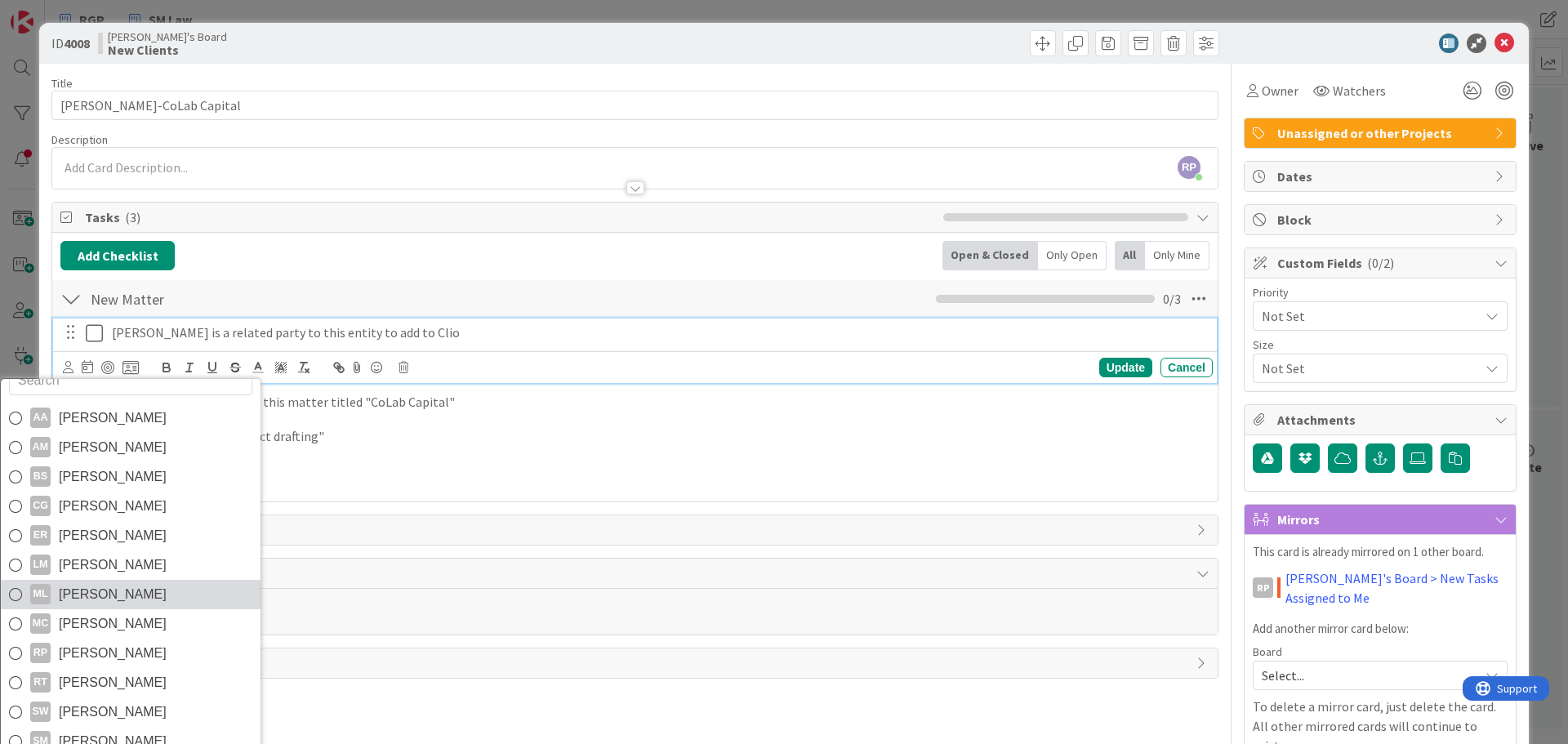
scroll to position [28, 0]
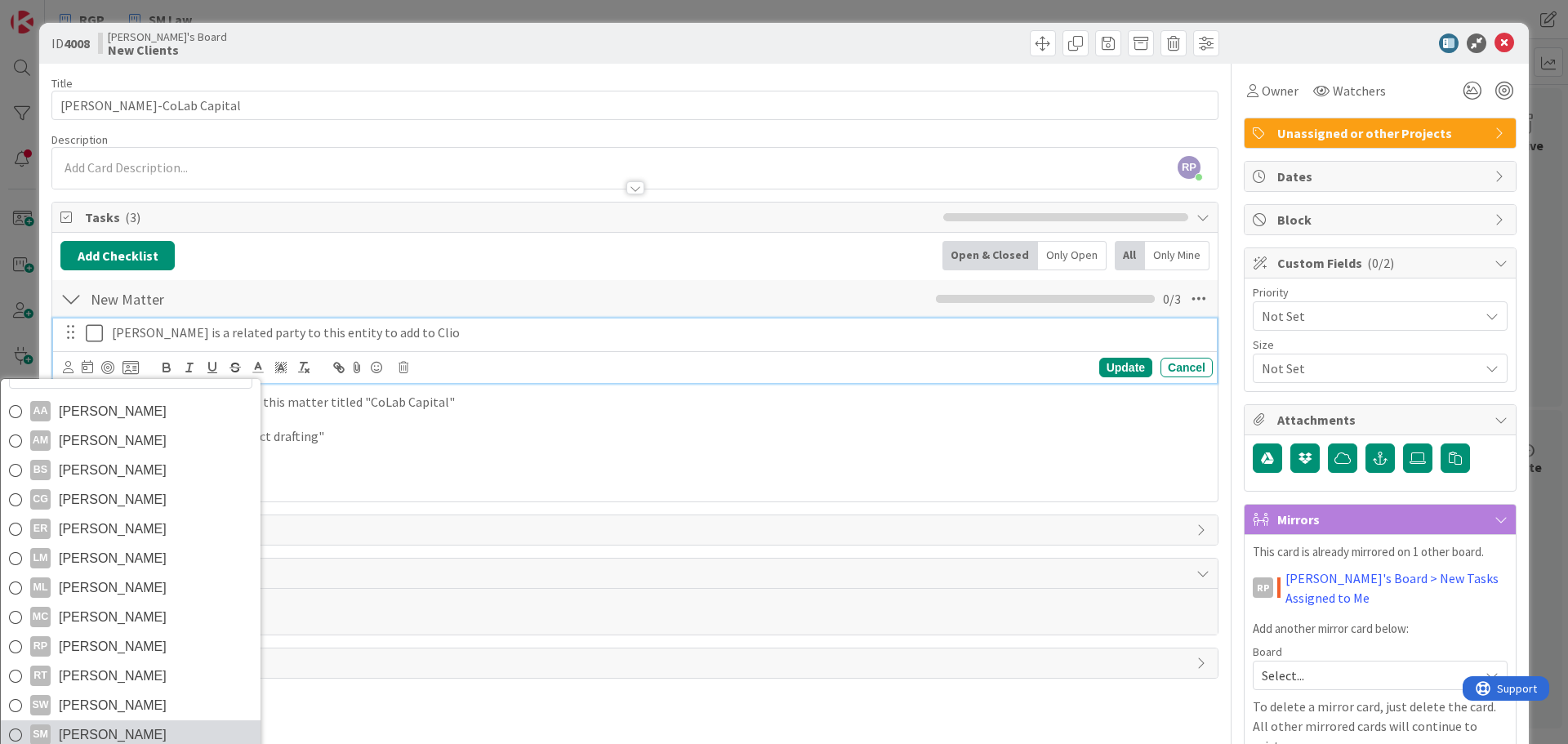
click at [104, 722] on span "[PERSON_NAME]" at bounding box center [113, 734] width 108 height 24
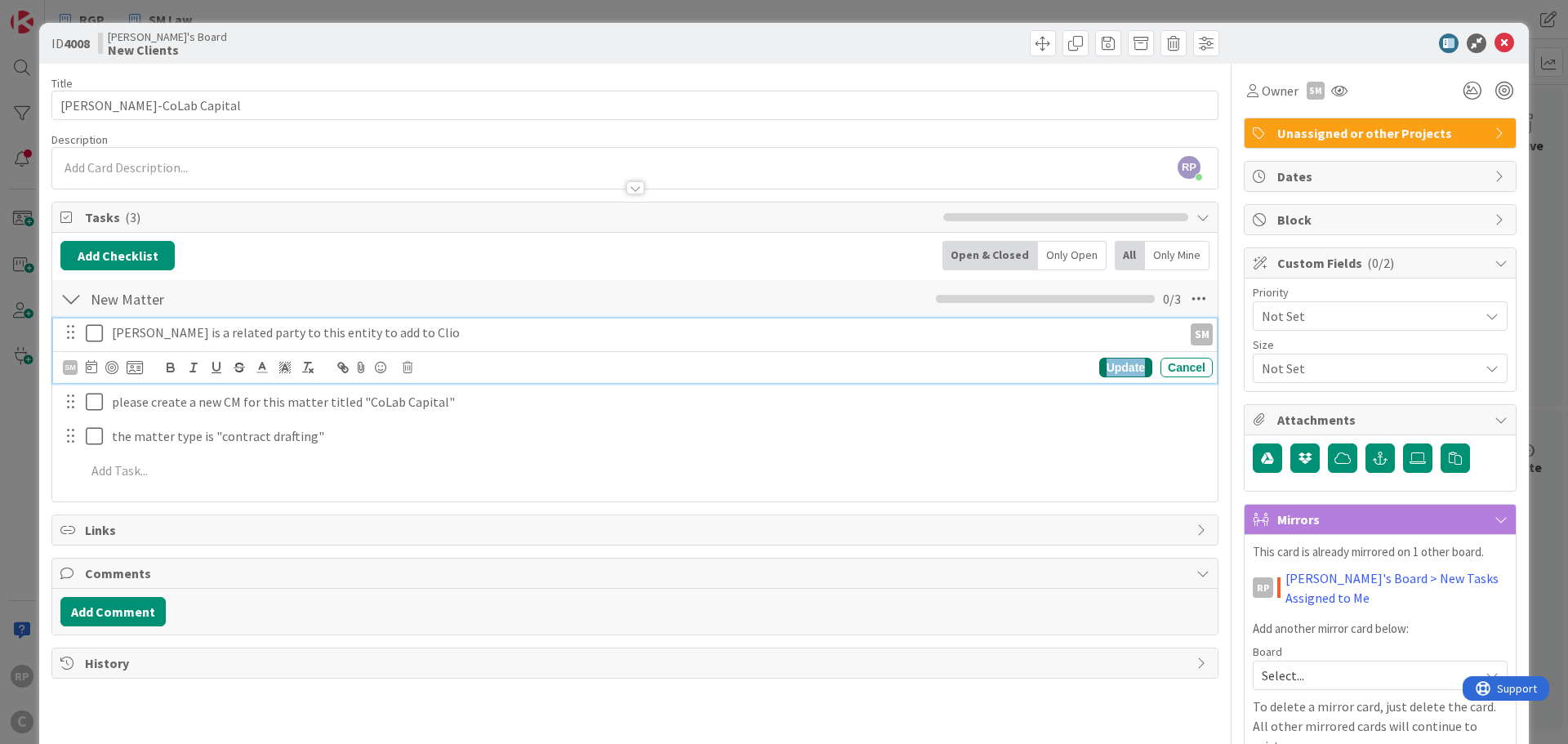
click at [1105, 365] on div "Update" at bounding box center [1125, 367] width 53 height 20
click at [149, 365] on p "please create a new CM for this matter titled "CoLab Capital"" at bounding box center [659, 367] width 1094 height 19
click at [64, 397] on icon at bounding box center [68, 401] width 10 height 12
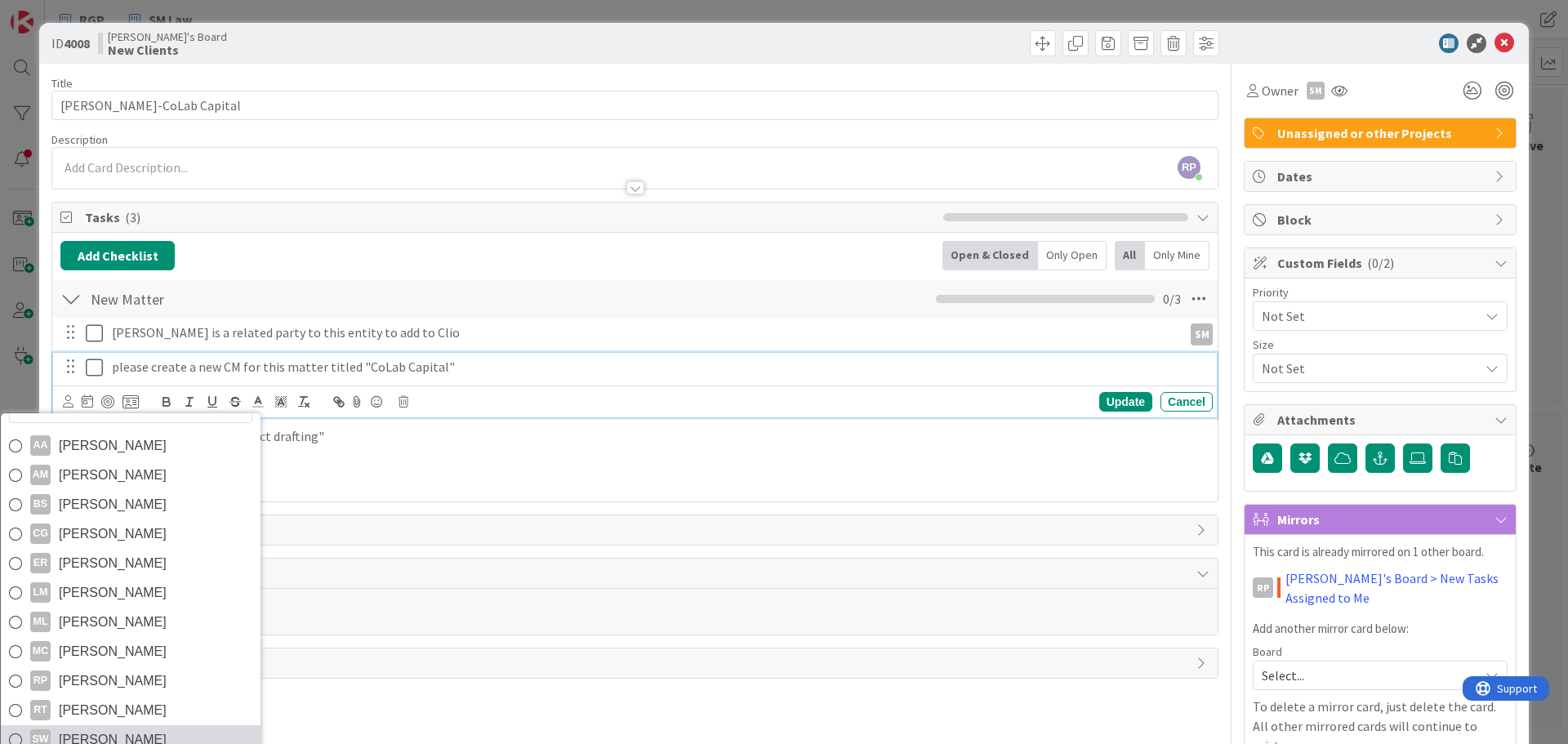
click at [113, 732] on span "[PERSON_NAME]" at bounding box center [113, 740] width 108 height 24
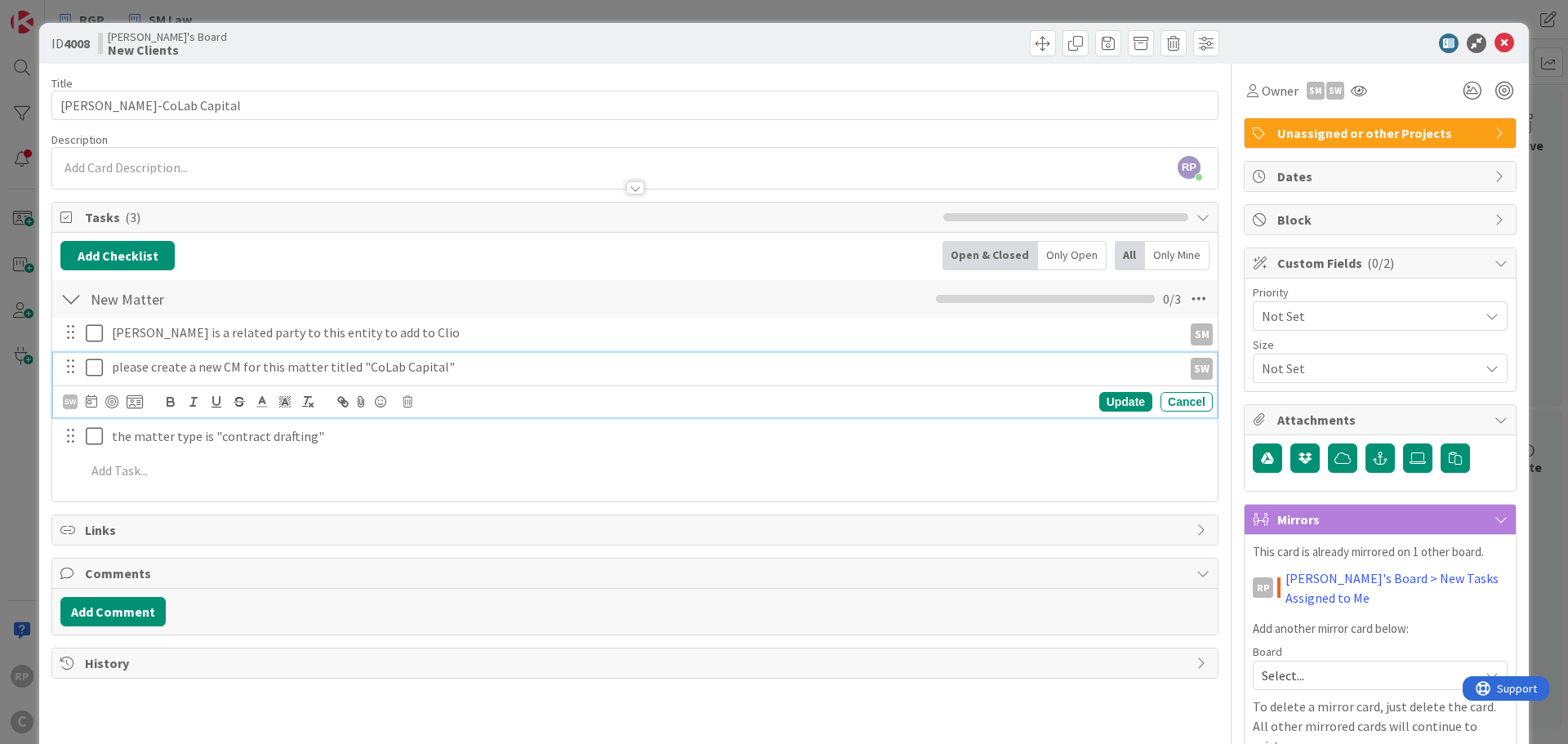
click at [74, 392] on div "SW" at bounding box center [70, 401] width 15 height 18
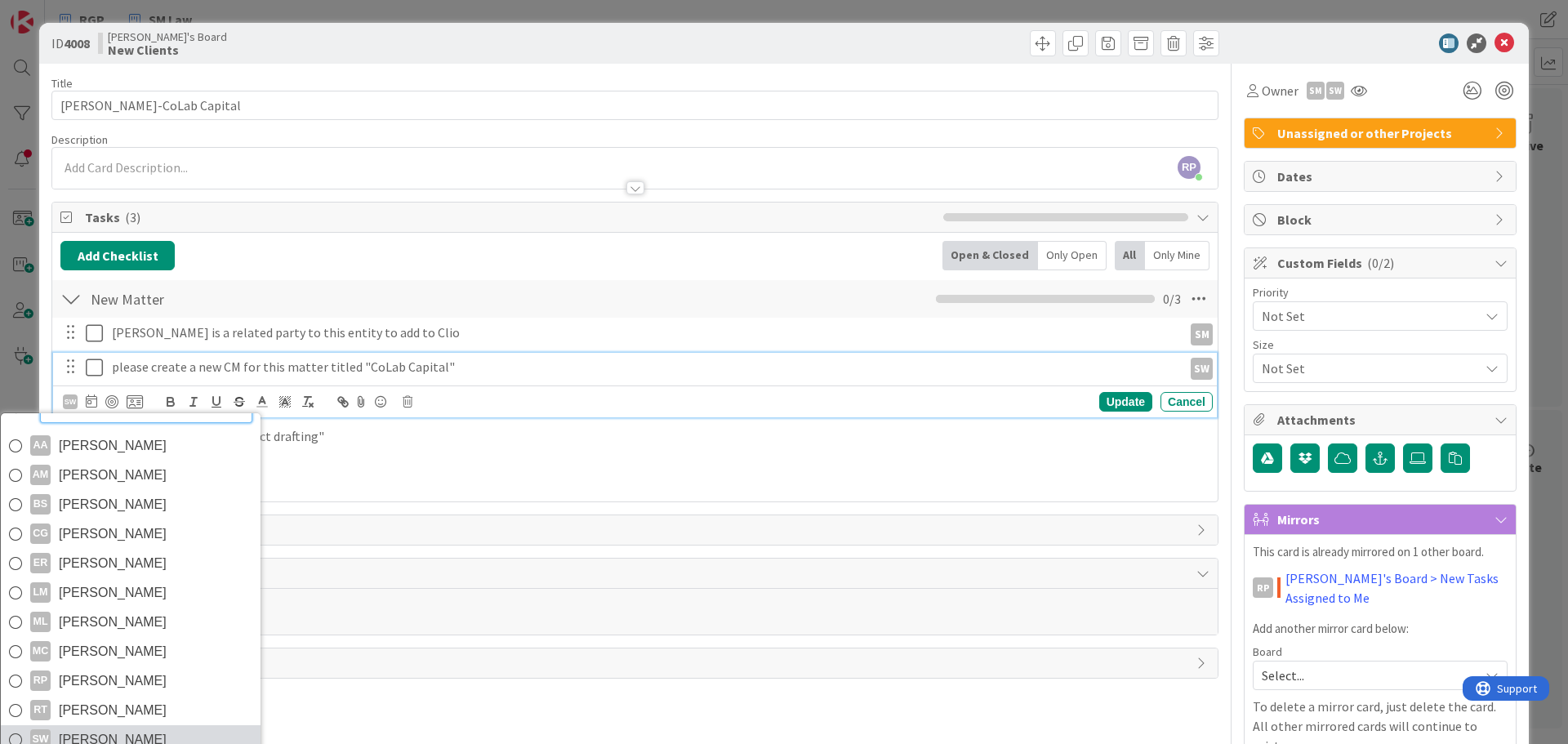
scroll to position [79, 0]
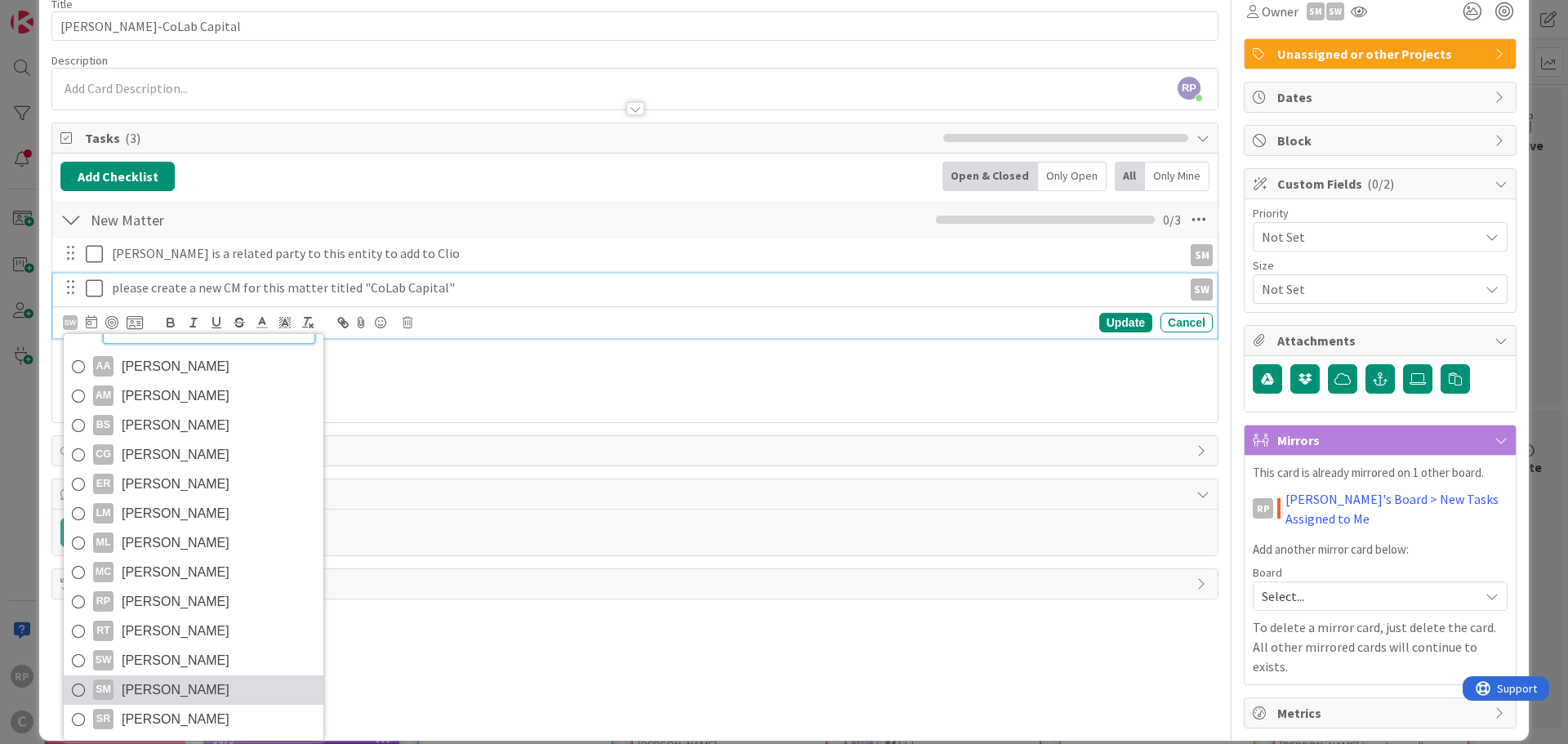
click at [145, 685] on span "[PERSON_NAME]" at bounding box center [176, 690] width 108 height 24
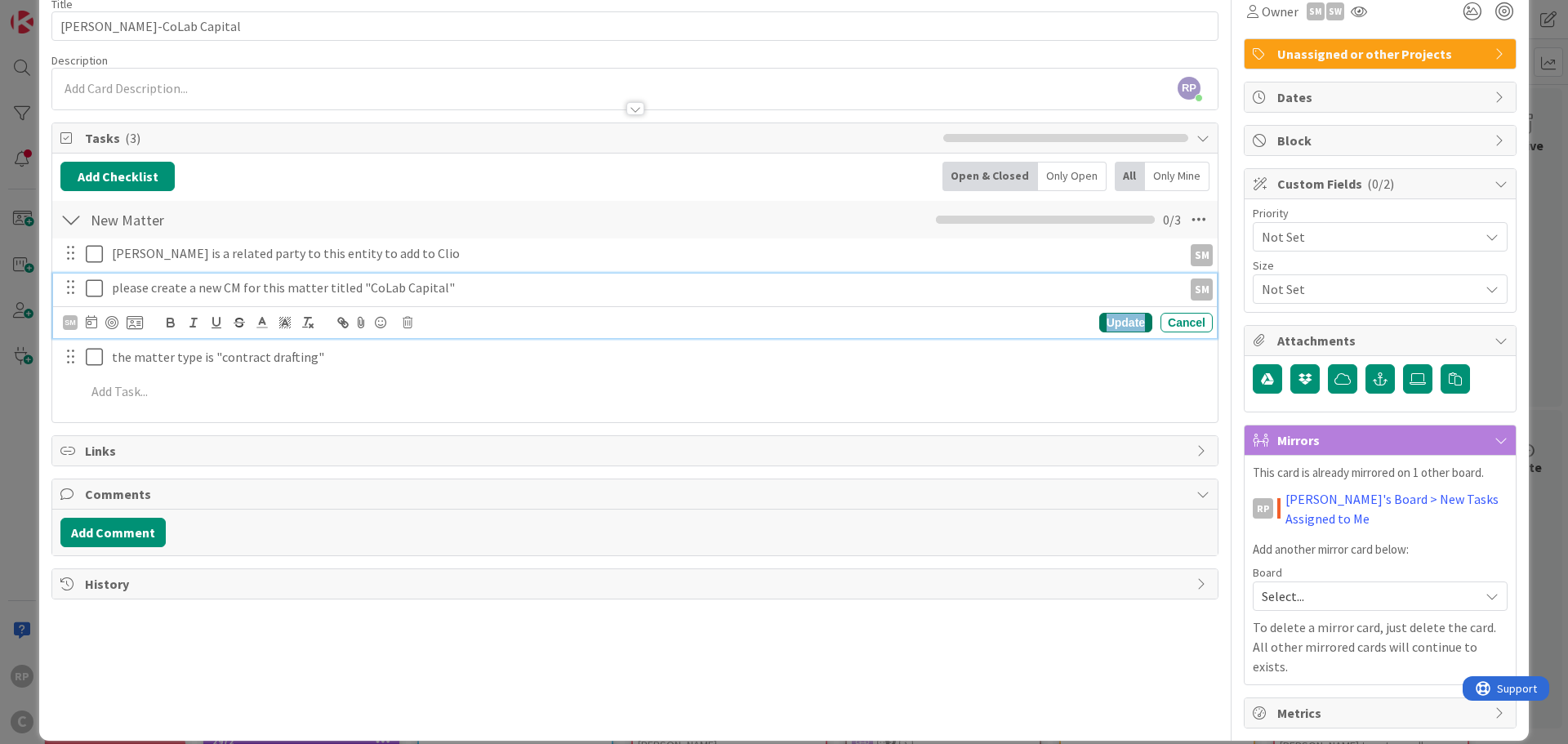
click at [1118, 325] on div "Update" at bounding box center [1125, 322] width 53 height 20
click at [143, 319] on p "the matter type is "contract drafting"" at bounding box center [659, 322] width 1094 height 19
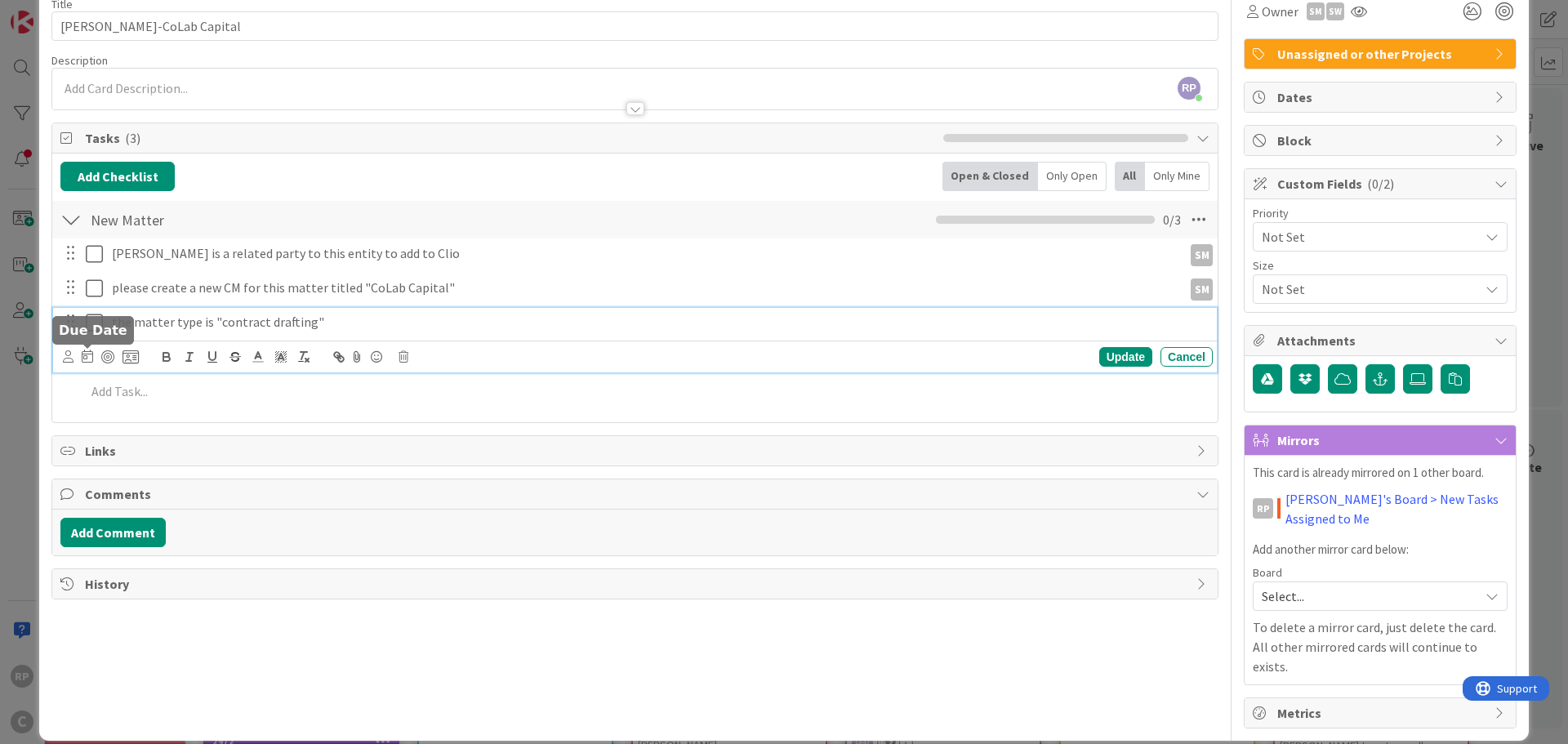
click at [73, 358] on div at bounding box center [100, 357] width 76 height 20
click at [70, 357] on icon at bounding box center [68, 357] width 10 height 12
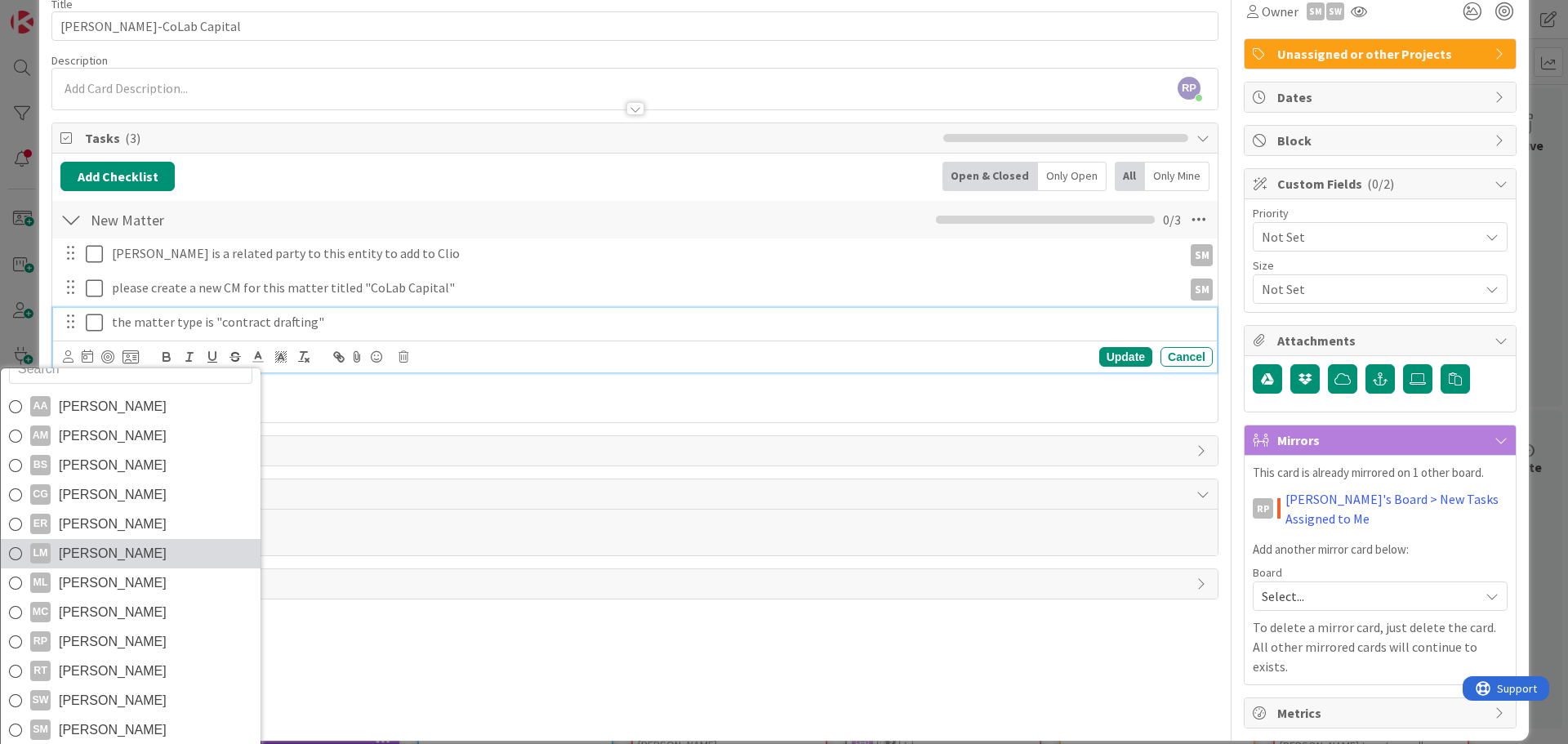
scroll to position [28, 0]
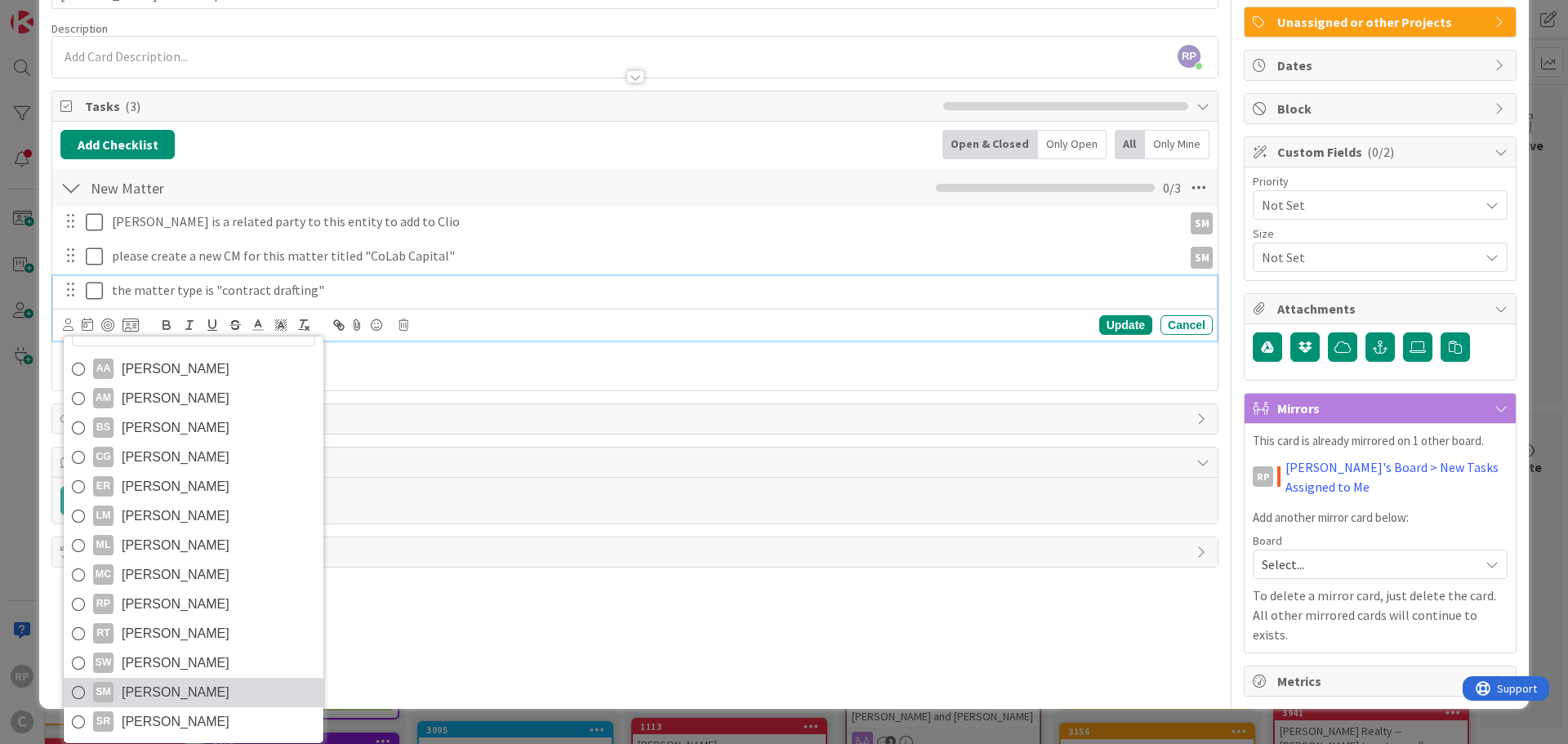
click at [128, 694] on span "[PERSON_NAME]" at bounding box center [176, 693] width 108 height 24
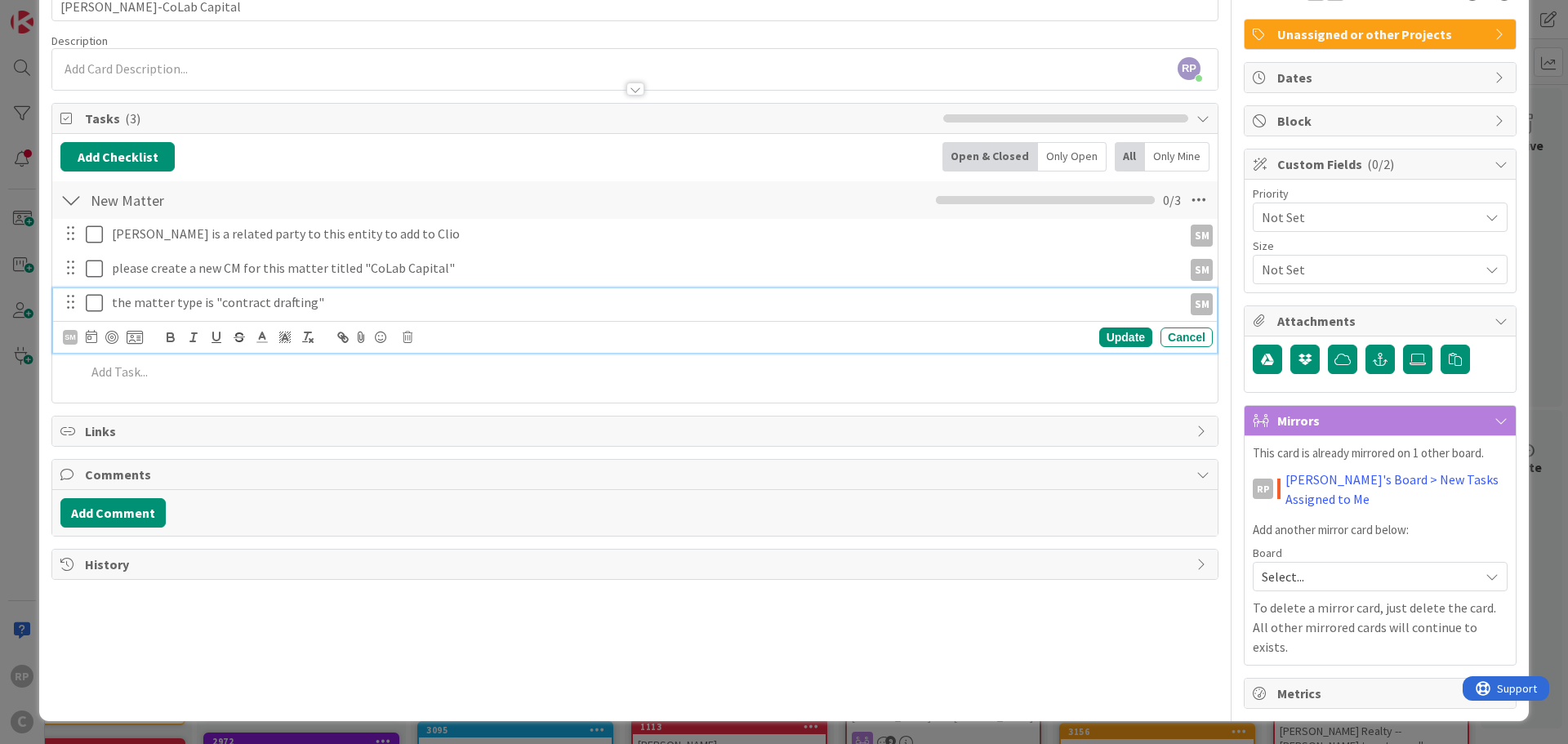
scroll to position [79, 0]
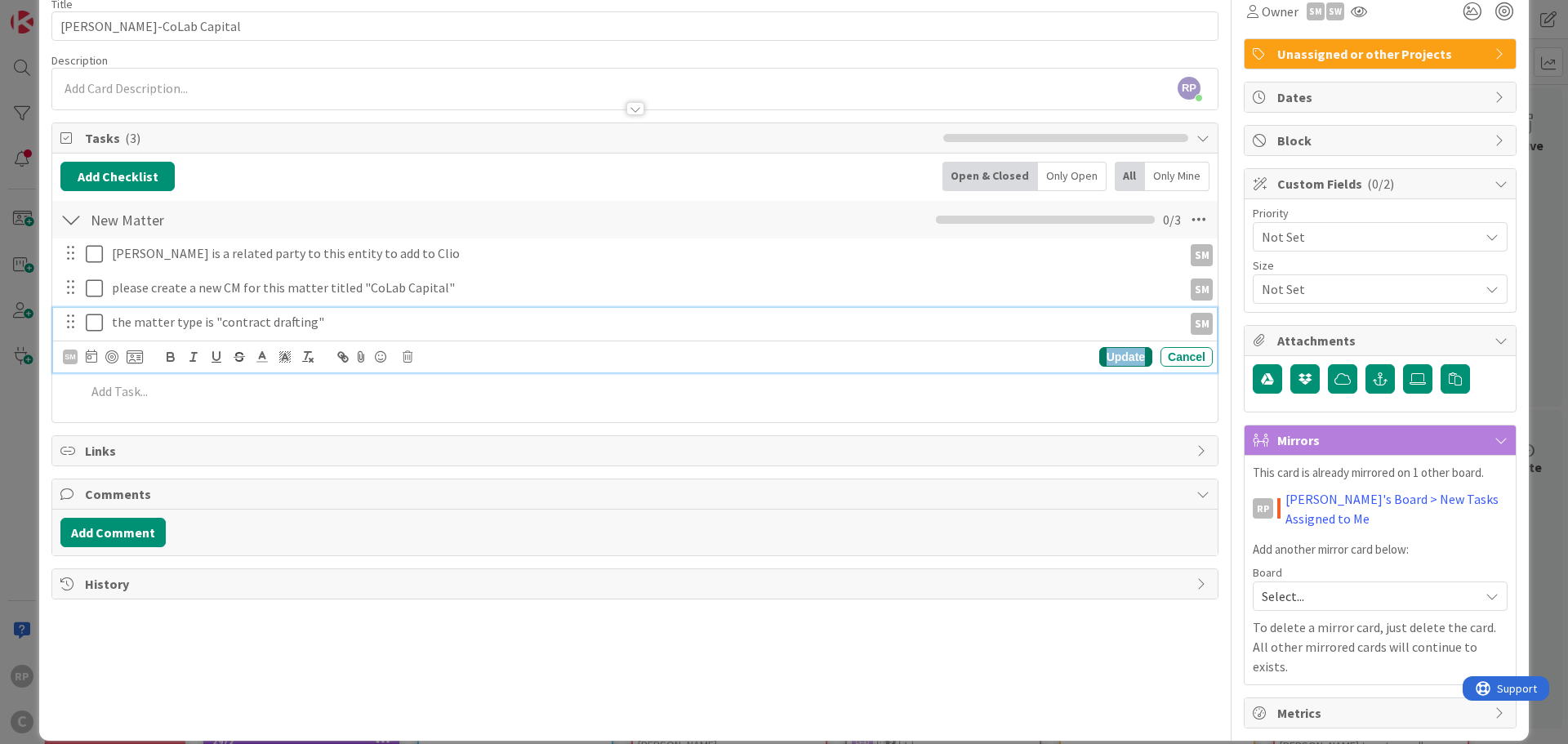
click at [1125, 359] on div "Update" at bounding box center [1125, 357] width 53 height 20
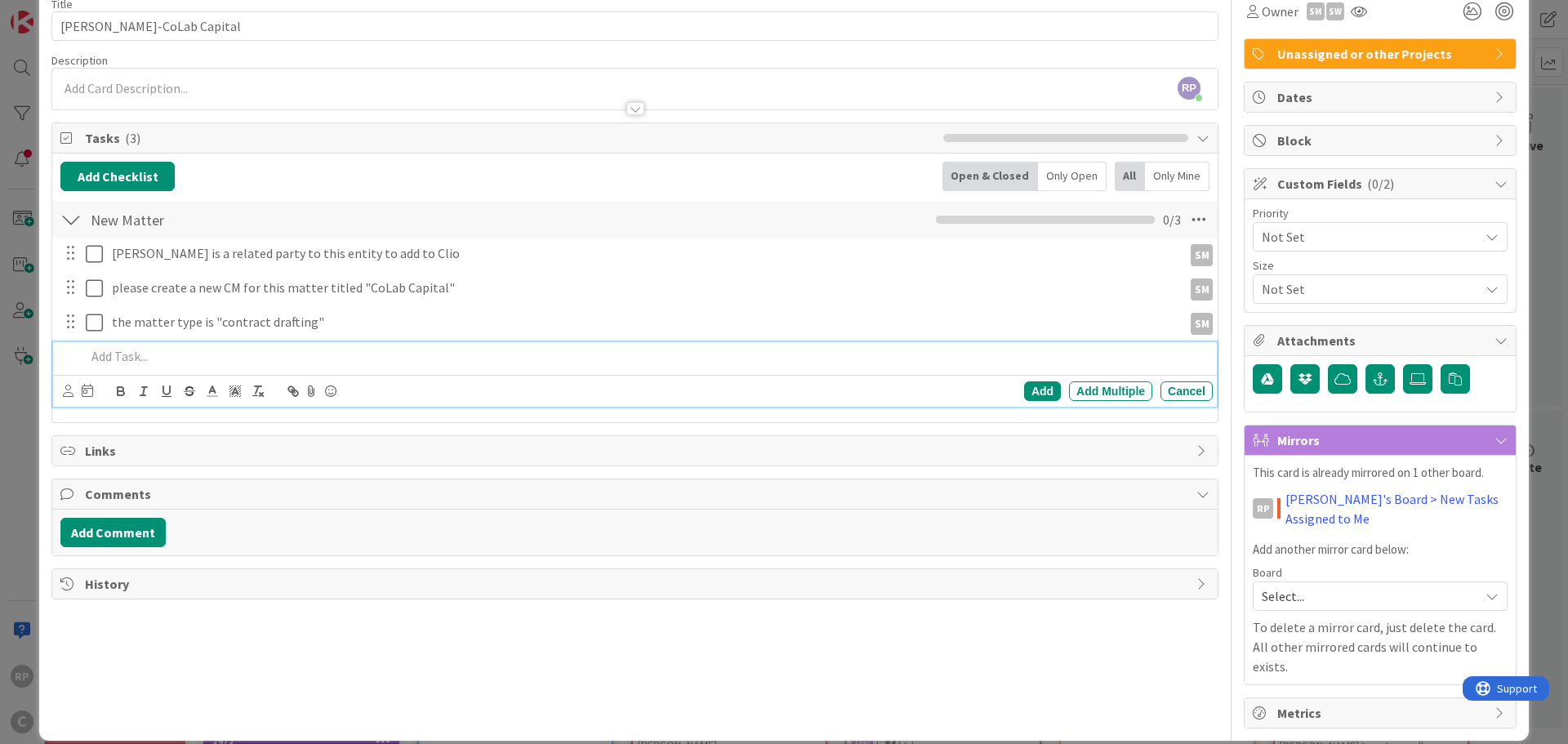
click at [173, 356] on p at bounding box center [646, 357] width 1120 height 19
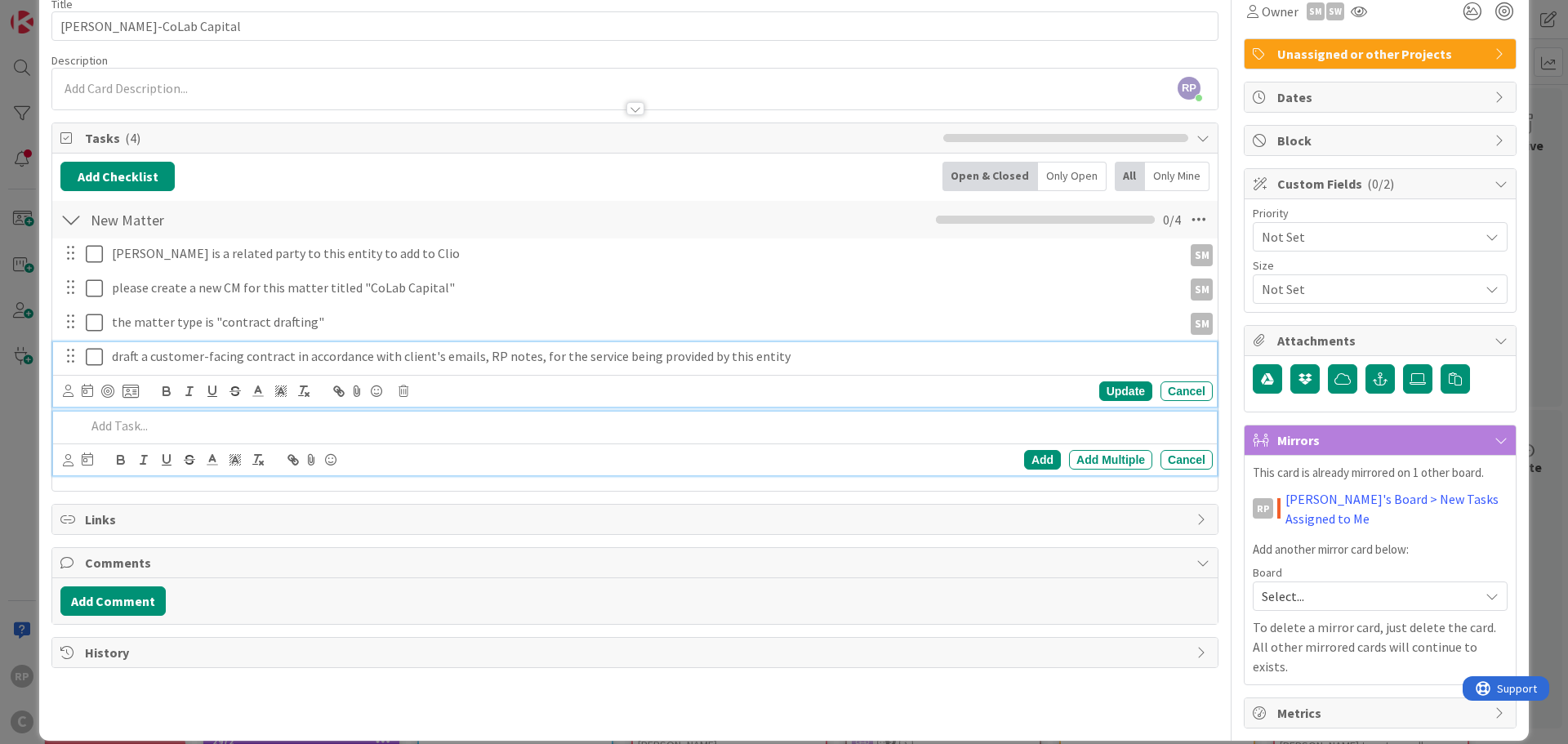
click at [173, 356] on p "draft a customer-facing contract in accordance with client's emails, RP notes, …" at bounding box center [659, 357] width 1094 height 19
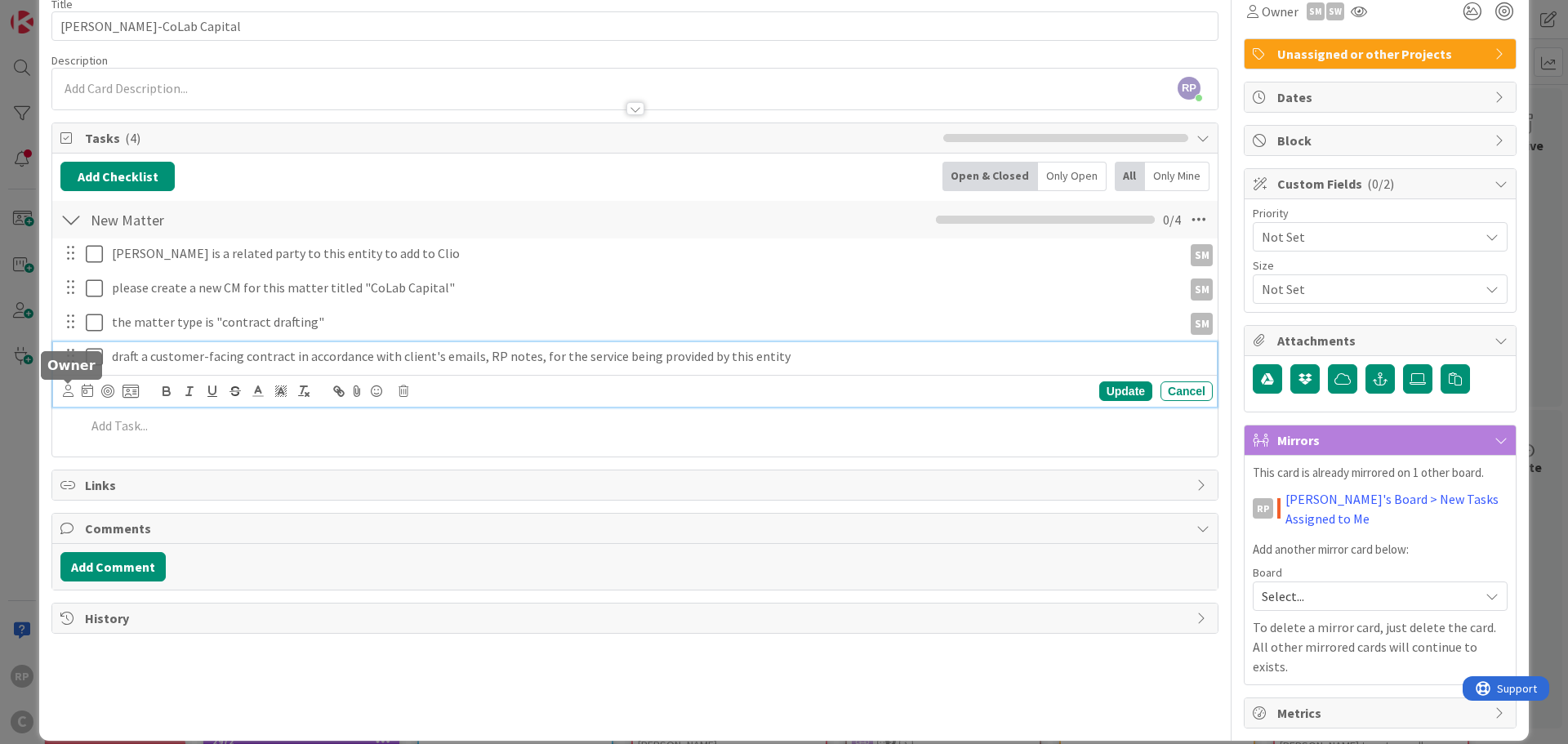
click at [66, 391] on icon at bounding box center [68, 391] width 10 height 12
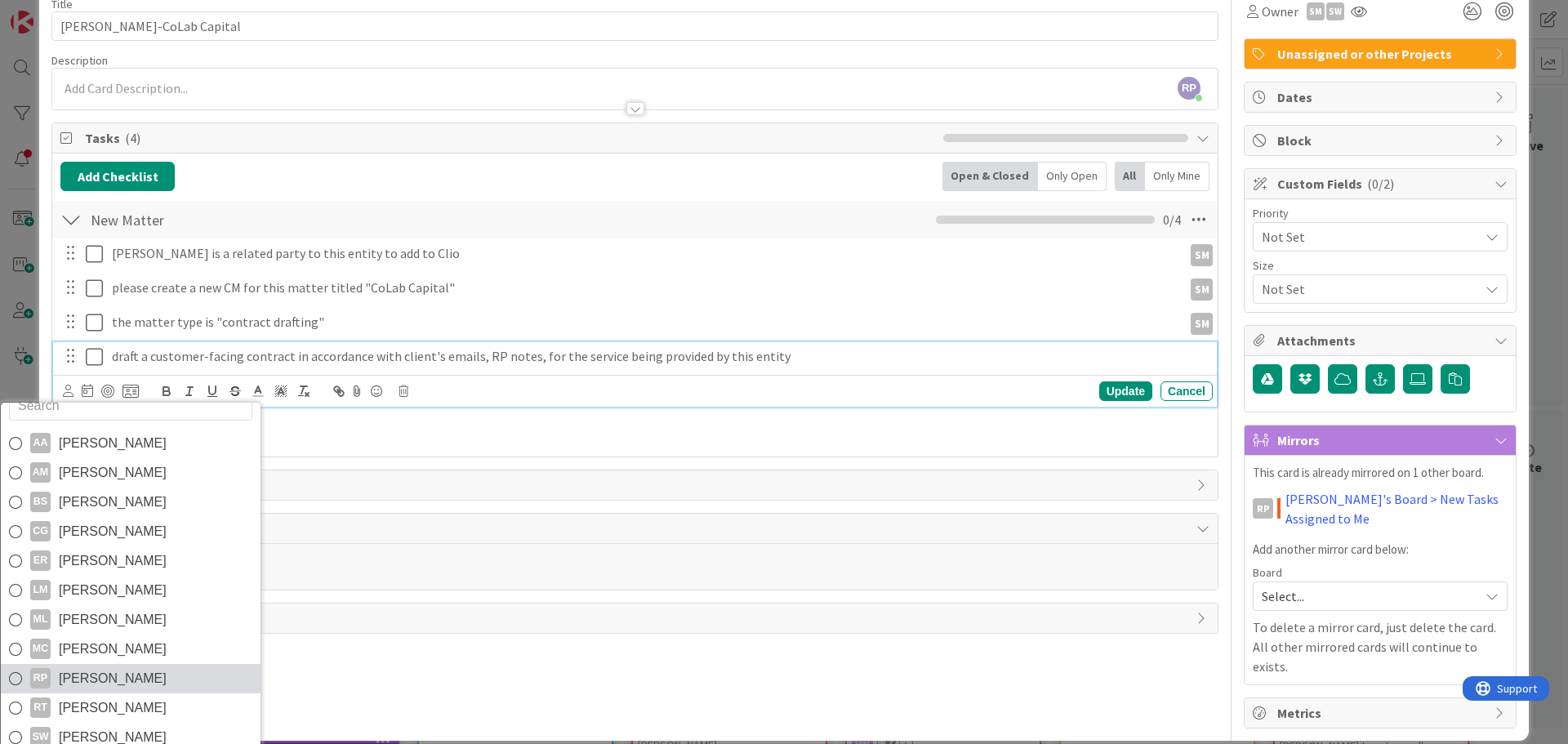
scroll to position [28, 0]
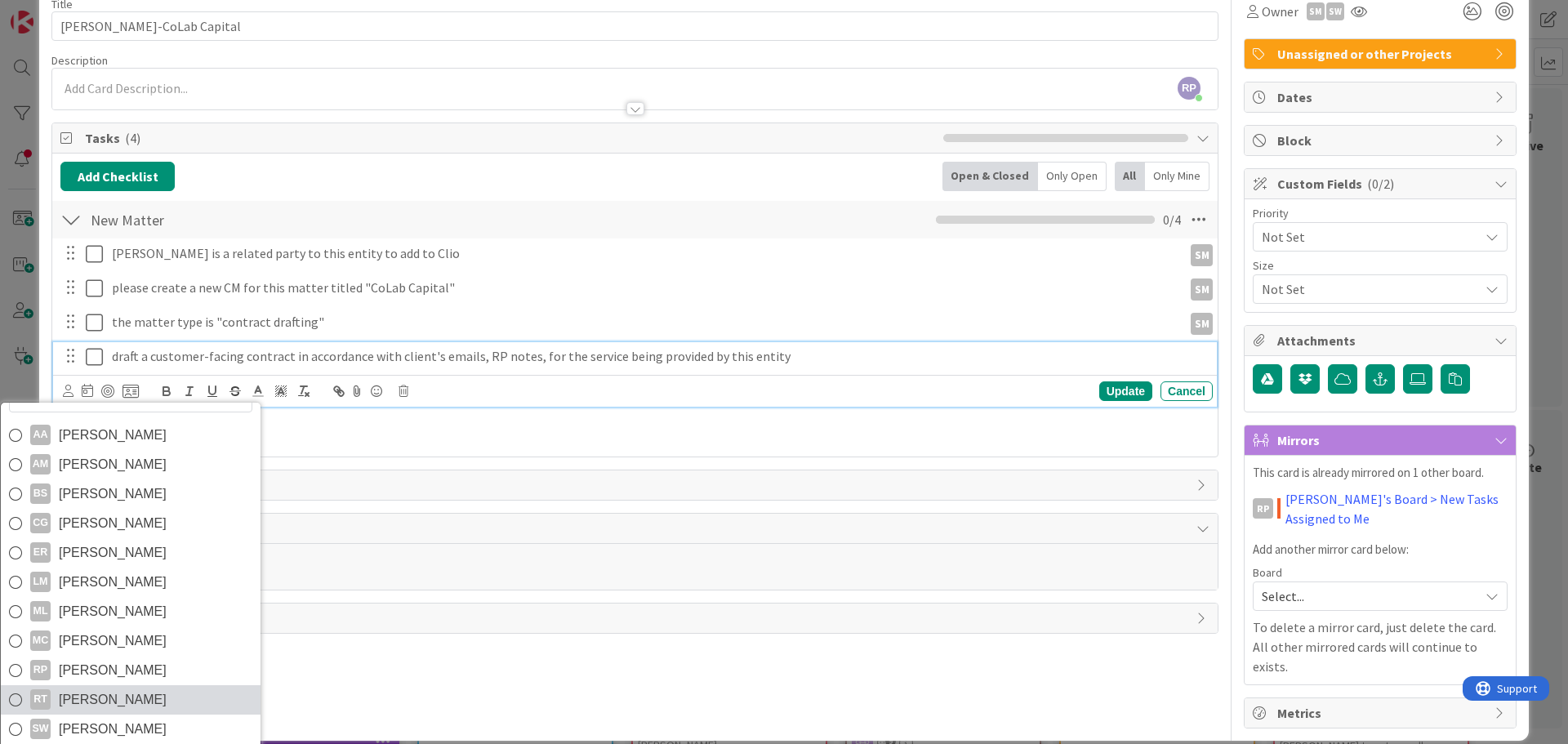
click at [112, 694] on span "[PERSON_NAME]" at bounding box center [113, 700] width 108 height 24
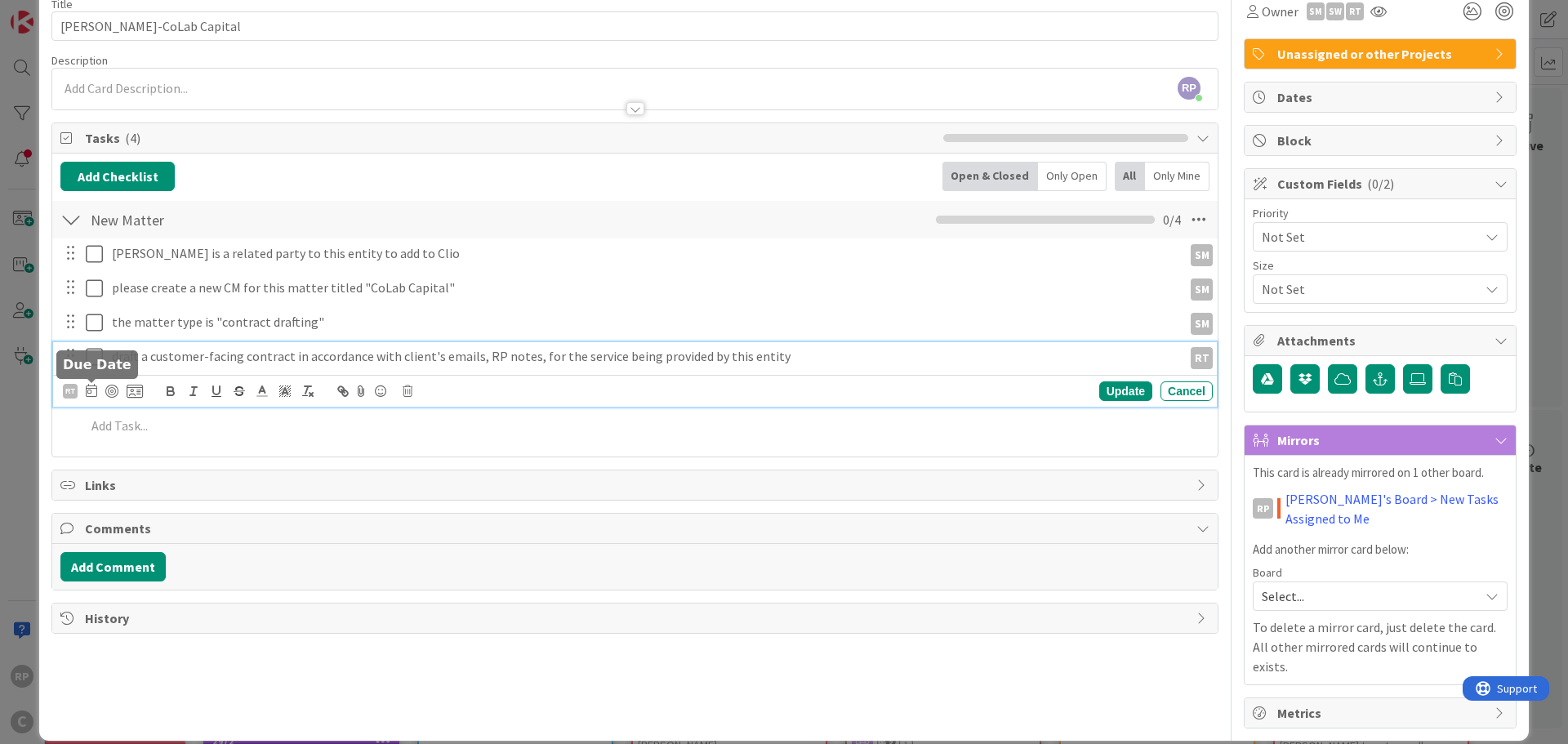
click at [91, 387] on icon at bounding box center [91, 390] width 11 height 13
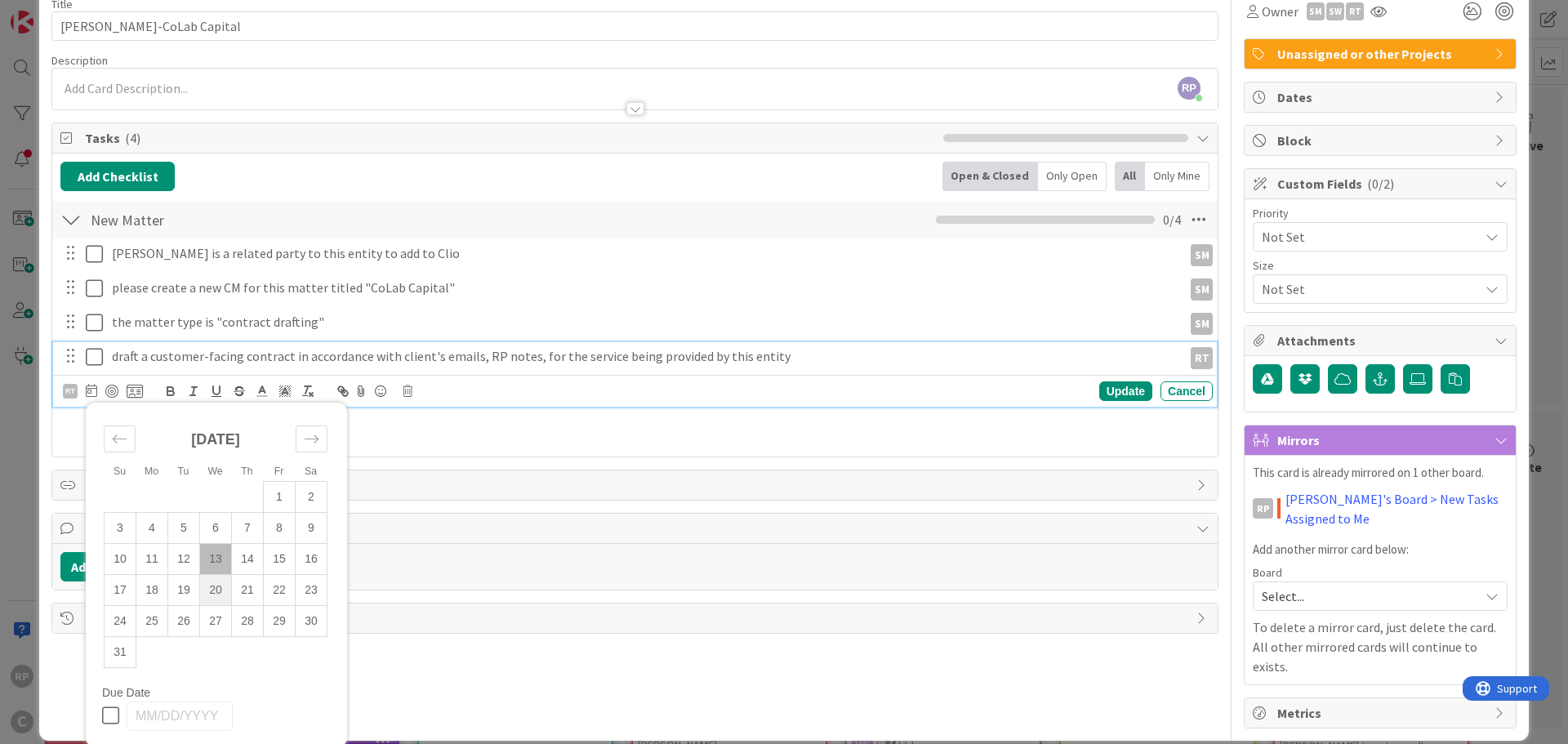
click at [215, 594] on td "20" at bounding box center [216, 590] width 32 height 31
type input "[DATE]"
click at [1121, 390] on div "Update" at bounding box center [1125, 391] width 53 height 20
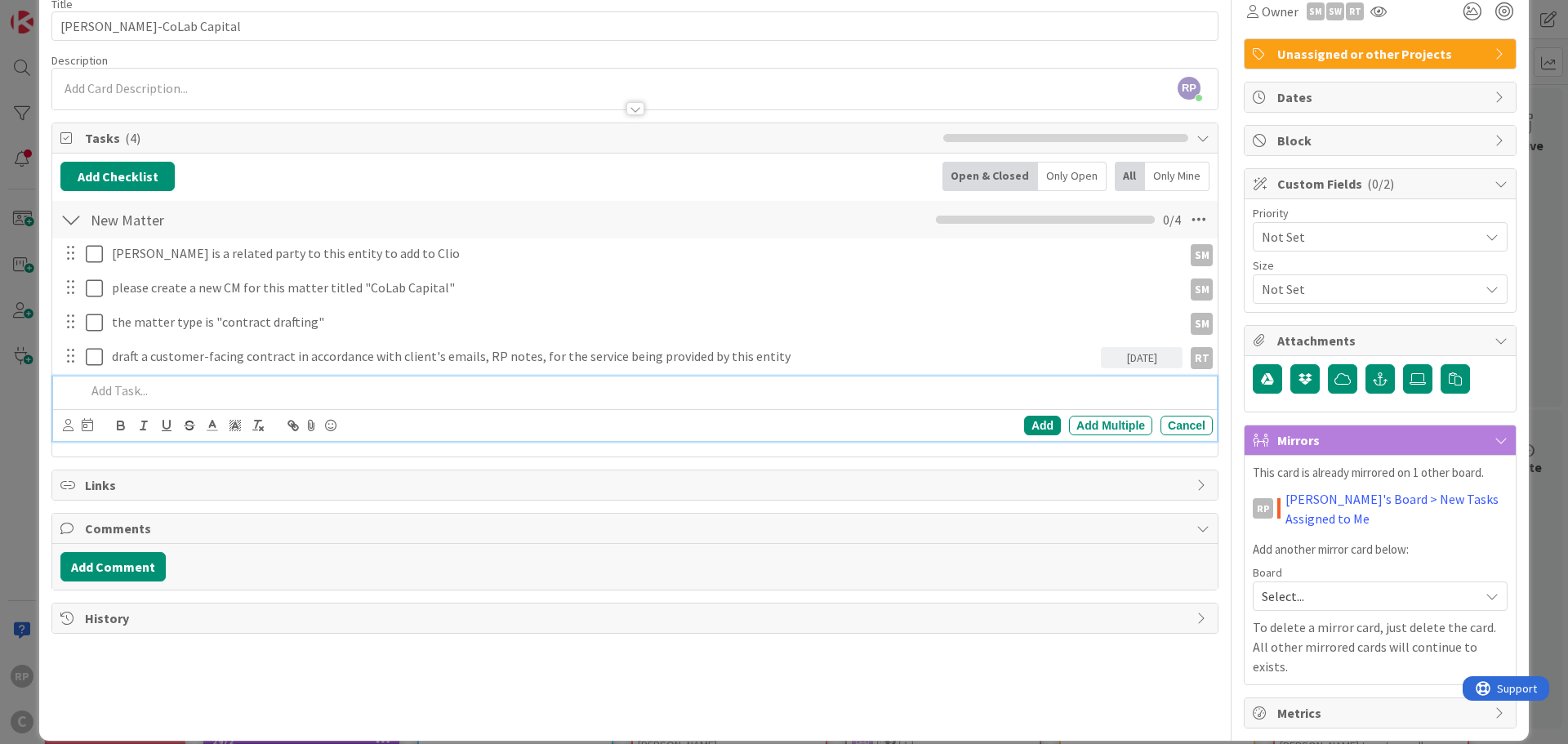
click at [131, 377] on div at bounding box center [646, 391] width 1133 height 29
click at [64, 426] on icon at bounding box center [68, 425] width 10 height 12
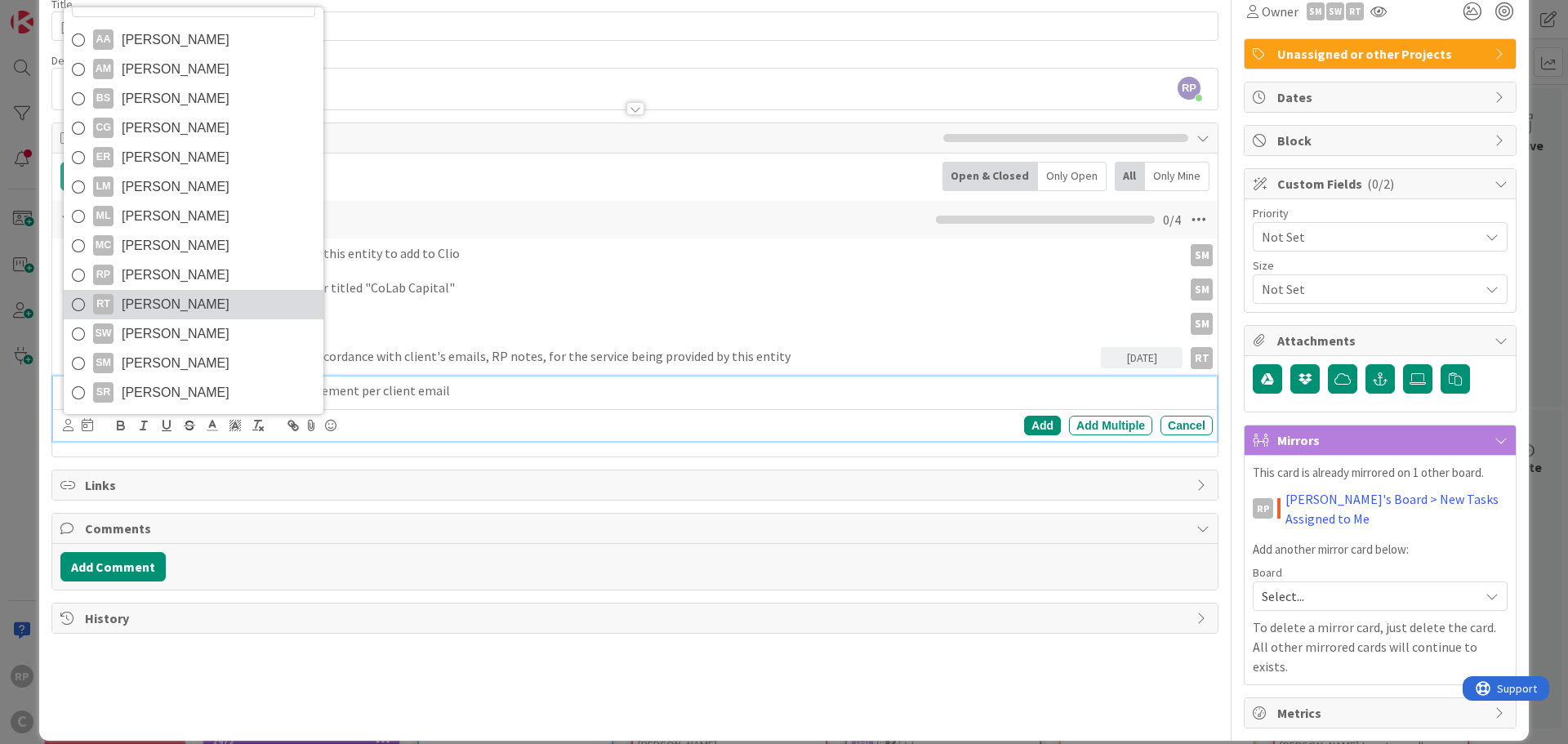
click at [143, 311] on span "[PERSON_NAME]" at bounding box center [176, 305] width 108 height 24
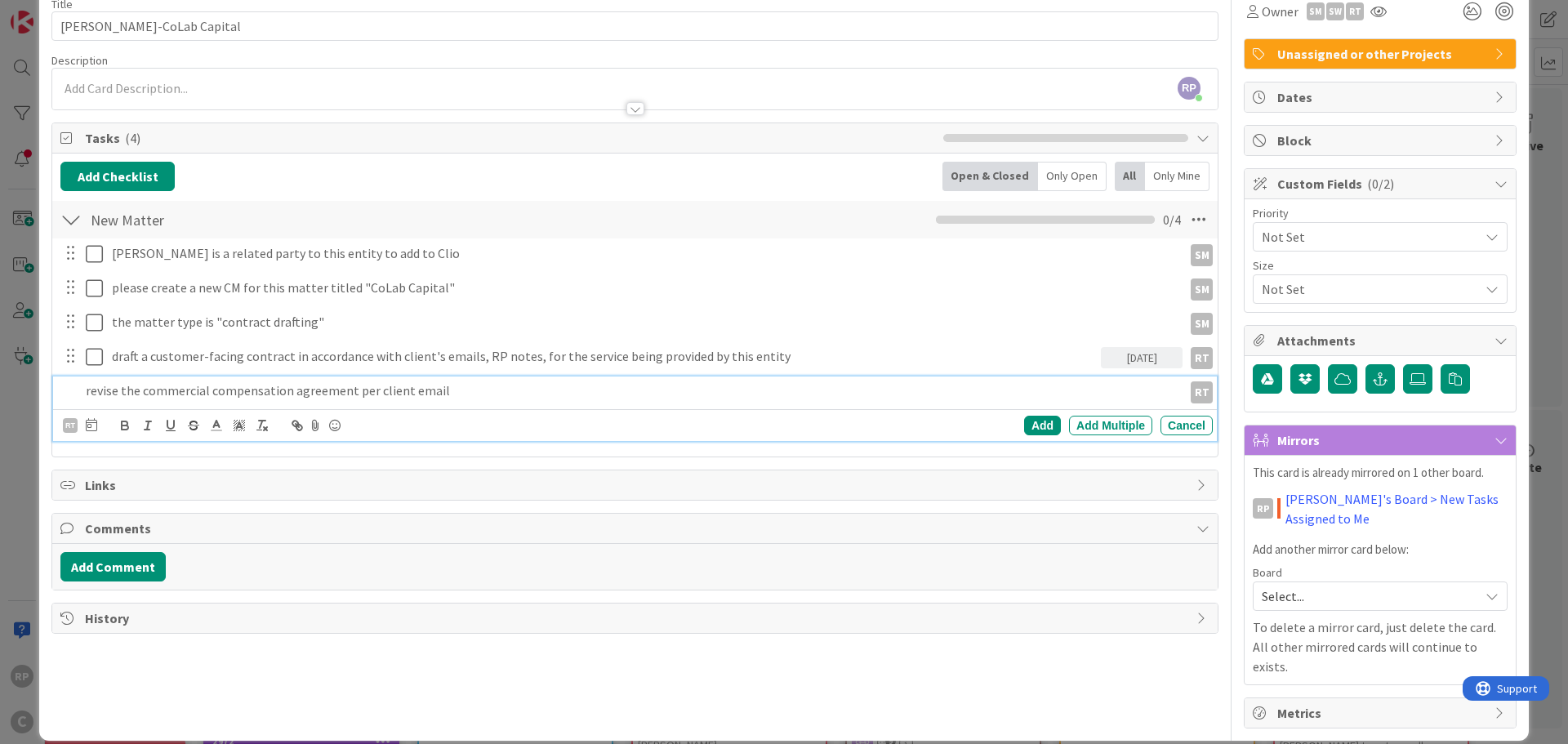
click at [91, 419] on icon at bounding box center [91, 424] width 11 height 13
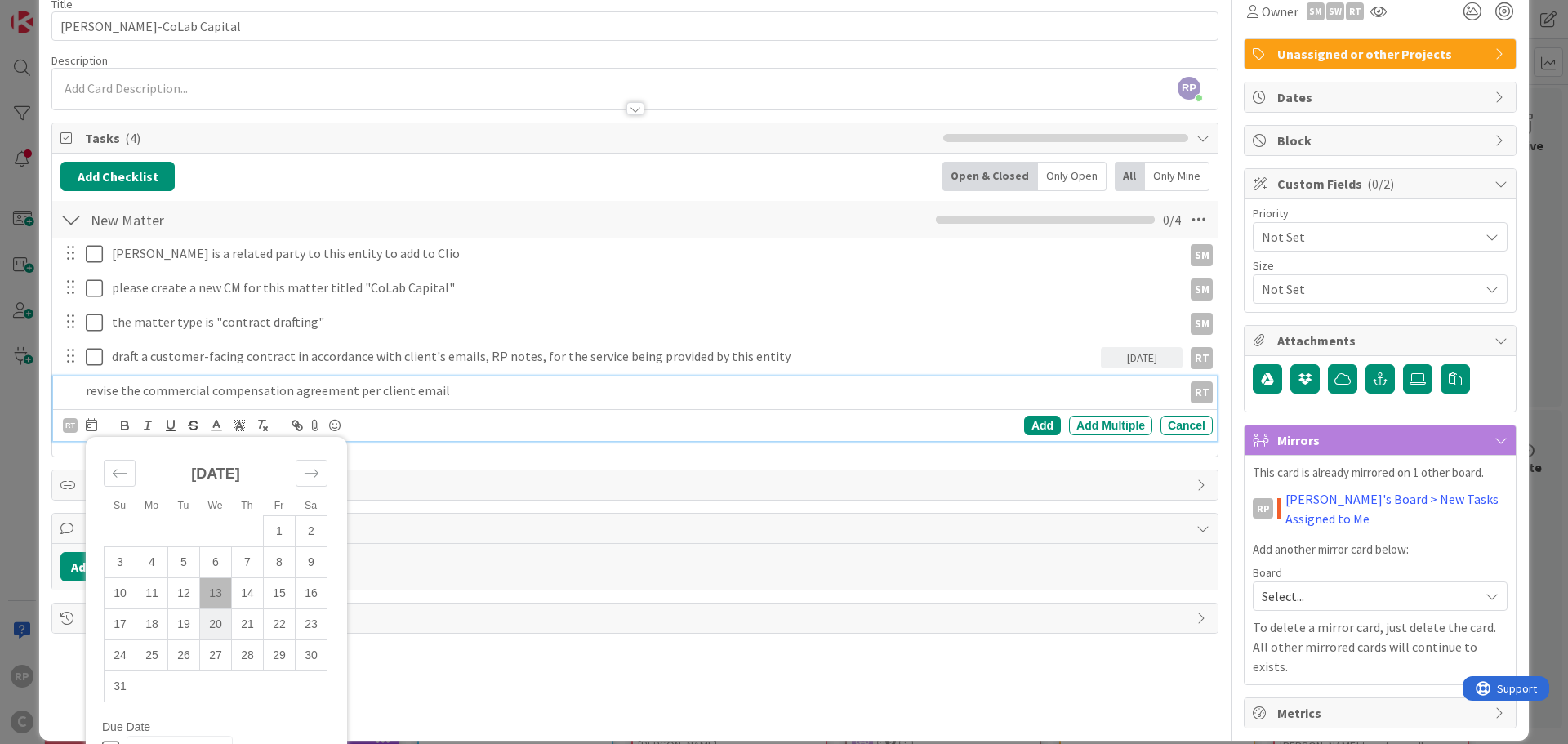
click at [226, 623] on td "20" at bounding box center [216, 624] width 32 height 31
click at [1027, 425] on div "Add" at bounding box center [1042, 426] width 37 height 20
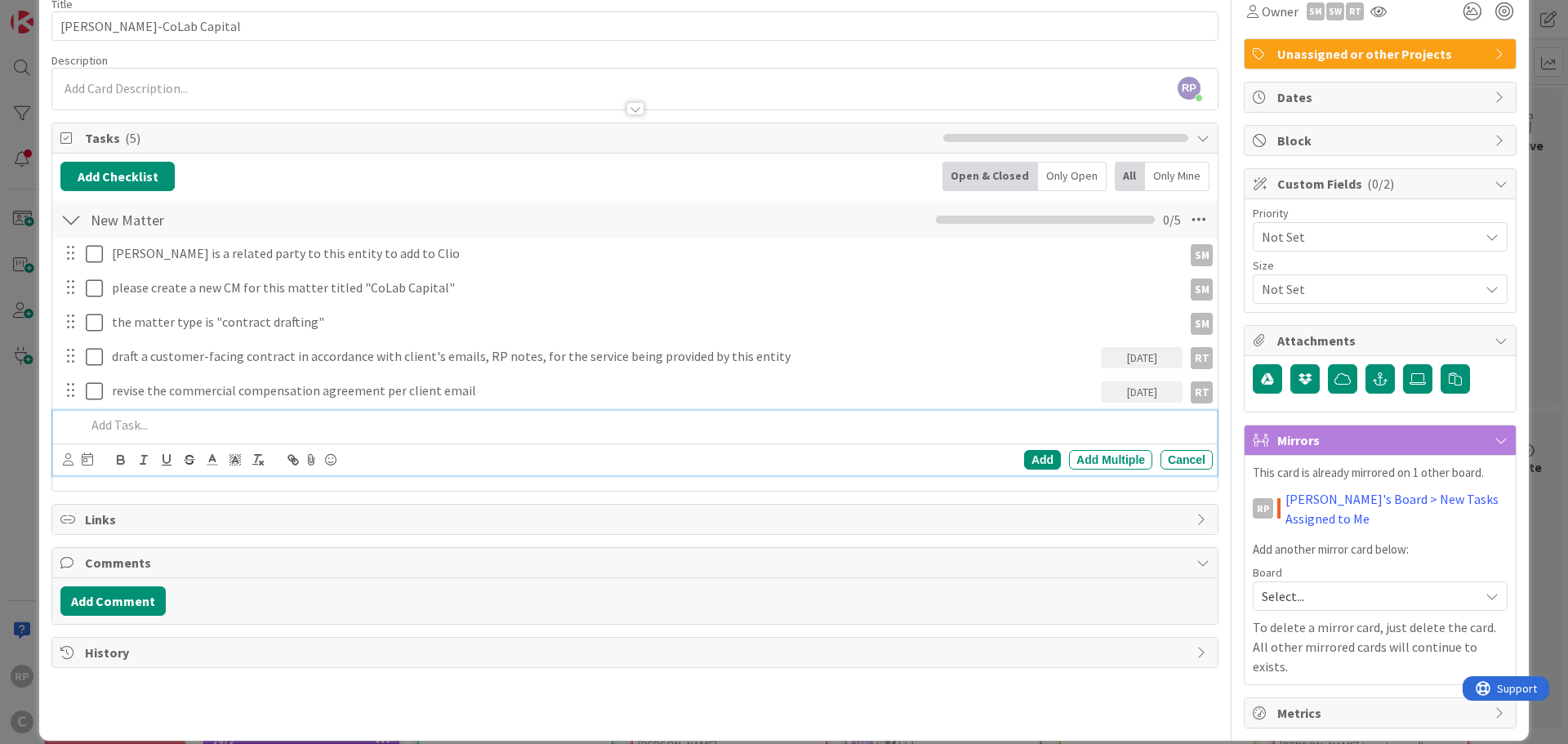
click at [166, 420] on p at bounding box center [646, 426] width 1120 height 19
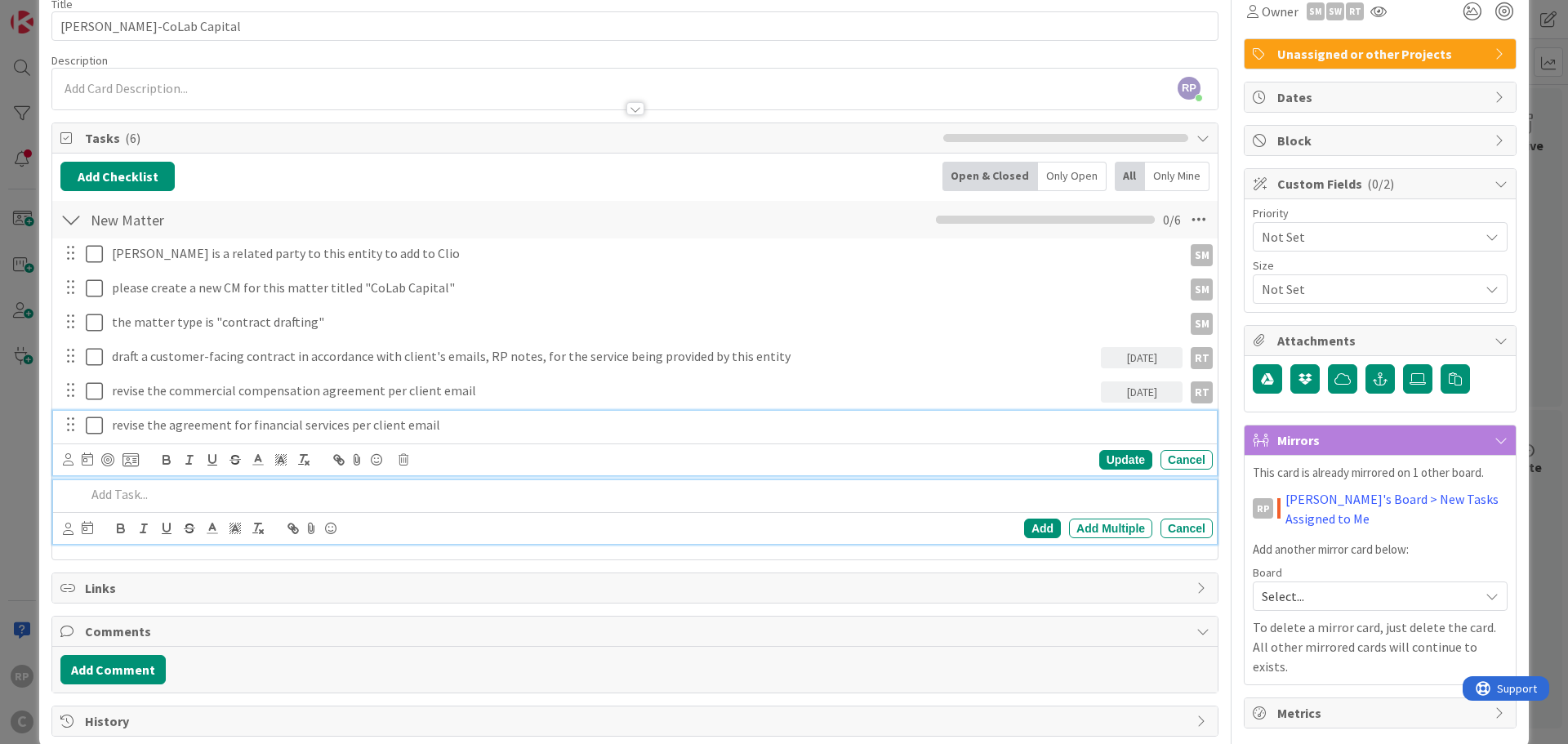
click at [202, 432] on div "revise the agreement for financial services per client email Update Cancel" at bounding box center [634, 443] width 1163 height 64
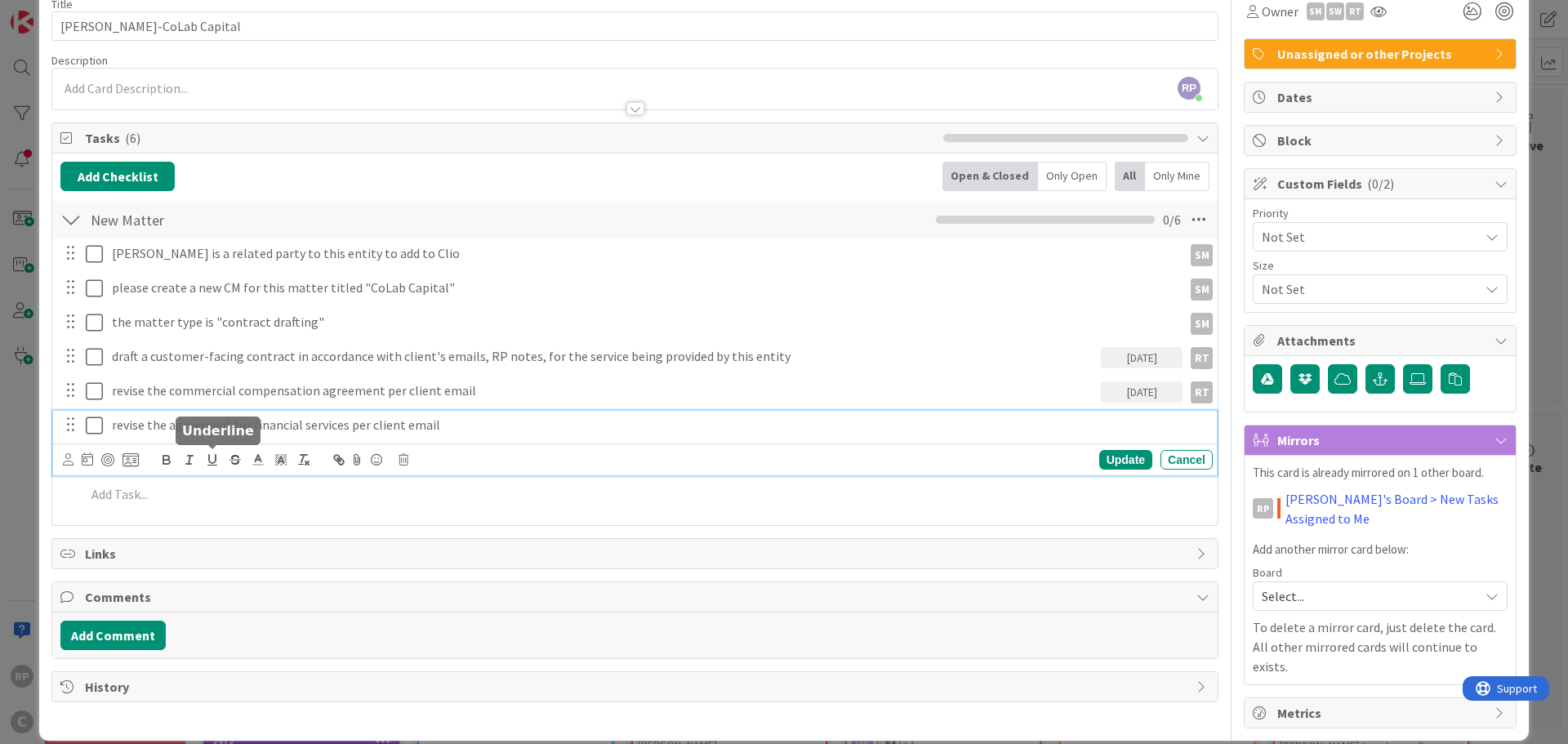
scroll to position [79, 0]
click at [145, 422] on p "revise the agreement for financial services per client email" at bounding box center [659, 426] width 1094 height 19
click at [70, 461] on icon at bounding box center [68, 459] width 10 height 12
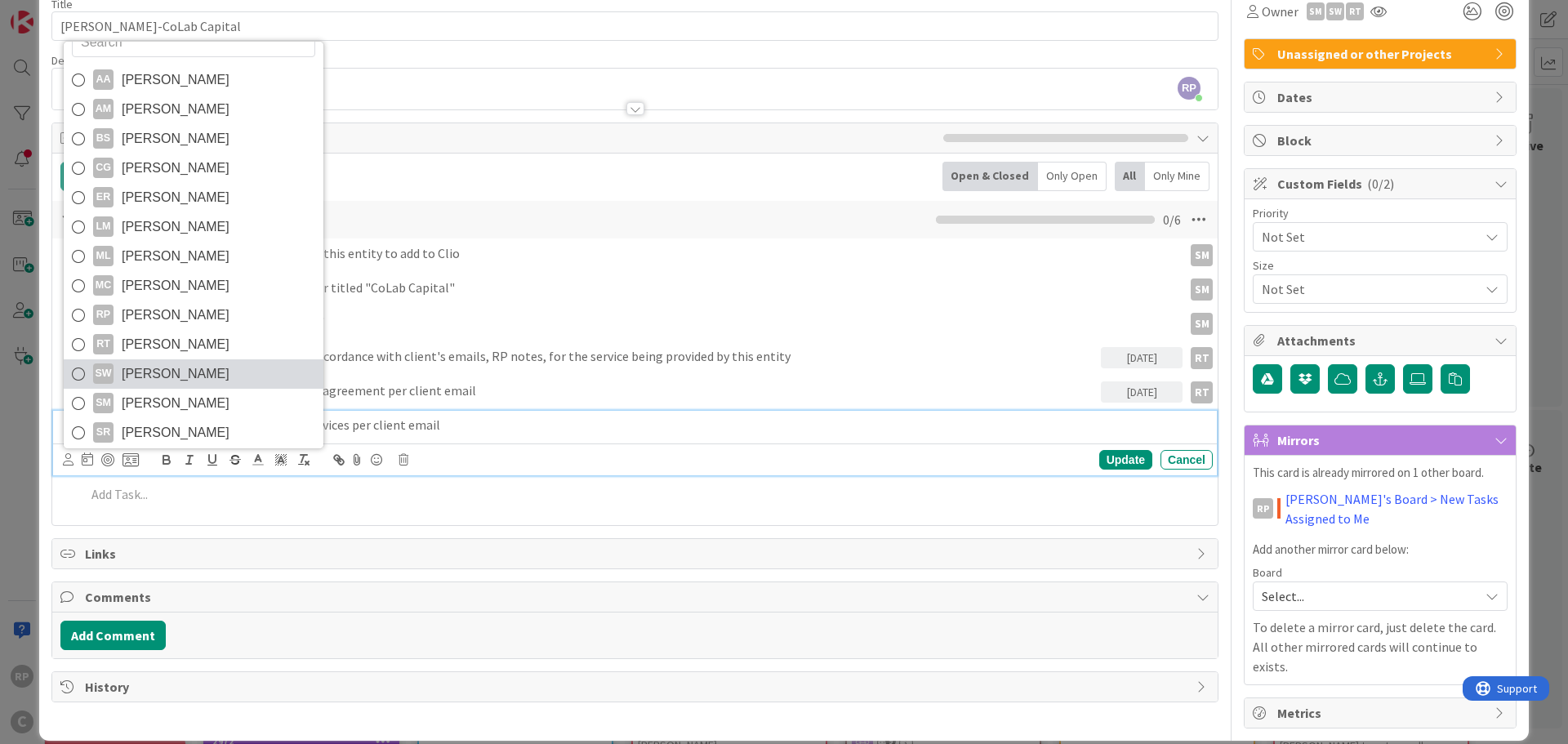
scroll to position [28, 0]
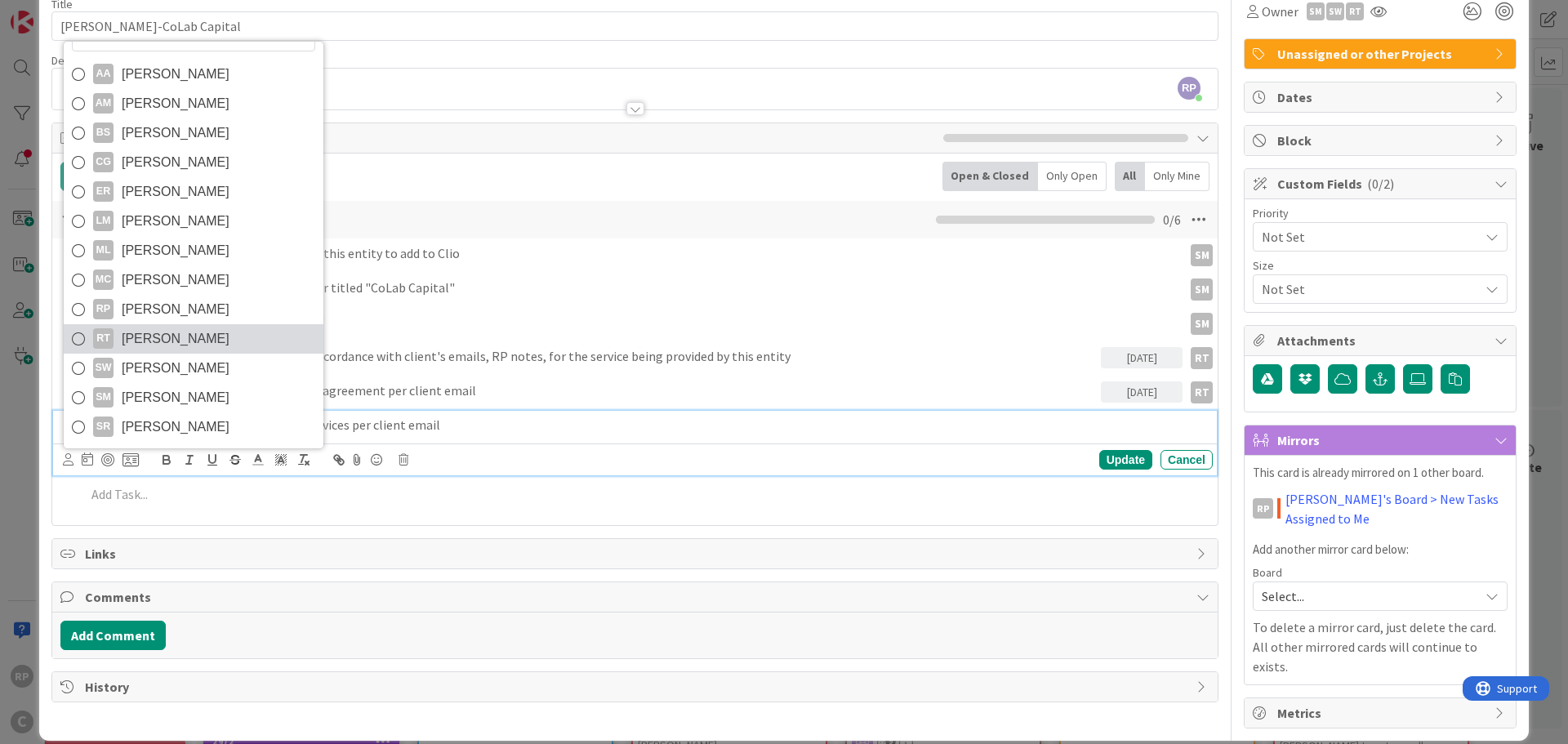
click at [154, 338] on span "[PERSON_NAME]" at bounding box center [176, 338] width 108 height 24
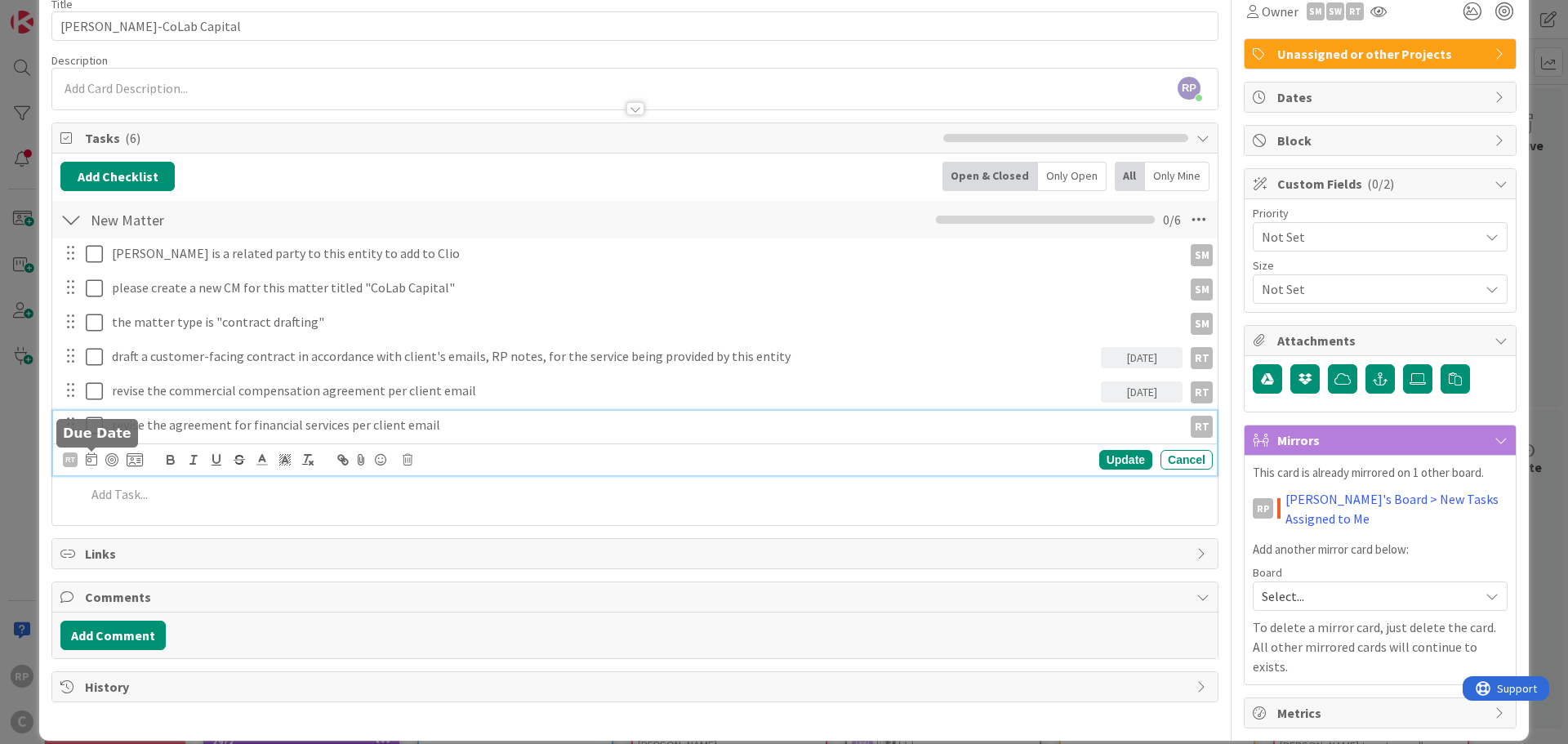
click at [91, 461] on icon at bounding box center [91, 459] width 11 height 13
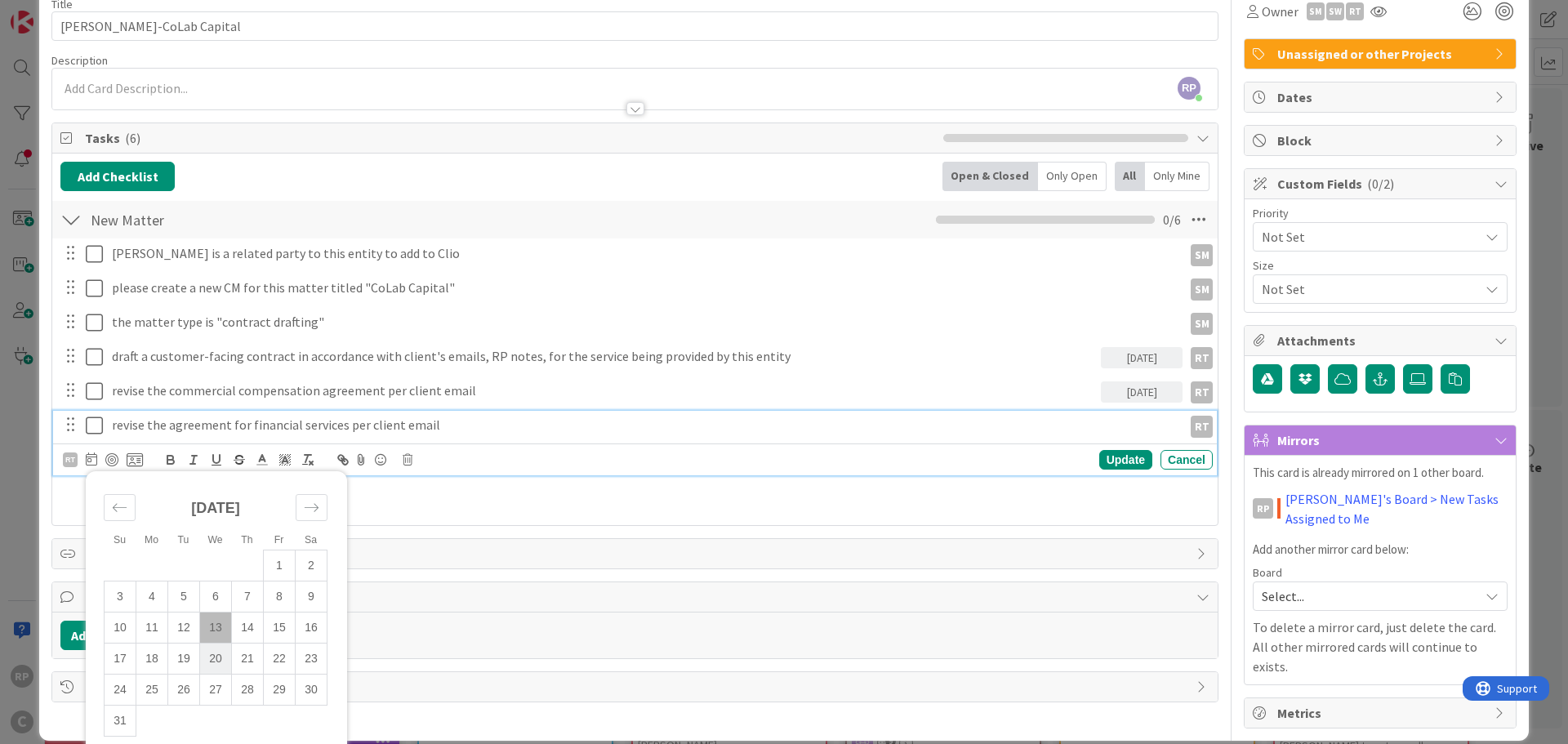
click at [214, 653] on td "20" at bounding box center [216, 658] width 32 height 31
type input "[DATE]"
click at [1109, 468] on div "Update" at bounding box center [1125, 459] width 53 height 20
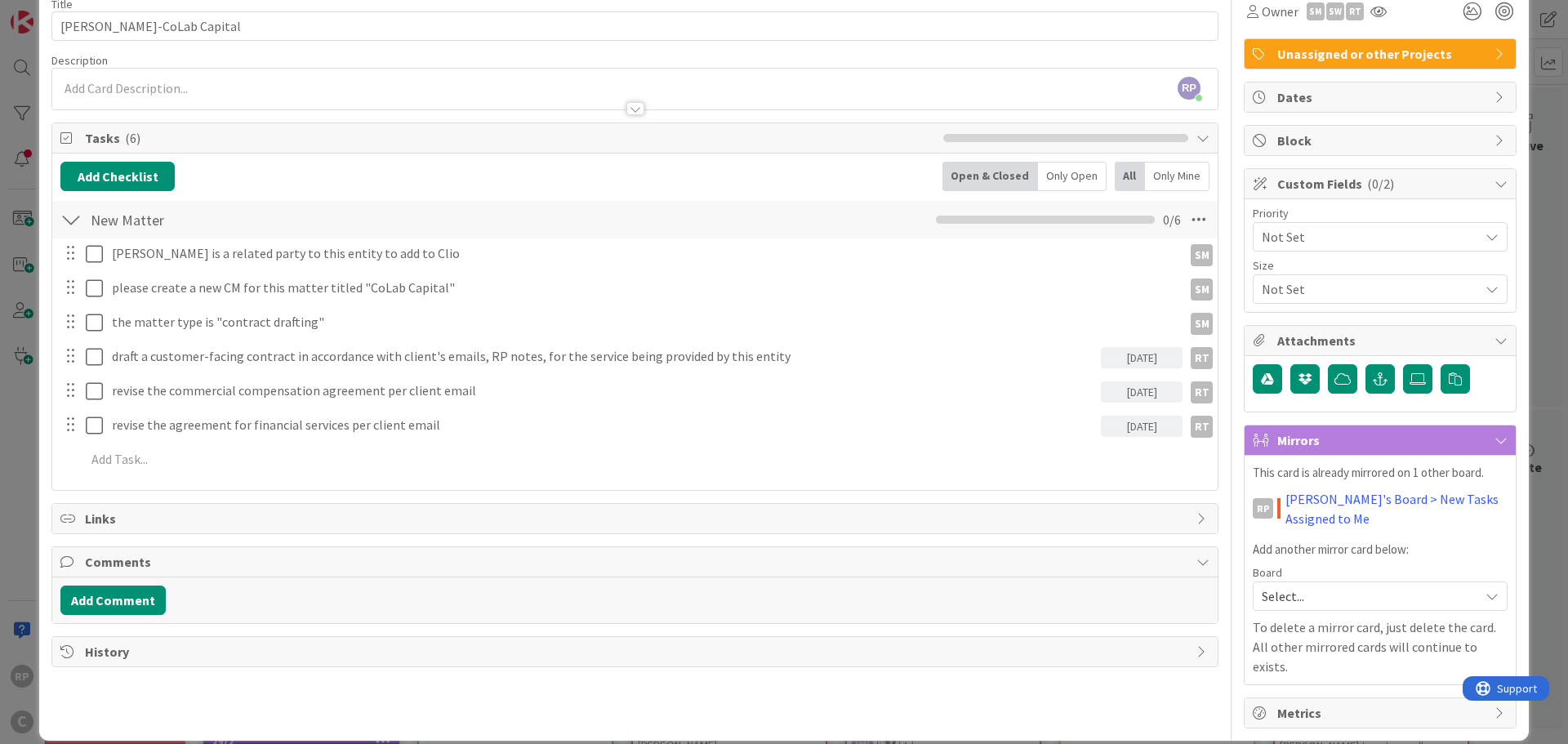
click at [1310, 606] on span "Select..." at bounding box center [1366, 596] width 209 height 23
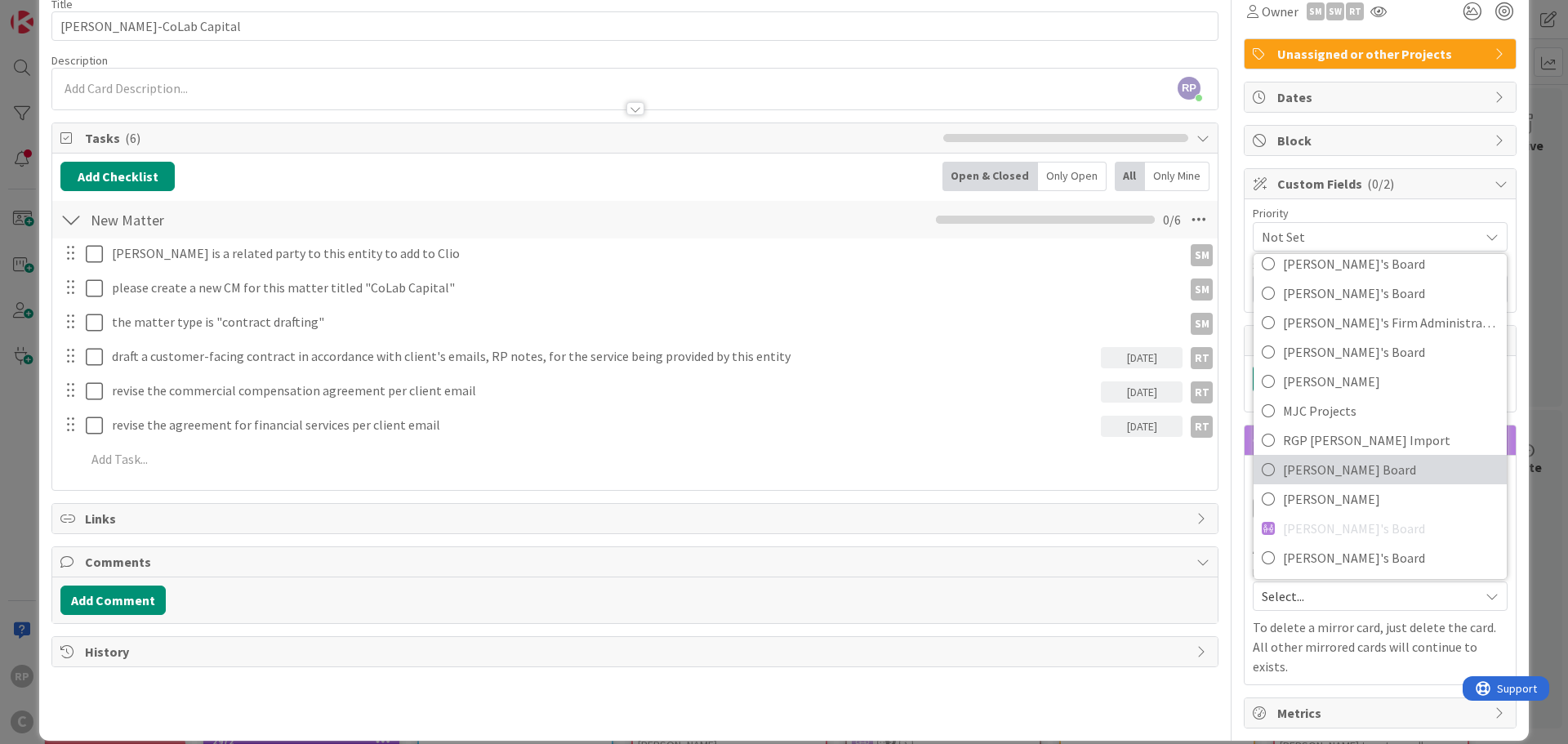
click at [1317, 476] on span "[PERSON_NAME] Board" at bounding box center [1390, 469] width 216 height 24
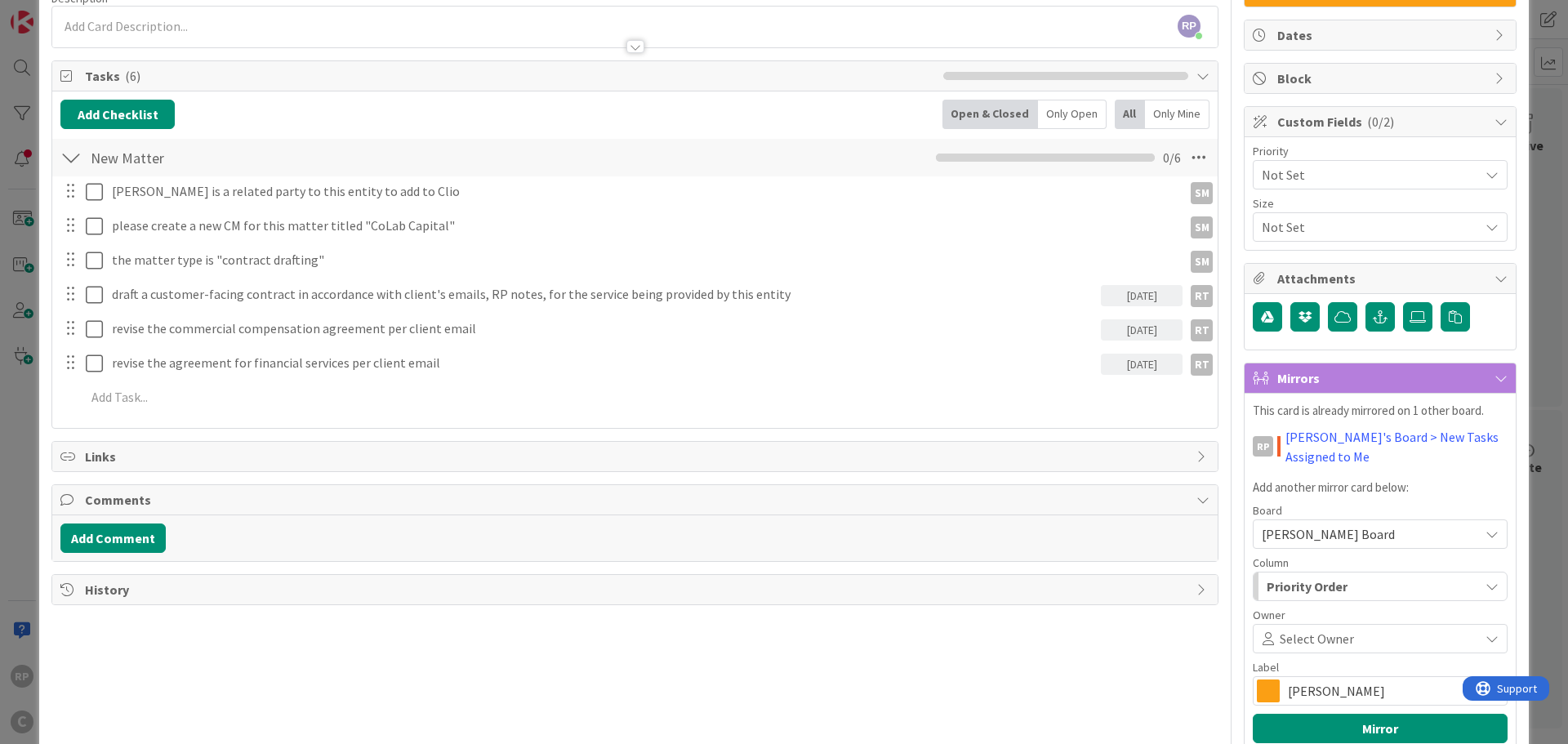
scroll to position [273, 0]
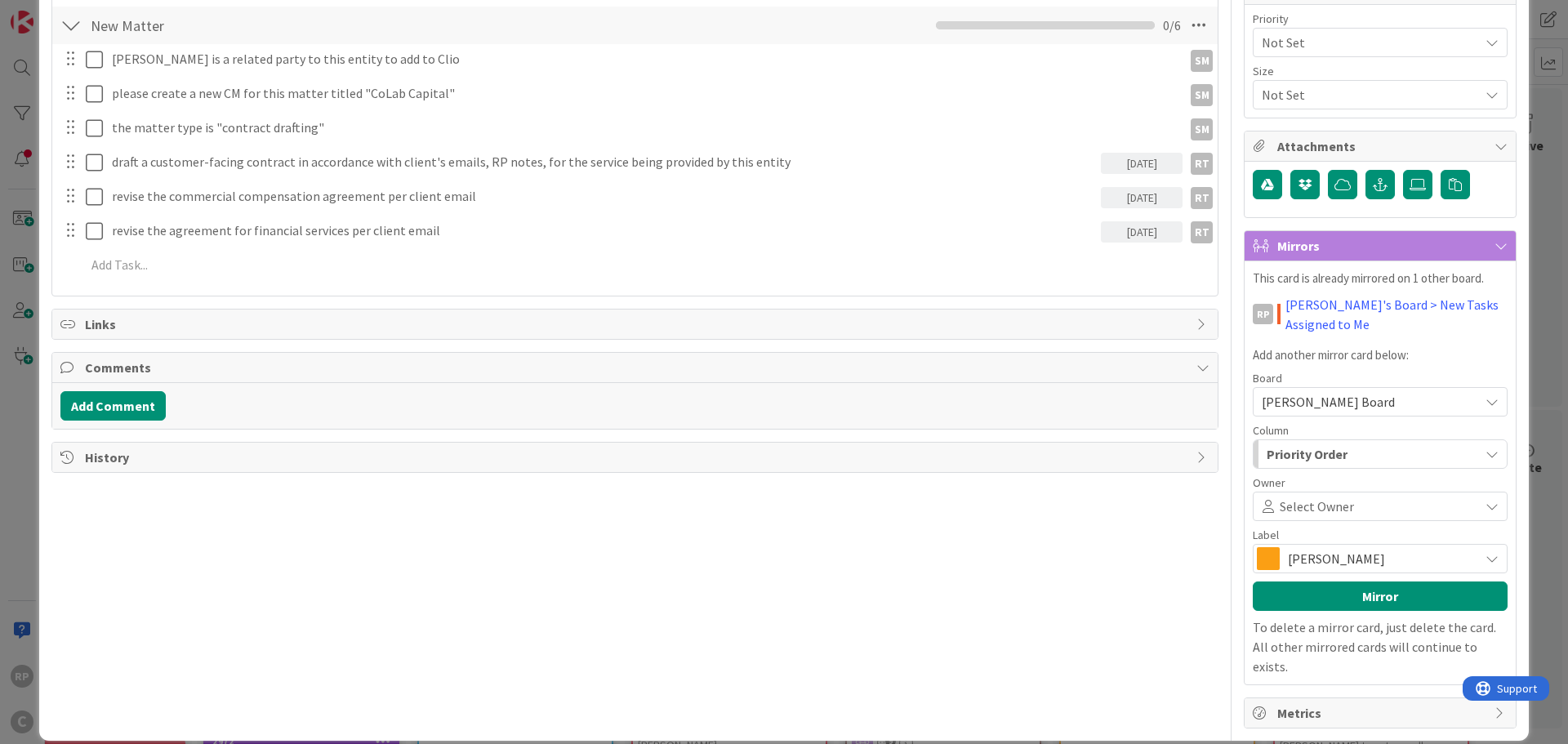
click at [1309, 496] on span "Select Owner" at bounding box center [1316, 506] width 74 height 20
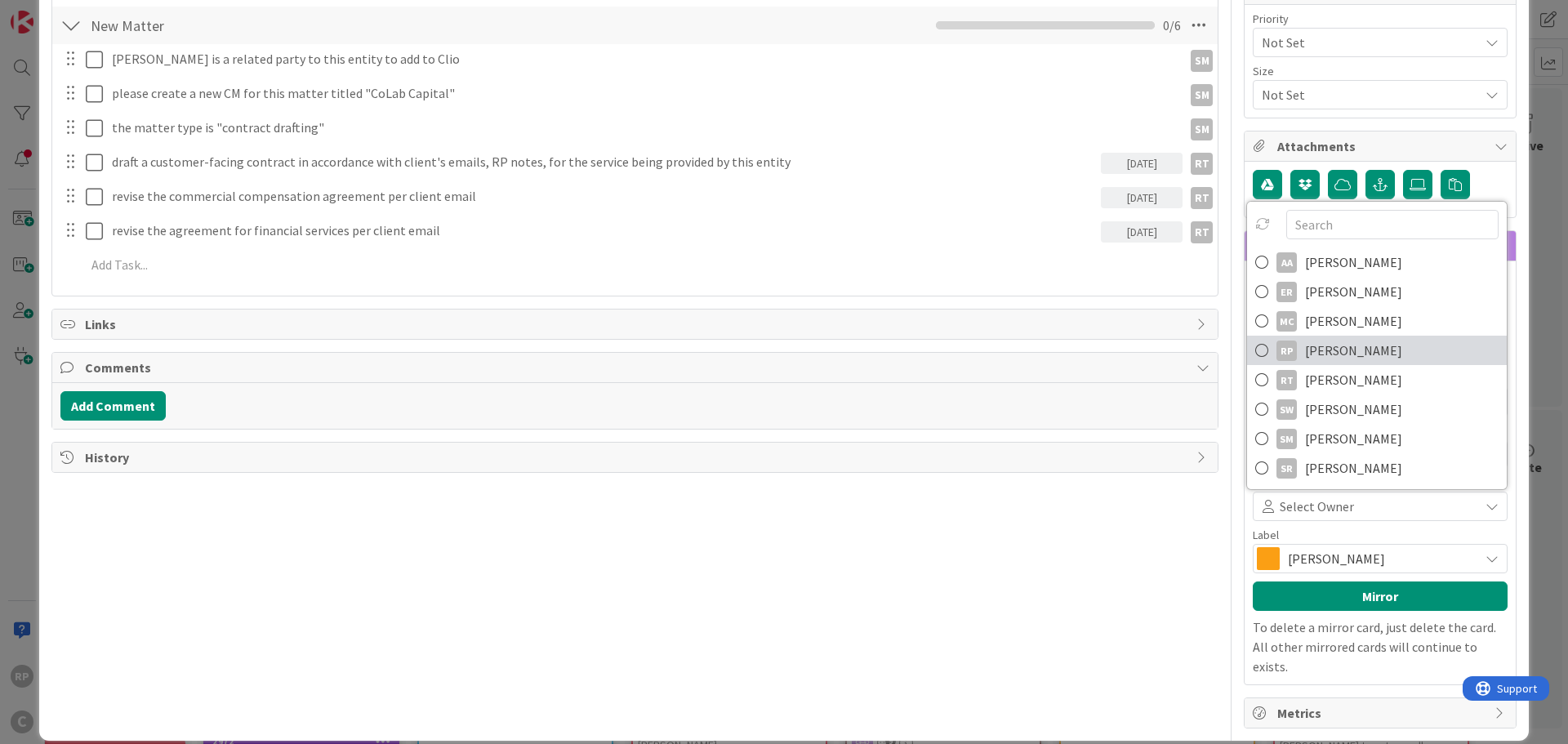
click at [1334, 354] on span "[PERSON_NAME]" at bounding box center [1353, 350] width 97 height 24
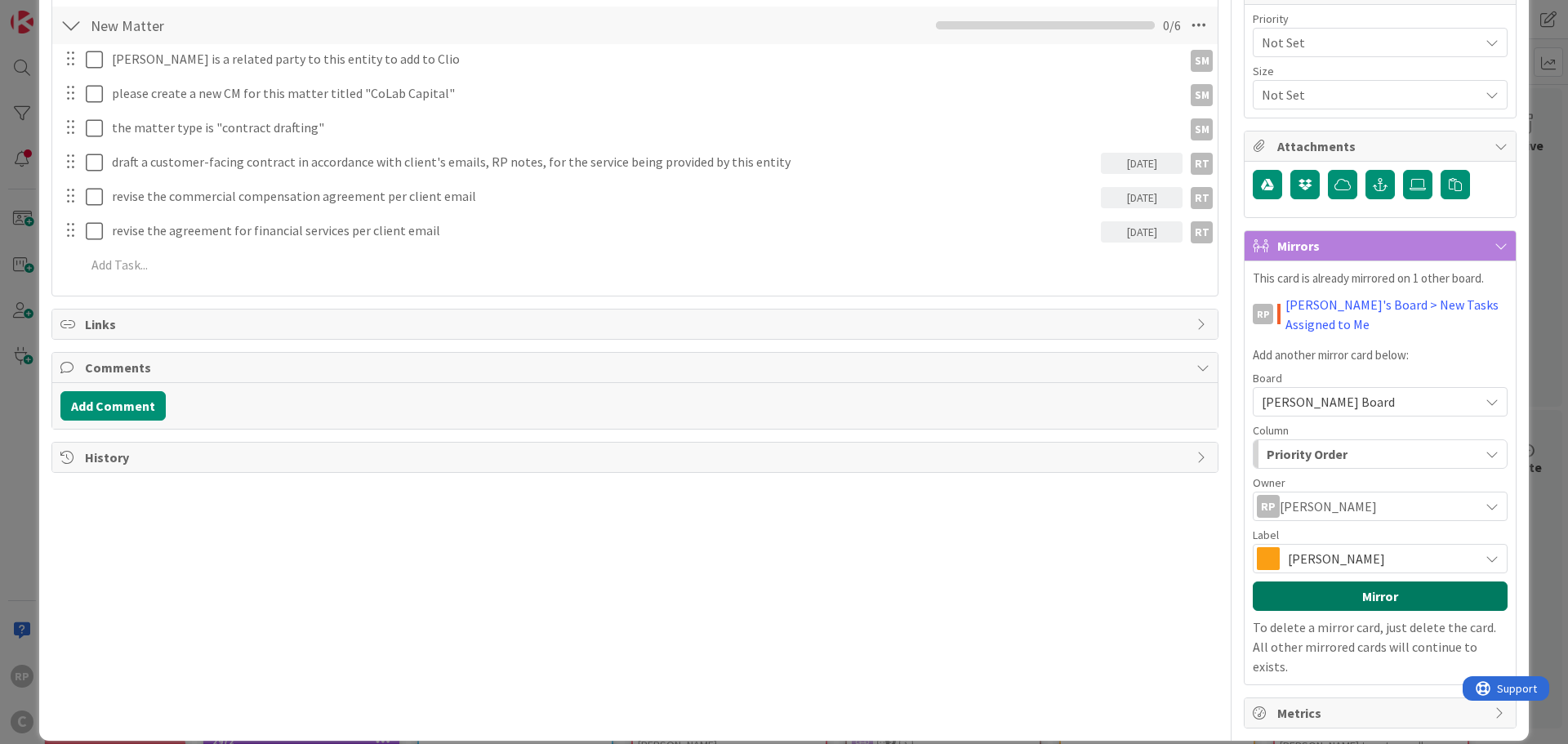
click at [1327, 586] on button "Mirror" at bounding box center [1379, 596] width 255 height 30
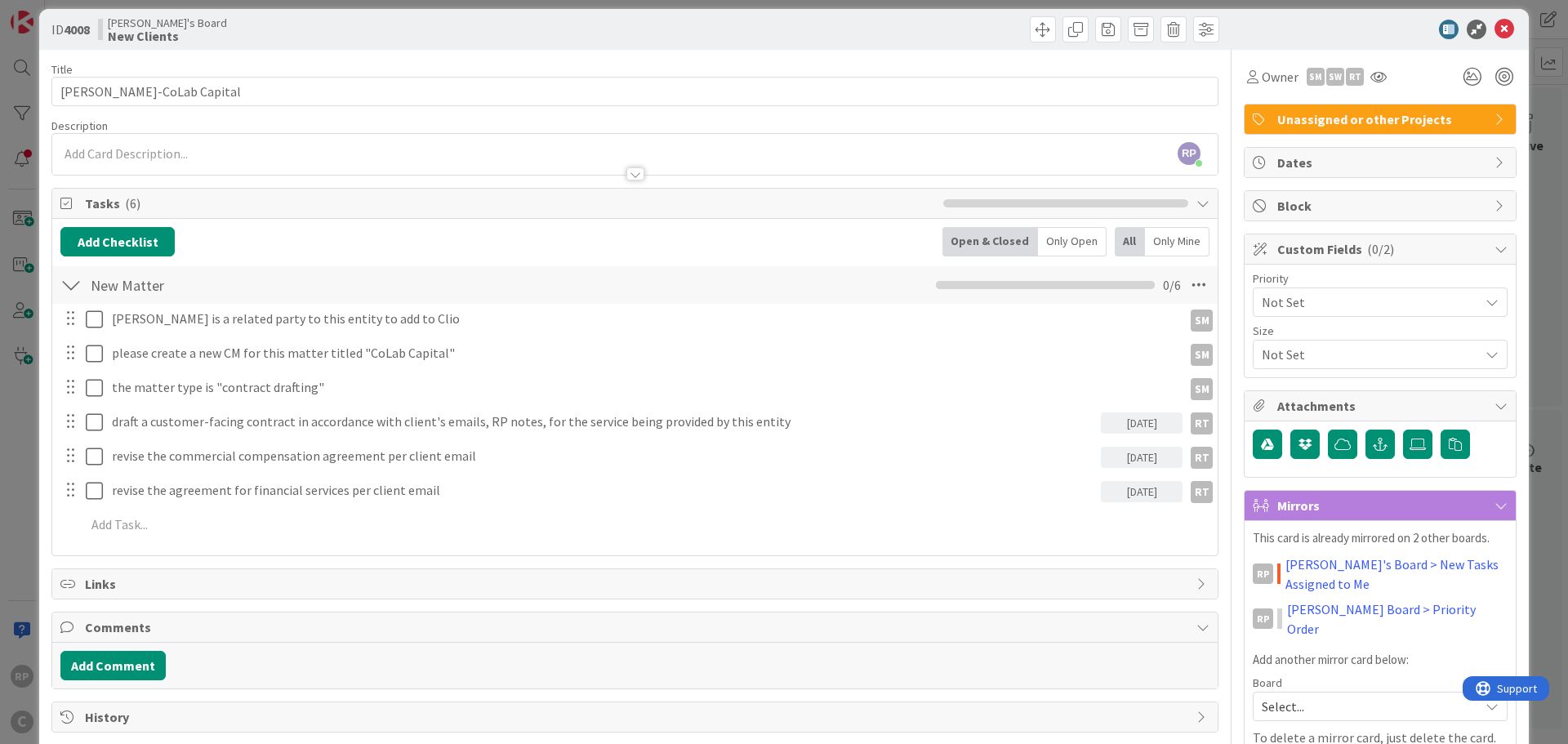
scroll to position [0, 0]
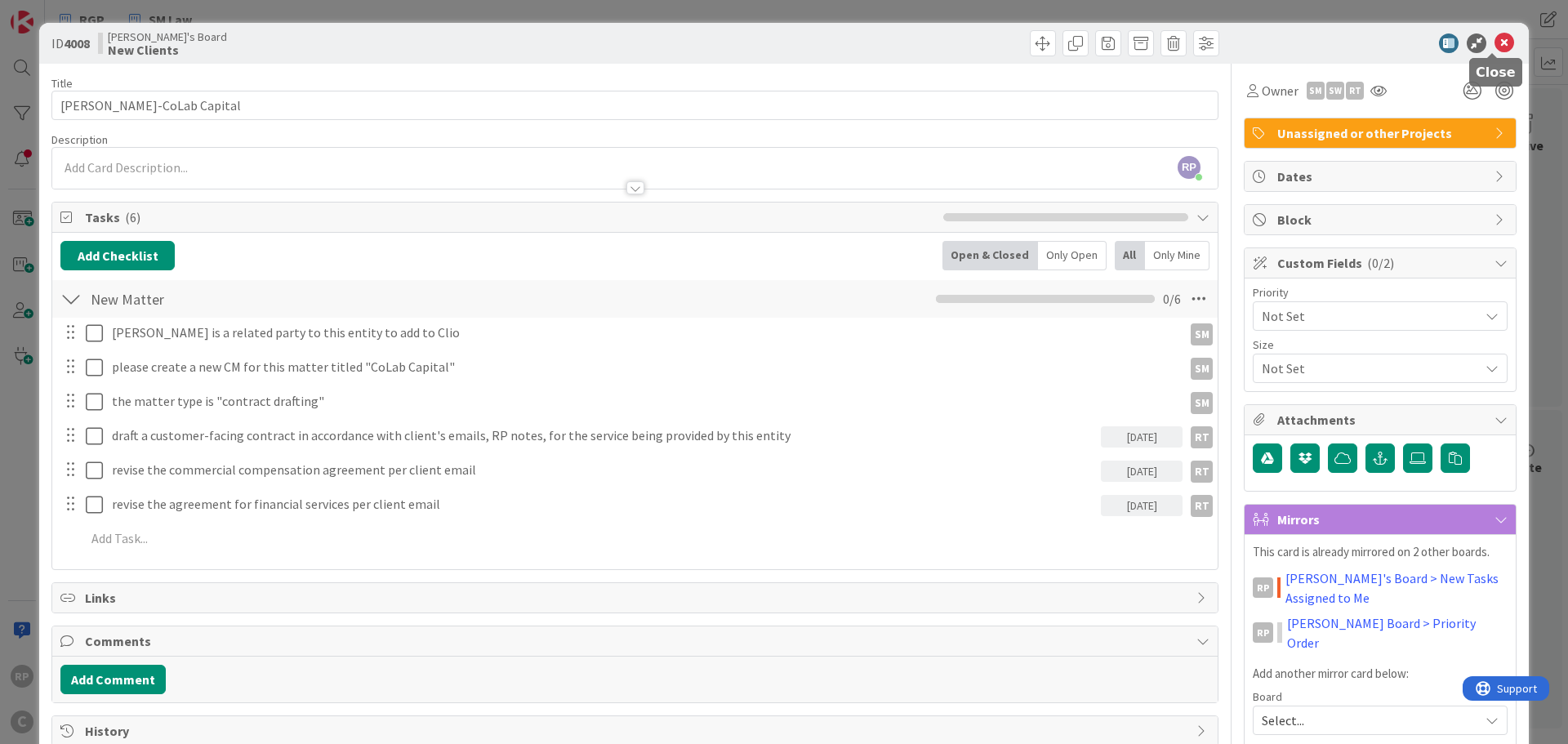
click at [1494, 39] on icon at bounding box center [1504, 43] width 20 height 20
